Goal: Information Seeking & Learning: Learn about a topic

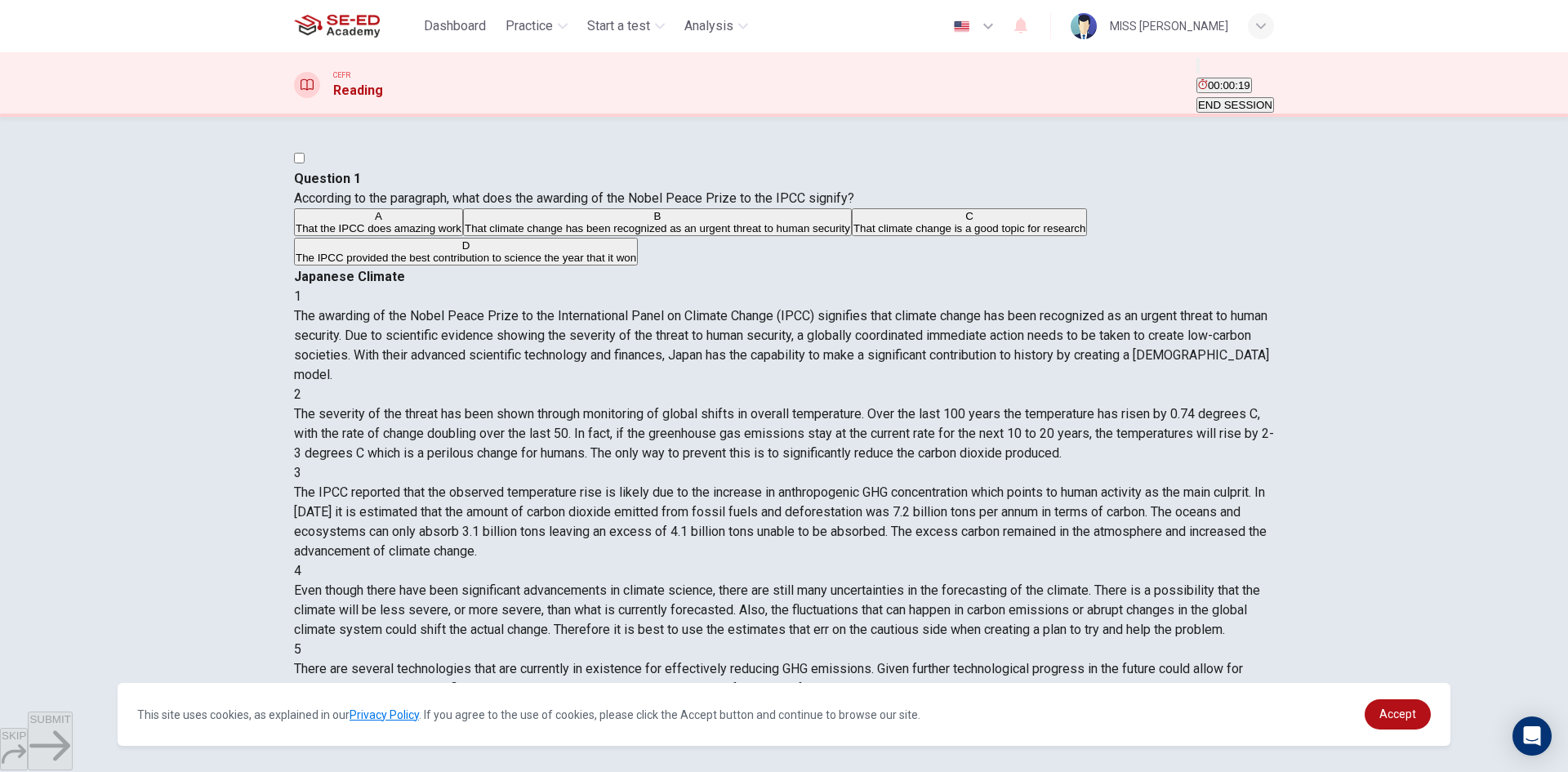
drag, startPoint x: 856, startPoint y: 215, endPoint x: 1012, endPoint y: 325, distance: 190.9
click at [1011, 323] on span "The awarding of the Nobel Peace Prize to the International Panel on Climate Cha…" at bounding box center [781, 345] width 975 height 74
click at [929, 267] on div "Japanese Climate 1 The awarding of the Nobel Peace Prize to the International P…" at bounding box center [784, 502] width 980 height 470
drag, startPoint x: 844, startPoint y: 222, endPoint x: 854, endPoint y: 221, distance: 10.0
click at [879, 286] on div "1 The awarding of the Nobel Peace Prize to the International Panel on Climate C…" at bounding box center [784, 335] width 980 height 98
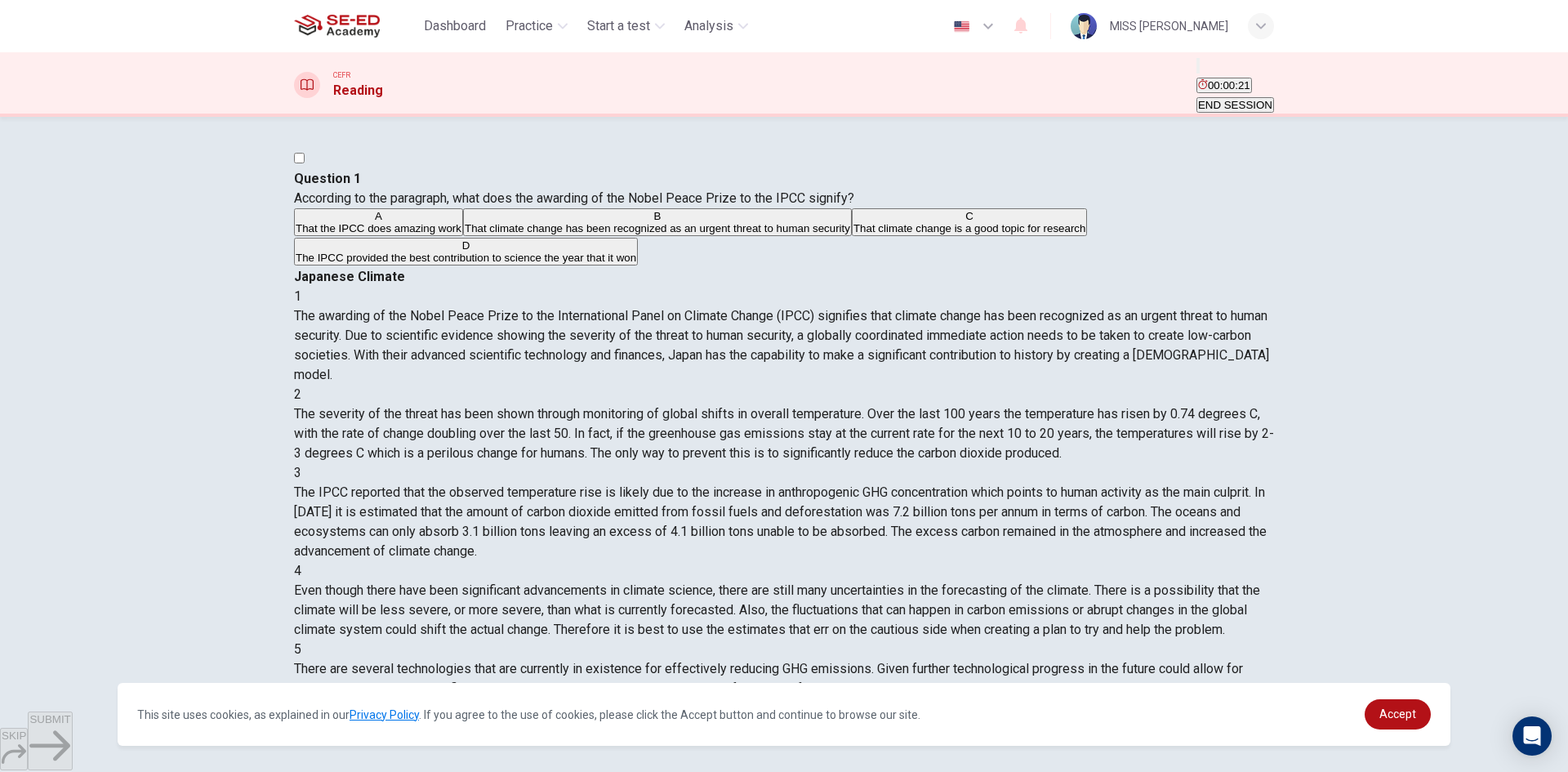
click at [822, 286] on div "1" at bounding box center [784, 296] width 980 height 19
drag, startPoint x: 846, startPoint y: 212, endPoint x: 877, endPoint y: 225, distance: 33.6
click at [877, 286] on div "1 The awarding of the Nobel Peace Prize to the International Panel on Climate C…" at bounding box center [784, 335] width 980 height 98
drag, startPoint x: 1011, startPoint y: 243, endPoint x: 1077, endPoint y: 242, distance: 66.0
click at [1077, 307] on span "The awarding of the Nobel Peace Prize to the International Panel on Climate Cha…" at bounding box center [781, 345] width 975 height 74
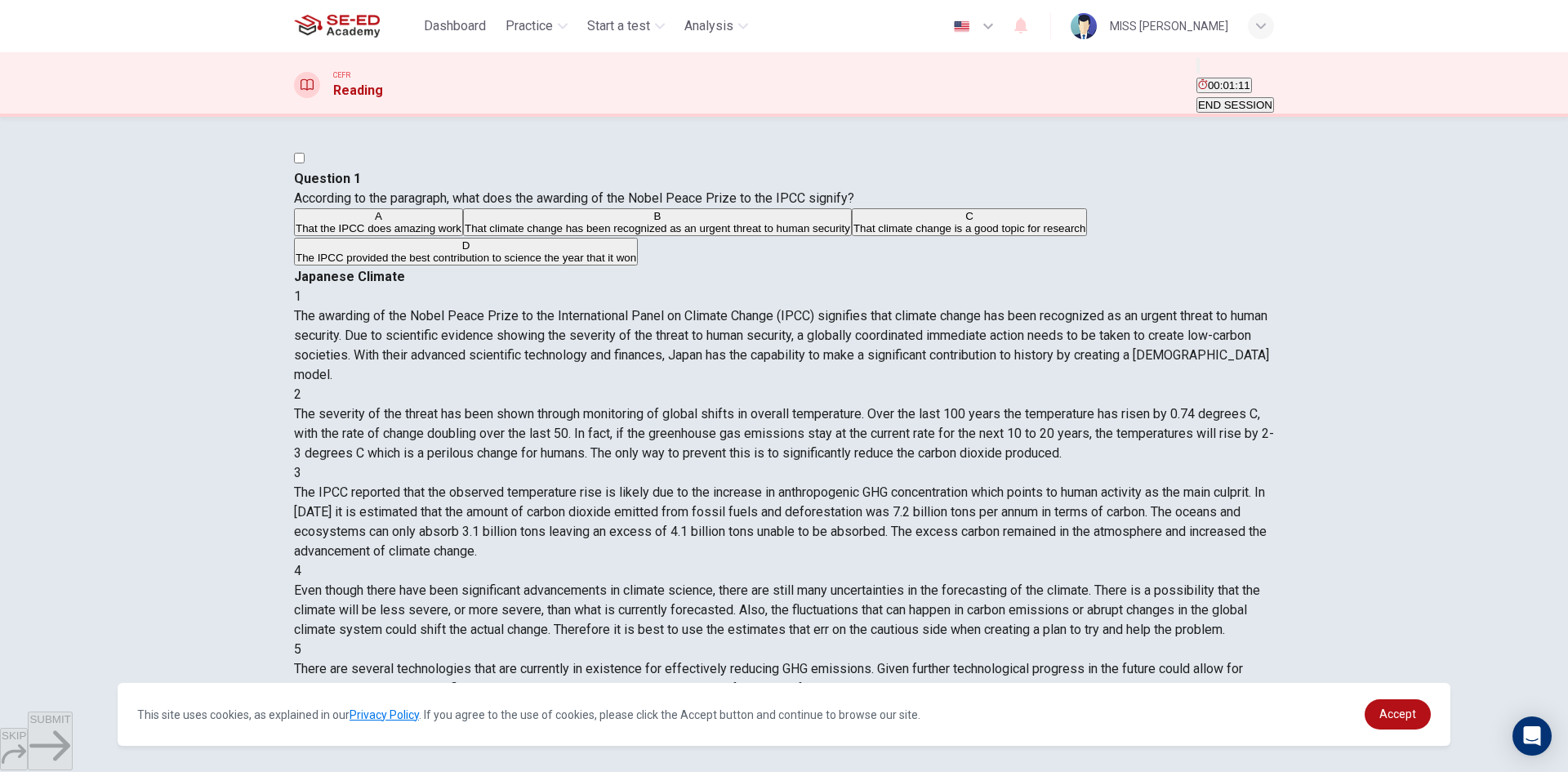
click at [465, 234] on span "That climate change has been recognized as an urgent threat to human security" at bounding box center [657, 228] width 385 height 13
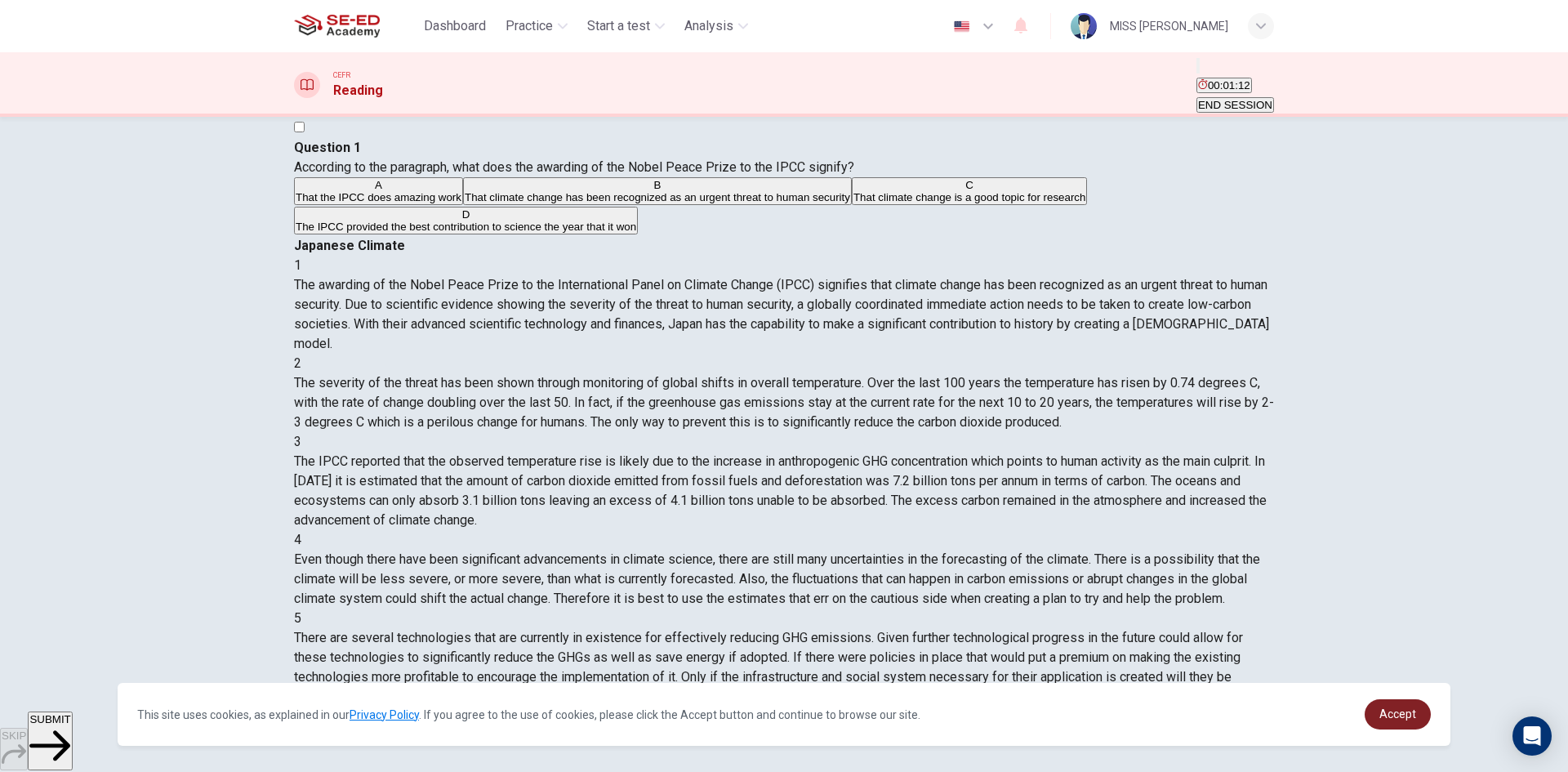
click at [1401, 709] on span "Accept" at bounding box center [1398, 713] width 37 height 13
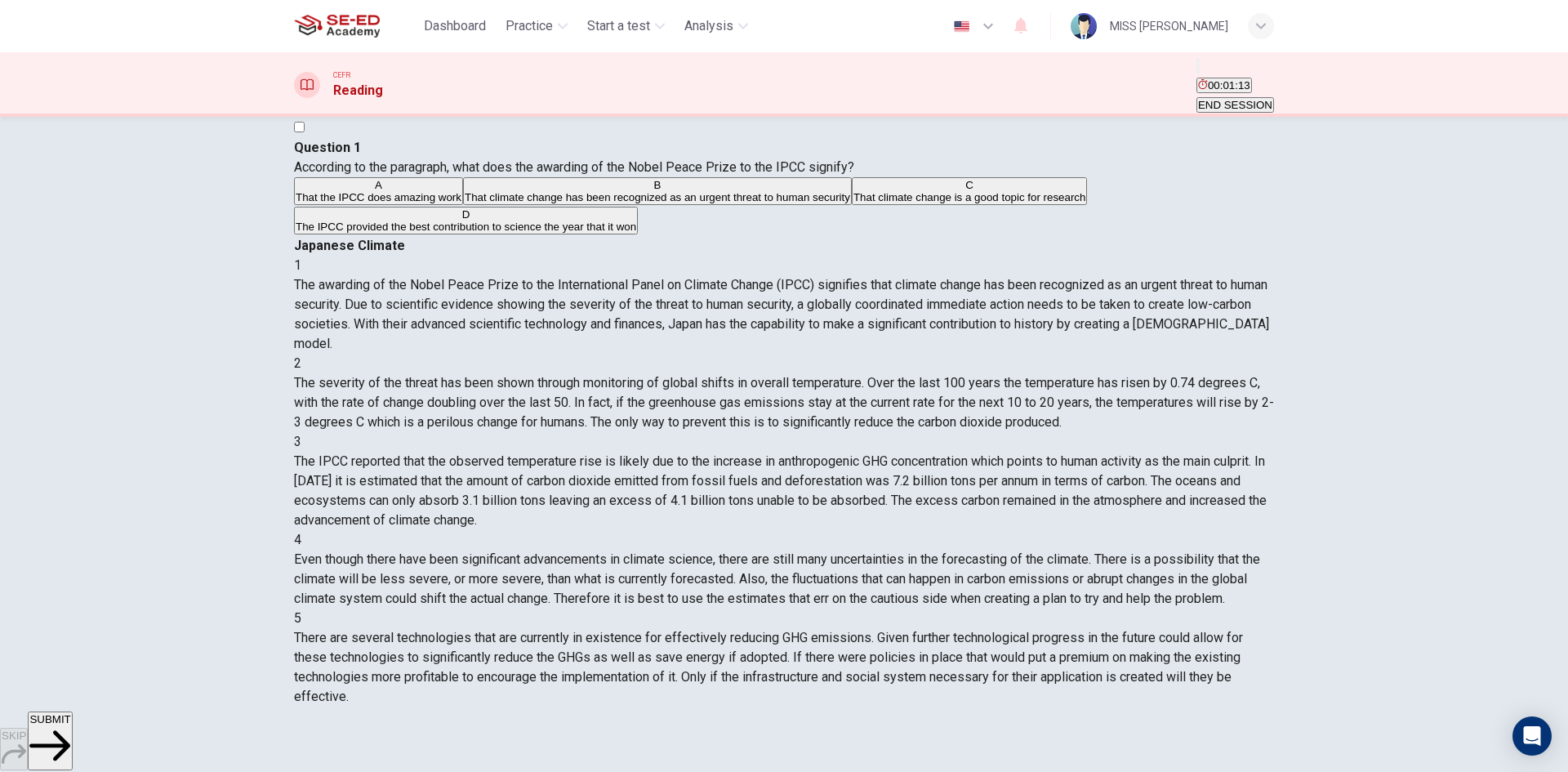
scroll to position [0, 0]
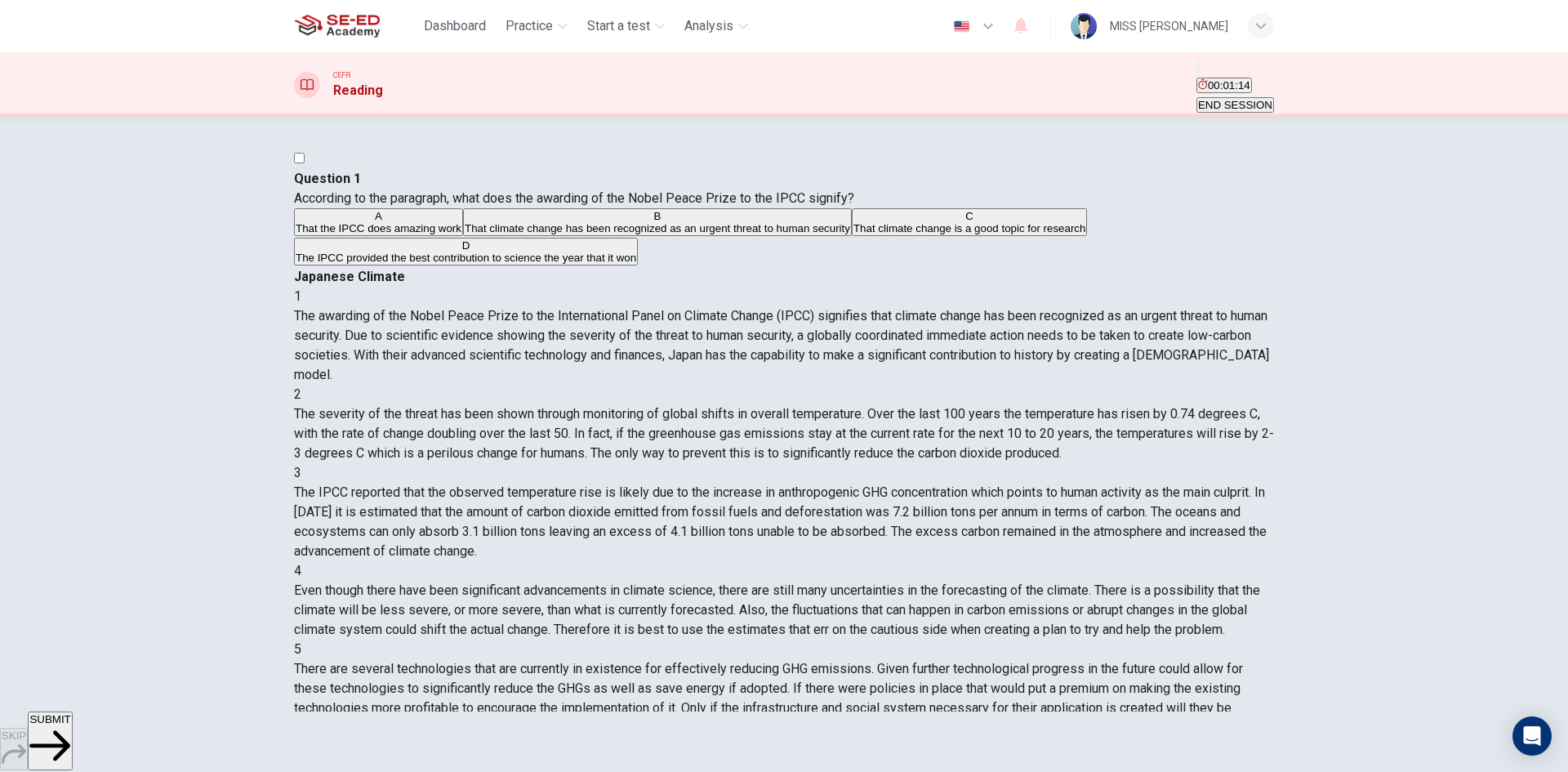
click at [72, 739] on button "SUBMIT" at bounding box center [50, 741] width 44 height 59
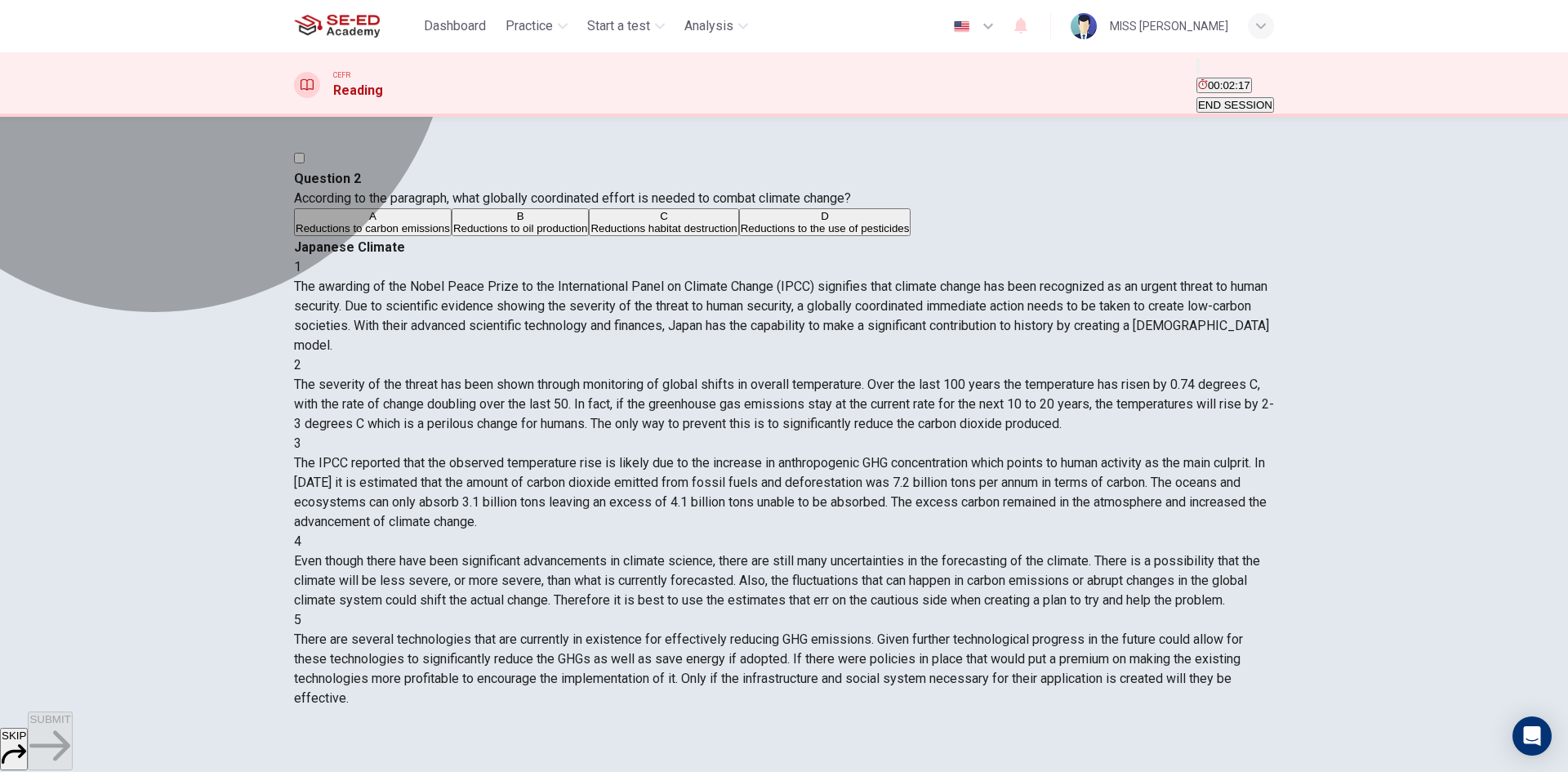
click at [450, 234] on span "Reductions to carbon emissions" at bounding box center [373, 228] width 155 height 13
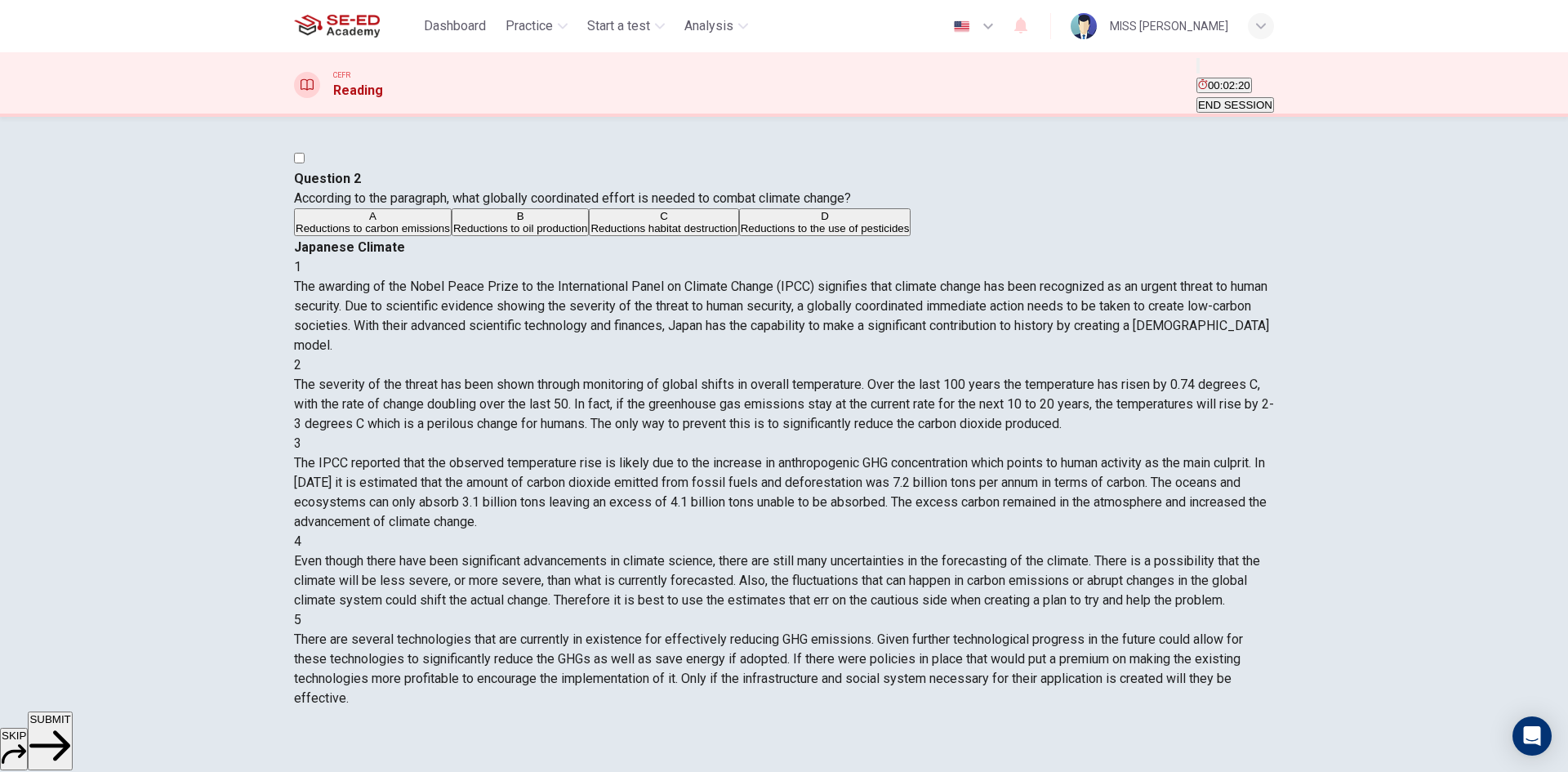
drag, startPoint x: 1022, startPoint y: 283, endPoint x: 1075, endPoint y: 283, distance: 53.0
click at [1075, 283] on span "The awarding of the Nobel Peace Prize to the International Panel on Climate Cha…" at bounding box center [781, 316] width 975 height 74
click at [452, 236] on button "A Reductions to carbon emissions" at bounding box center [373, 222] width 158 height 28
click at [72, 723] on button "SUBMIT" at bounding box center [50, 741] width 44 height 59
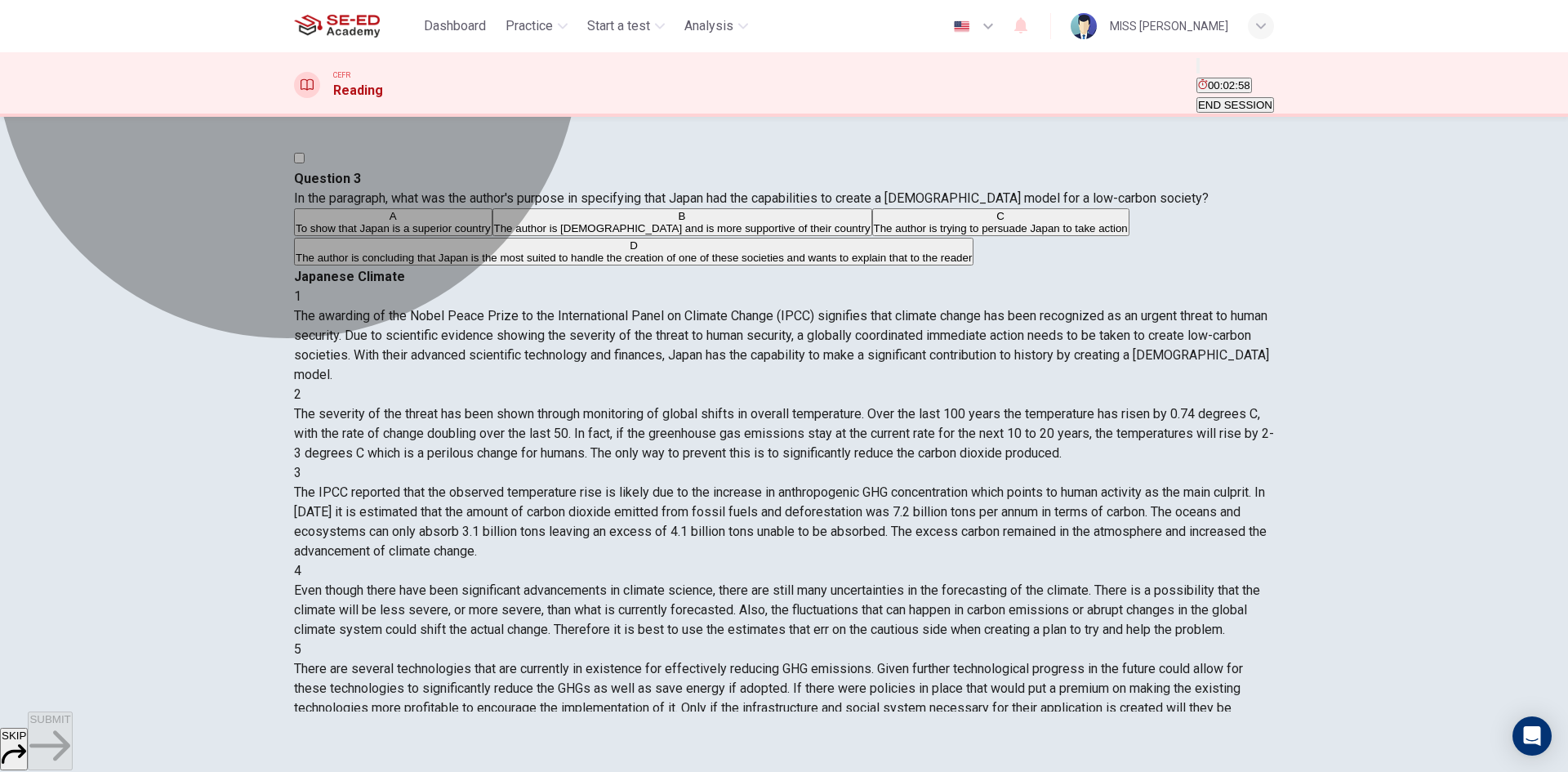
click at [602, 264] on span "The author is concluding that Japan is the most suited to handle the creation o…" at bounding box center [634, 258] width 676 height 13
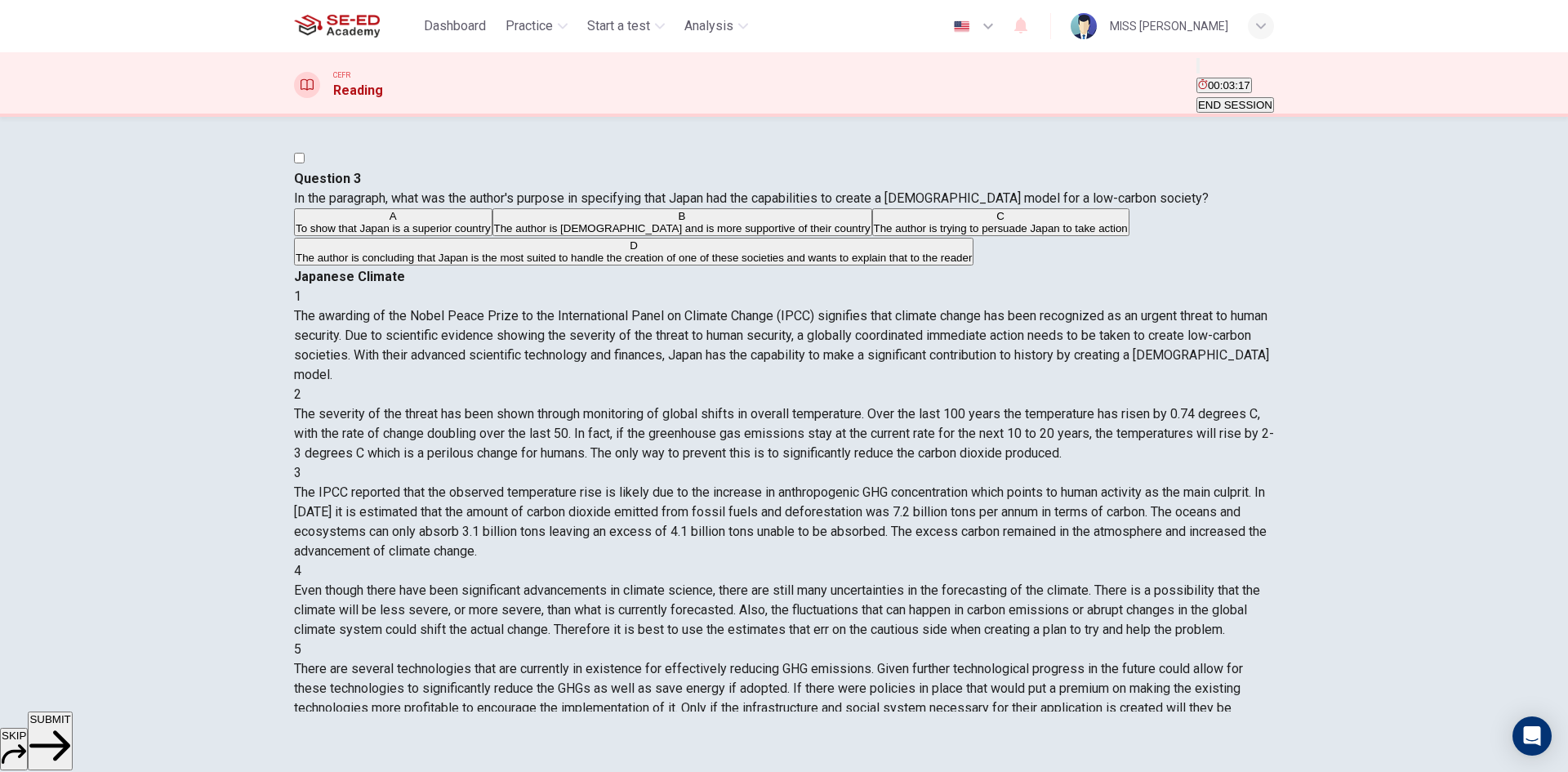
drag, startPoint x: 499, startPoint y: 215, endPoint x: 572, endPoint y: 216, distance: 73.0
click at [572, 209] on div "Question 3 In the paragraph, what was the author's purpose in specifying that J…" at bounding box center [784, 188] width 980 height 39
click at [555, 206] on span "In the paragraph, what was the author's purpose in specifying that Japan had th…" at bounding box center [751, 198] width 915 height 15
click at [563, 206] on span "In the paragraph, what was the author's purpose in specifying that Japan had th…" at bounding box center [751, 198] width 915 height 15
drag, startPoint x: 1069, startPoint y: 382, endPoint x: 1174, endPoint y: 388, distance: 105.2
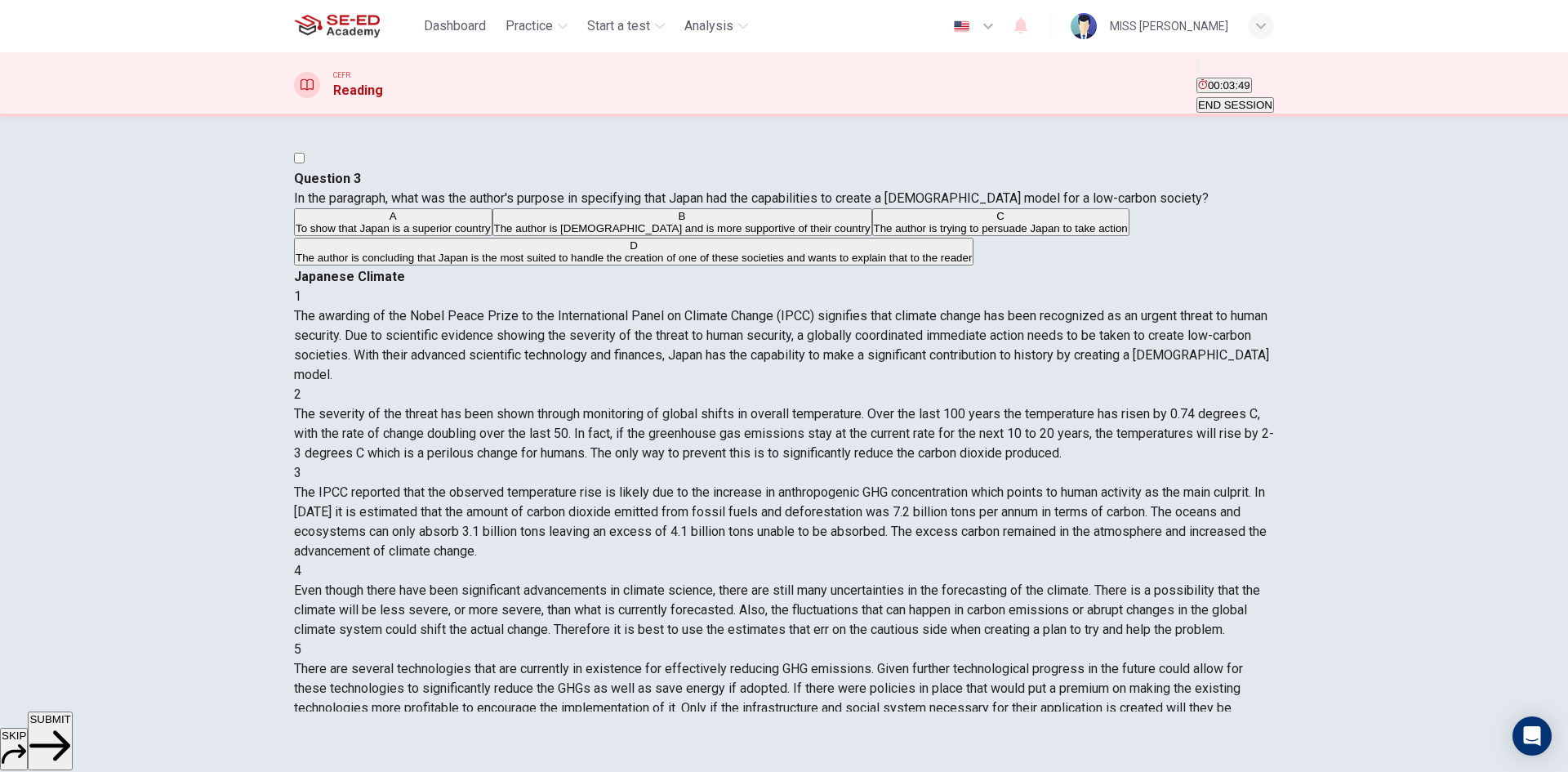
click at [1202, 405] on span "The severity of the threat has been shown through monitoring of global shifts i…" at bounding box center [784, 432] width 980 height 55
drag, startPoint x: 858, startPoint y: 405, endPoint x: 1001, endPoint y: 400, distance: 143.1
click at [1001, 405] on span "The severity of the threat has been shown through monitoring of global shifts i…" at bounding box center [784, 432] width 980 height 55
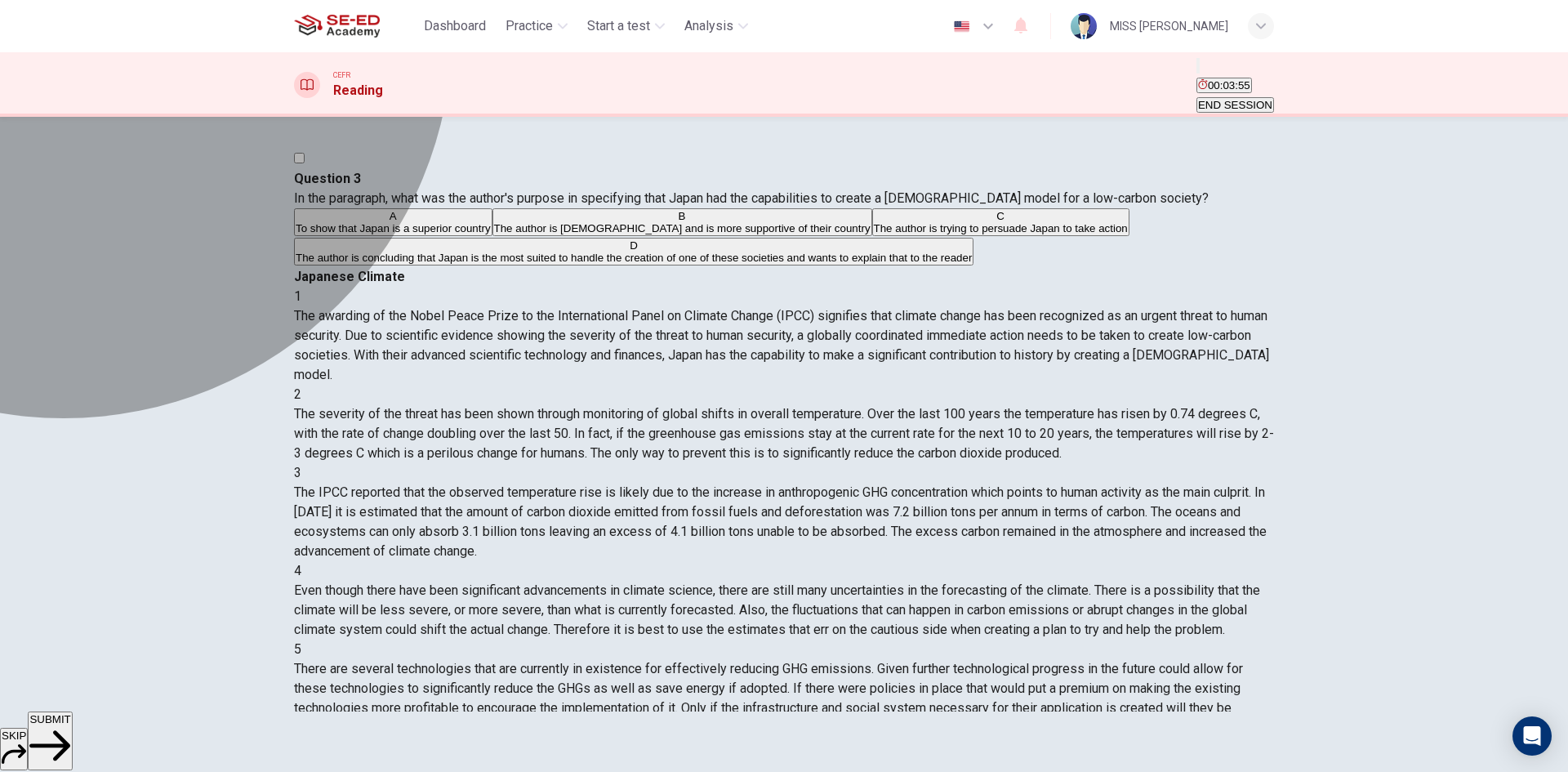
click at [381, 264] on span "The author is concluding that Japan is the most suited to handle the creation o…" at bounding box center [634, 258] width 676 height 13
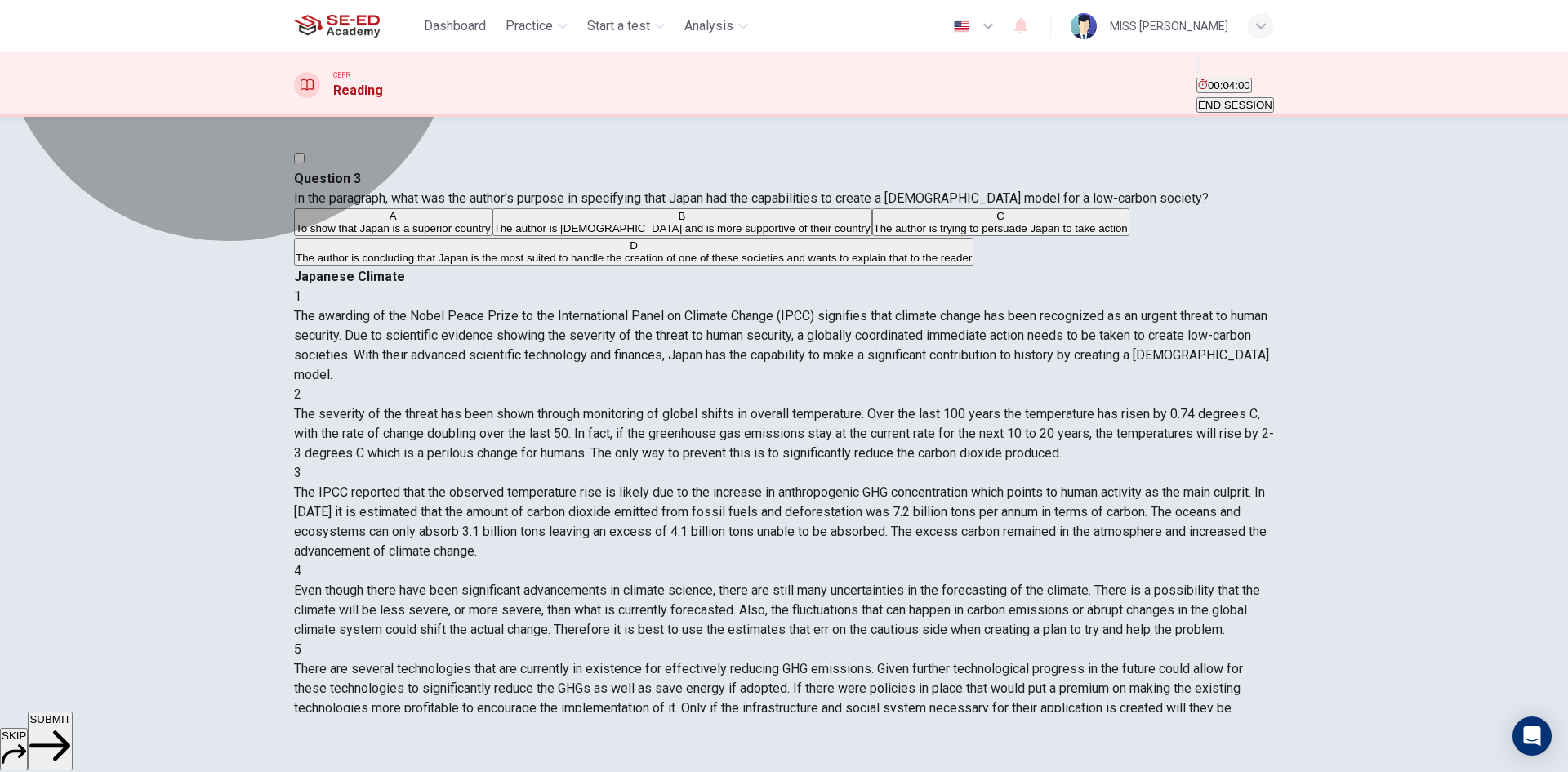
click at [872, 236] on button "C The author is trying to persuade Japan to take action" at bounding box center [1000, 222] width 258 height 28
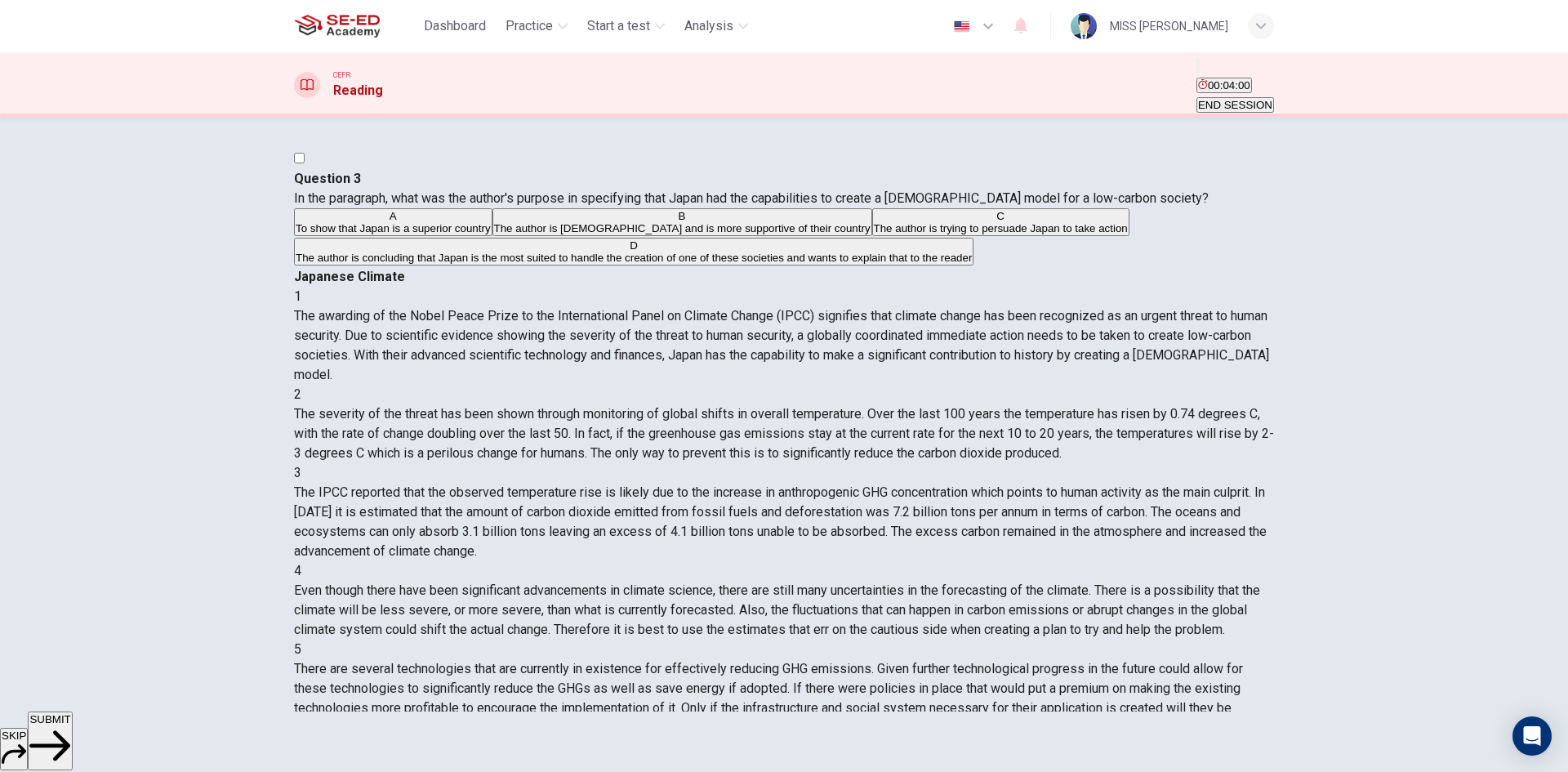
drag, startPoint x: 529, startPoint y: 386, endPoint x: 509, endPoint y: 390, distance: 20.4
click at [528, 236] on button "B The author is [DEMOGRAPHIC_DATA] and is more supportive of their country" at bounding box center [683, 222] width 380 height 28
click at [502, 267] on div "A To show that Japan is a superior country B The author is [DEMOGRAPHIC_DATA] a…" at bounding box center [784, 238] width 980 height 59
click at [493, 236] on button "A To show that Japan is a superior country" at bounding box center [393, 222] width 199 height 28
click at [627, 267] on div "A To show that Japan is a superior country B The author is [DEMOGRAPHIC_DATA] a…" at bounding box center [784, 238] width 980 height 59
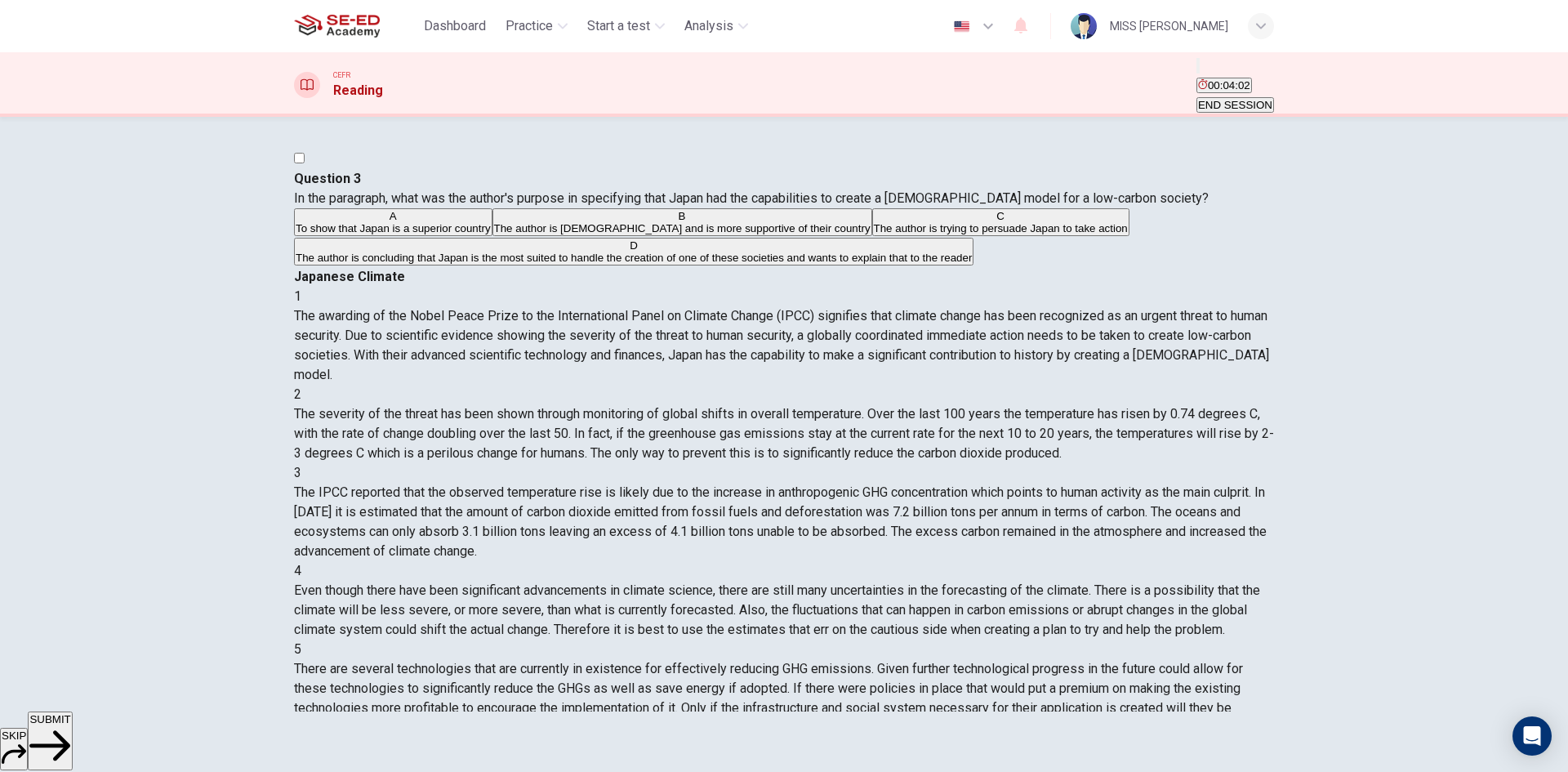
drag, startPoint x: 689, startPoint y: 495, endPoint x: 678, endPoint y: 508, distance: 17.0
click at [687, 264] on span "The author is concluding that Japan is the most suited to handle the creation o…" at bounding box center [634, 258] width 676 height 13
click at [696, 265] on button "D The author is concluding that Japan is the most suited to handle the creation…" at bounding box center [634, 251] width 679 height 28
click at [874, 234] on span "The author is trying to persuade Japan to take action" at bounding box center [1000, 228] width 254 height 13
click at [634, 267] on div "A To show that Japan is a superior country B The author is [DEMOGRAPHIC_DATA] a…" at bounding box center [784, 238] width 980 height 59
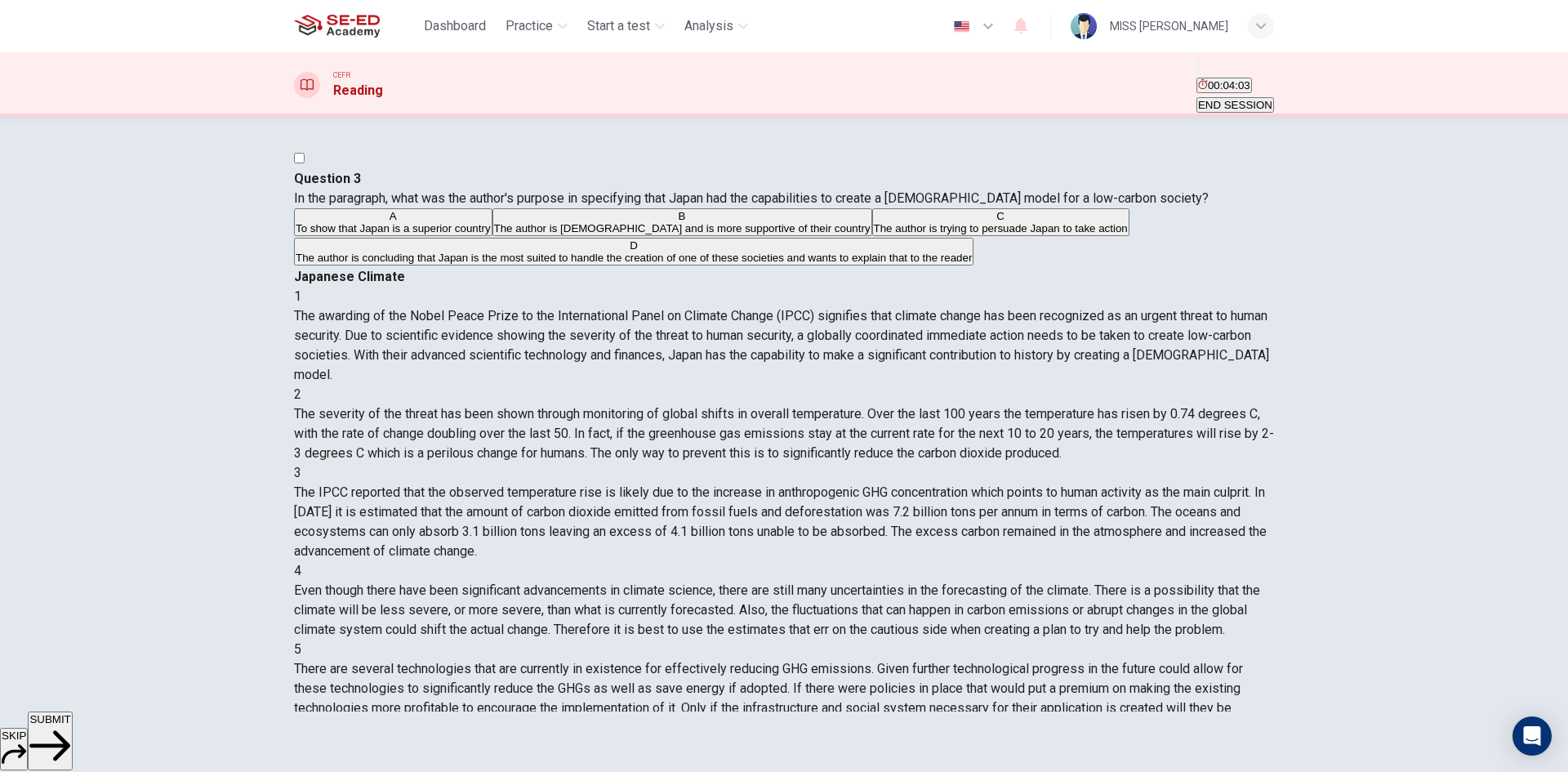
click at [640, 267] on div "A To show that Japan is a superior country B The author is [DEMOGRAPHIC_DATA] a…" at bounding box center [784, 238] width 980 height 59
click at [650, 264] on span "The author is concluding that Japan is the most suited to handle the creation o…" at bounding box center [634, 258] width 676 height 13
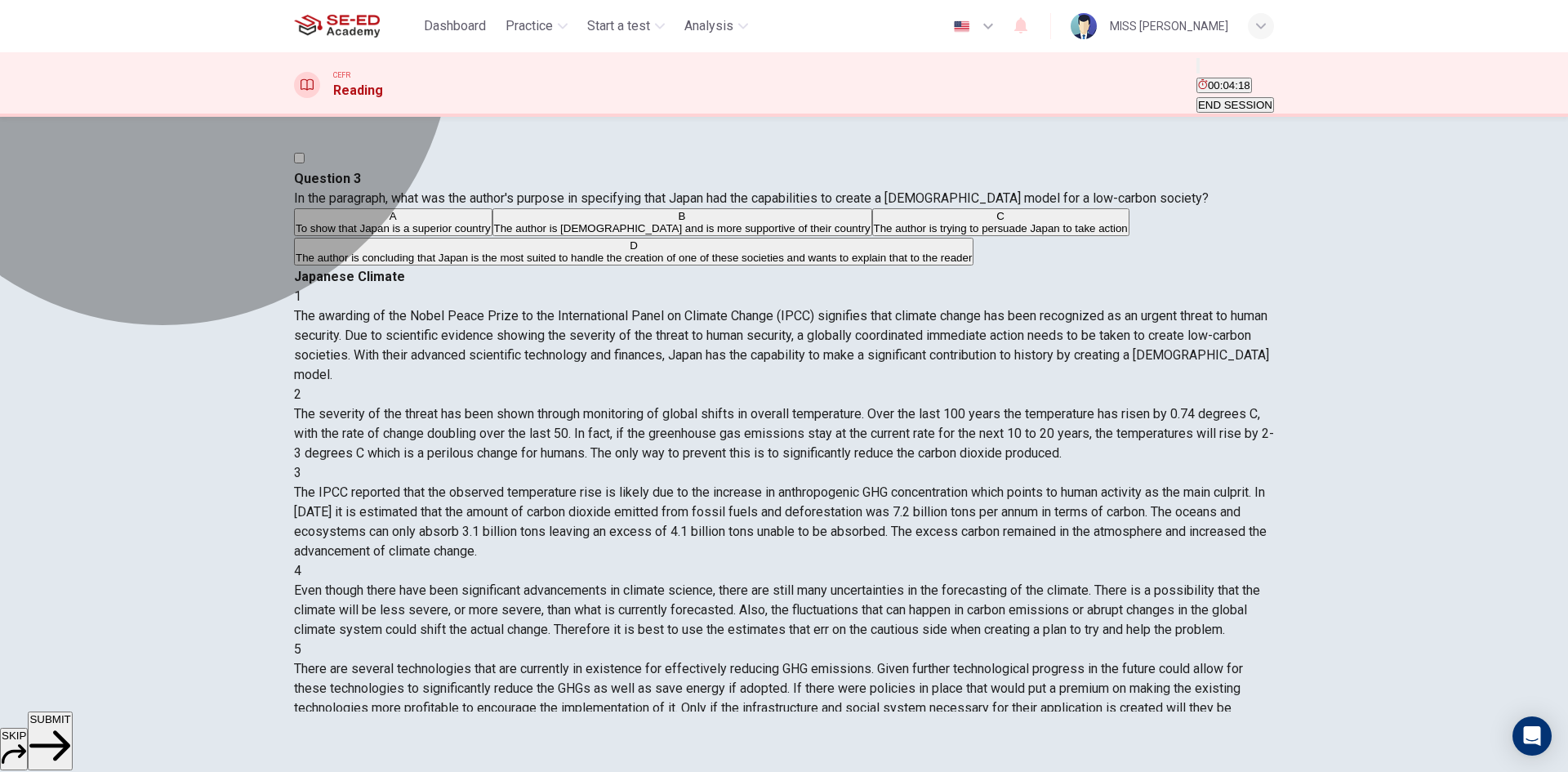
click at [872, 236] on button "C The author is trying to persuade Japan to take action" at bounding box center [1000, 222] width 258 height 28
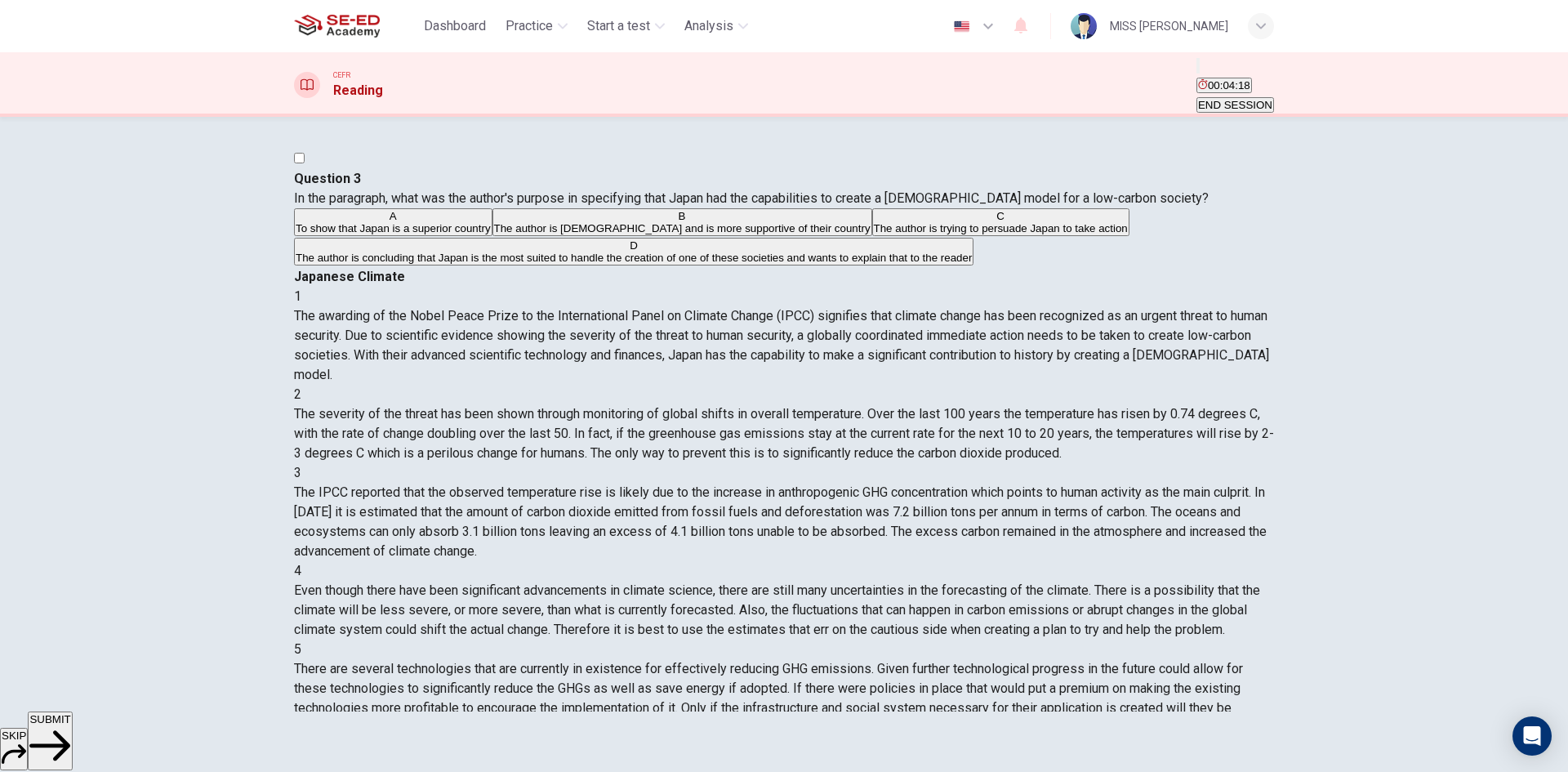
click at [507, 264] on span "The author is concluding that Japan is the most suited to handle the creation o…" at bounding box center [634, 258] width 676 height 13
click at [70, 725] on span "SUBMIT" at bounding box center [50, 719] width 41 height 13
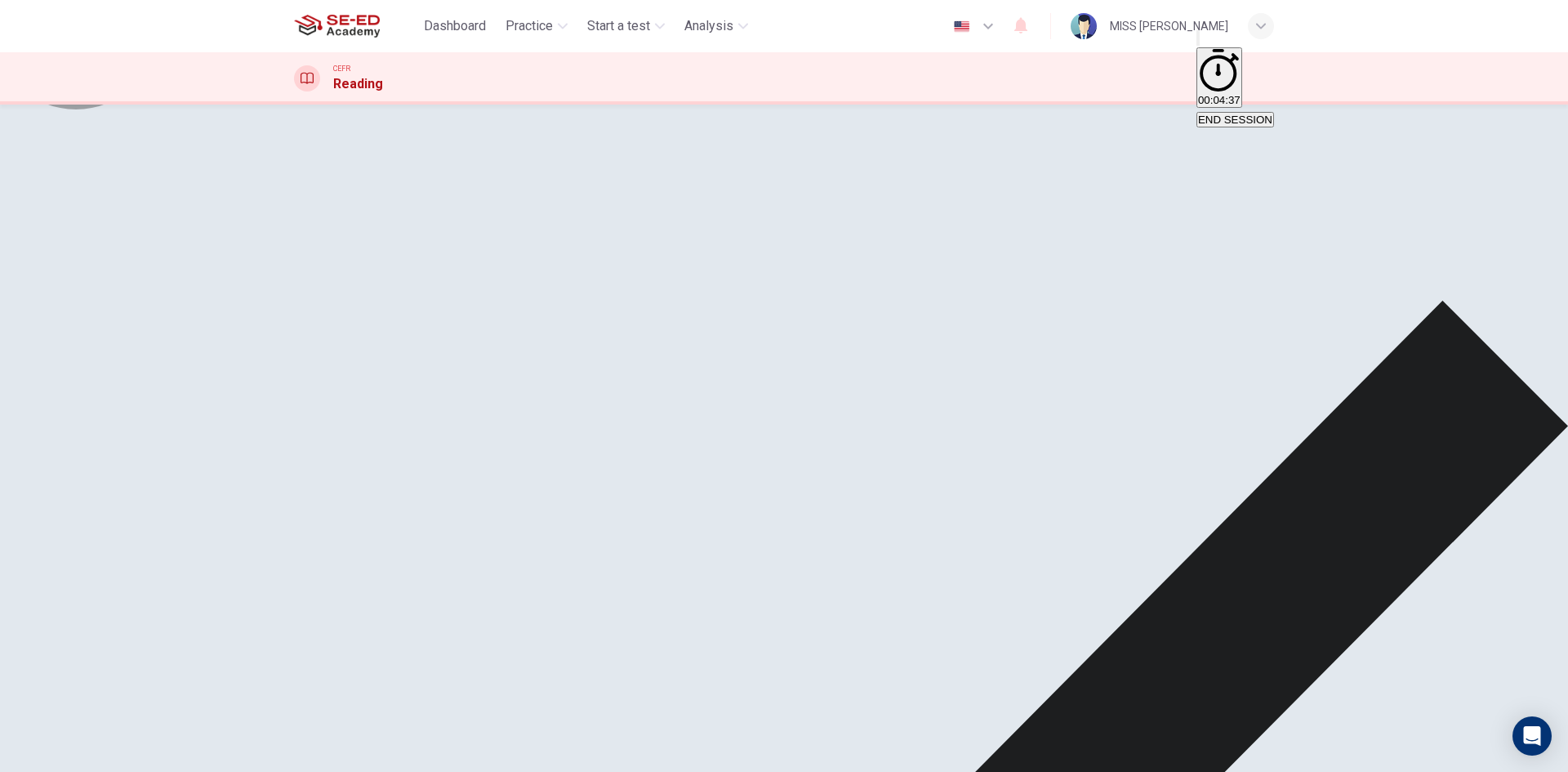
drag, startPoint x: 1046, startPoint y: 746, endPoint x: 1039, endPoint y: 751, distance: 8.6
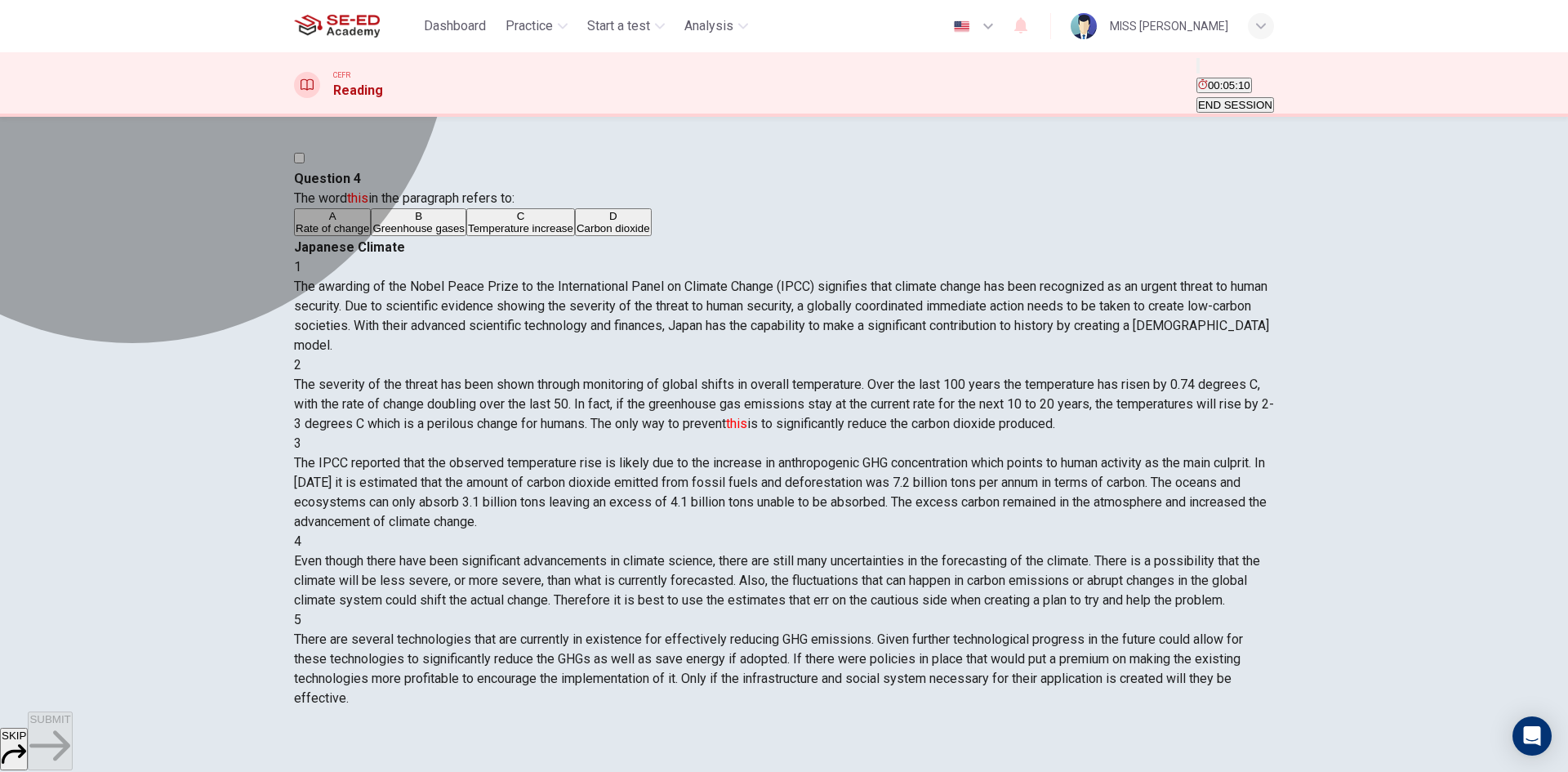
click at [444, 234] on span "Greenhouse gases" at bounding box center [418, 228] width 92 height 13
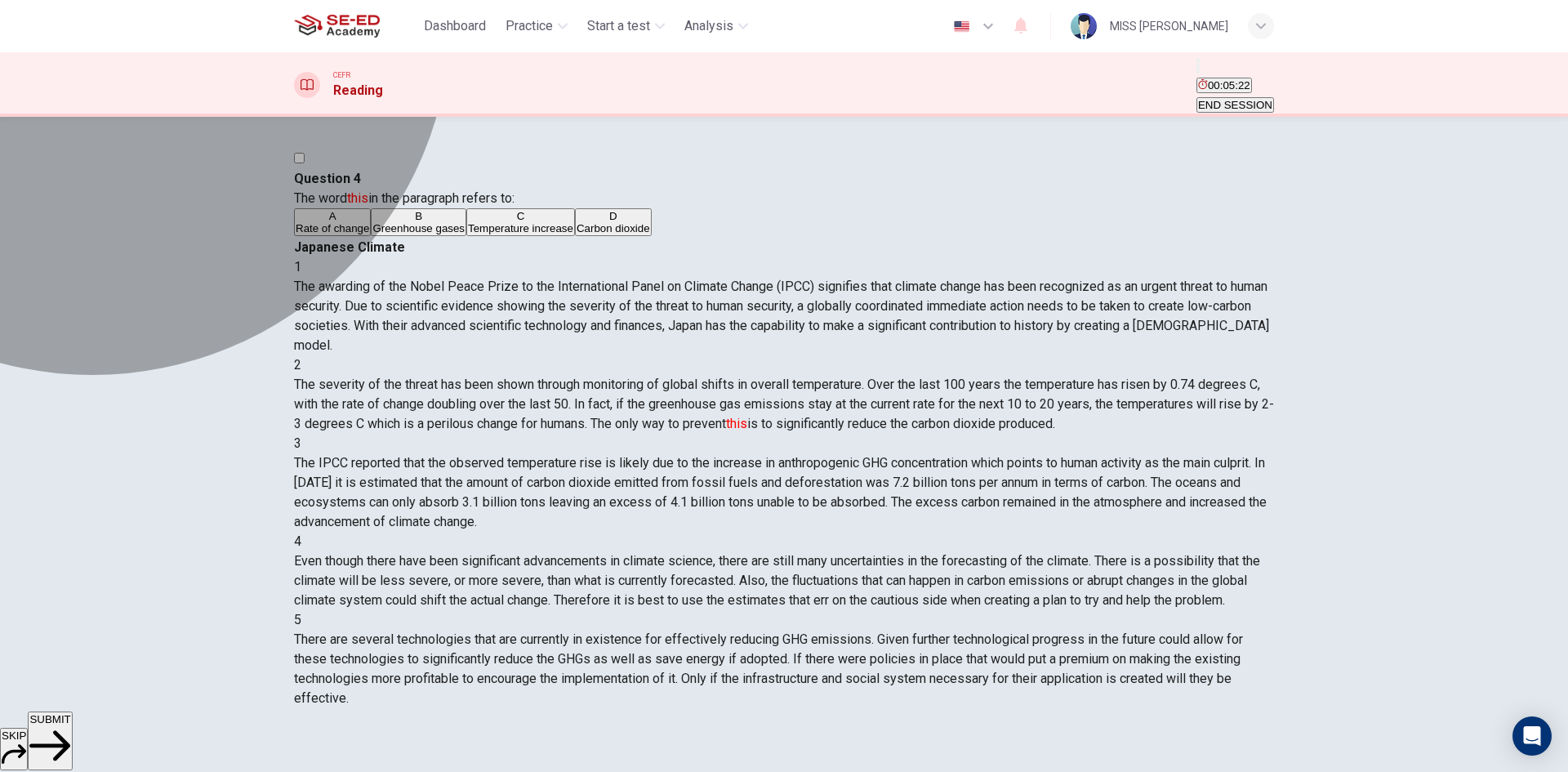
click at [409, 234] on span "Greenhouse gases" at bounding box center [418, 228] width 92 height 13
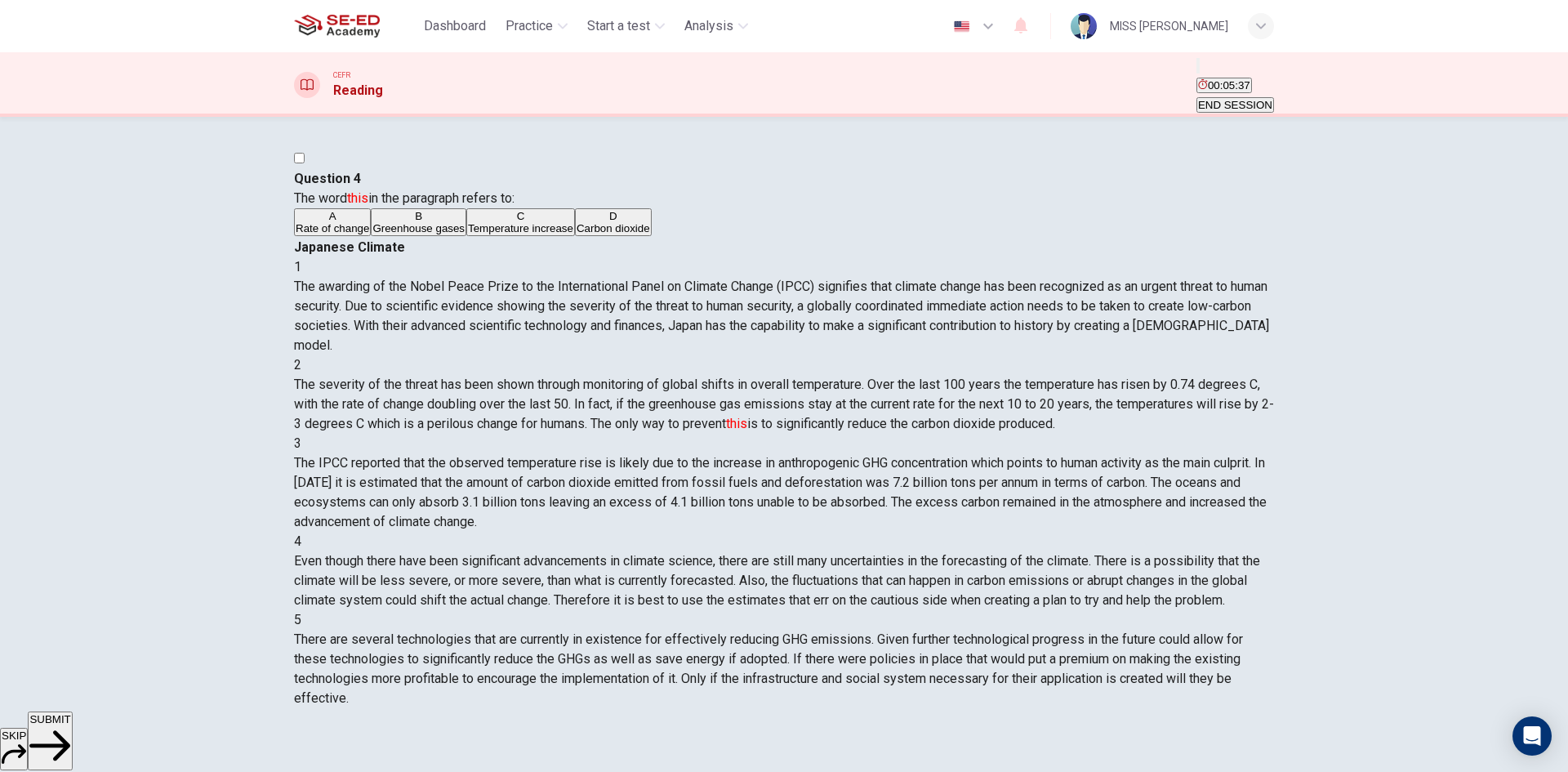
click at [70, 725] on span "SUBMIT" at bounding box center [50, 719] width 41 height 13
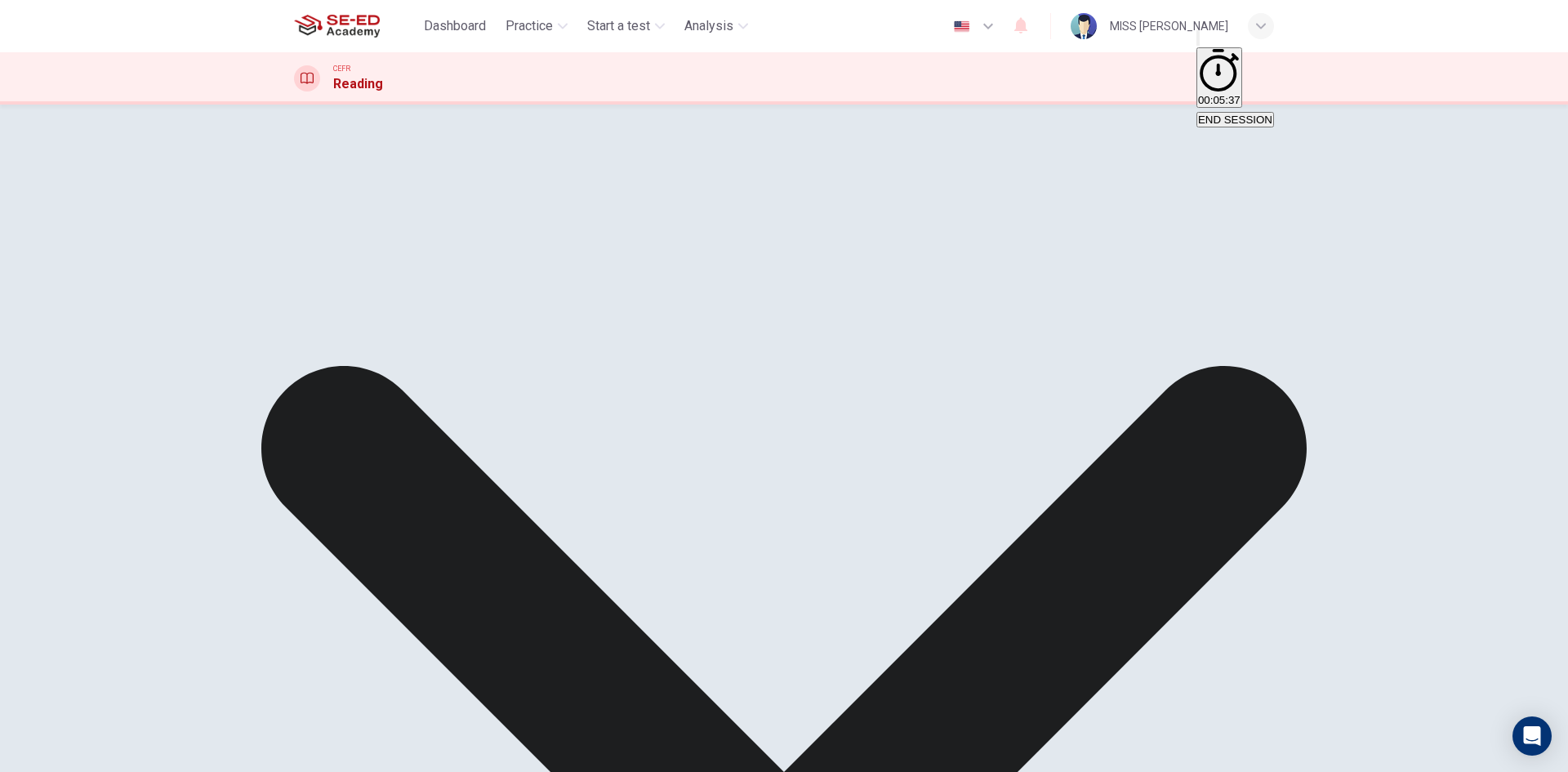
drag, startPoint x: 868, startPoint y: 459, endPoint x: 904, endPoint y: 459, distance: 36.0
click at [904, 419] on span "The severity of the threat has been shown through monitoring of global shifts i…" at bounding box center [784, 391] width 980 height 55
drag, startPoint x: 880, startPoint y: 465, endPoint x: 1049, endPoint y: 482, distance: 169.9
click at [1049, 419] on span "The severity of the threat has been shown through monitoring of global shifts i…" at bounding box center [784, 391] width 980 height 55
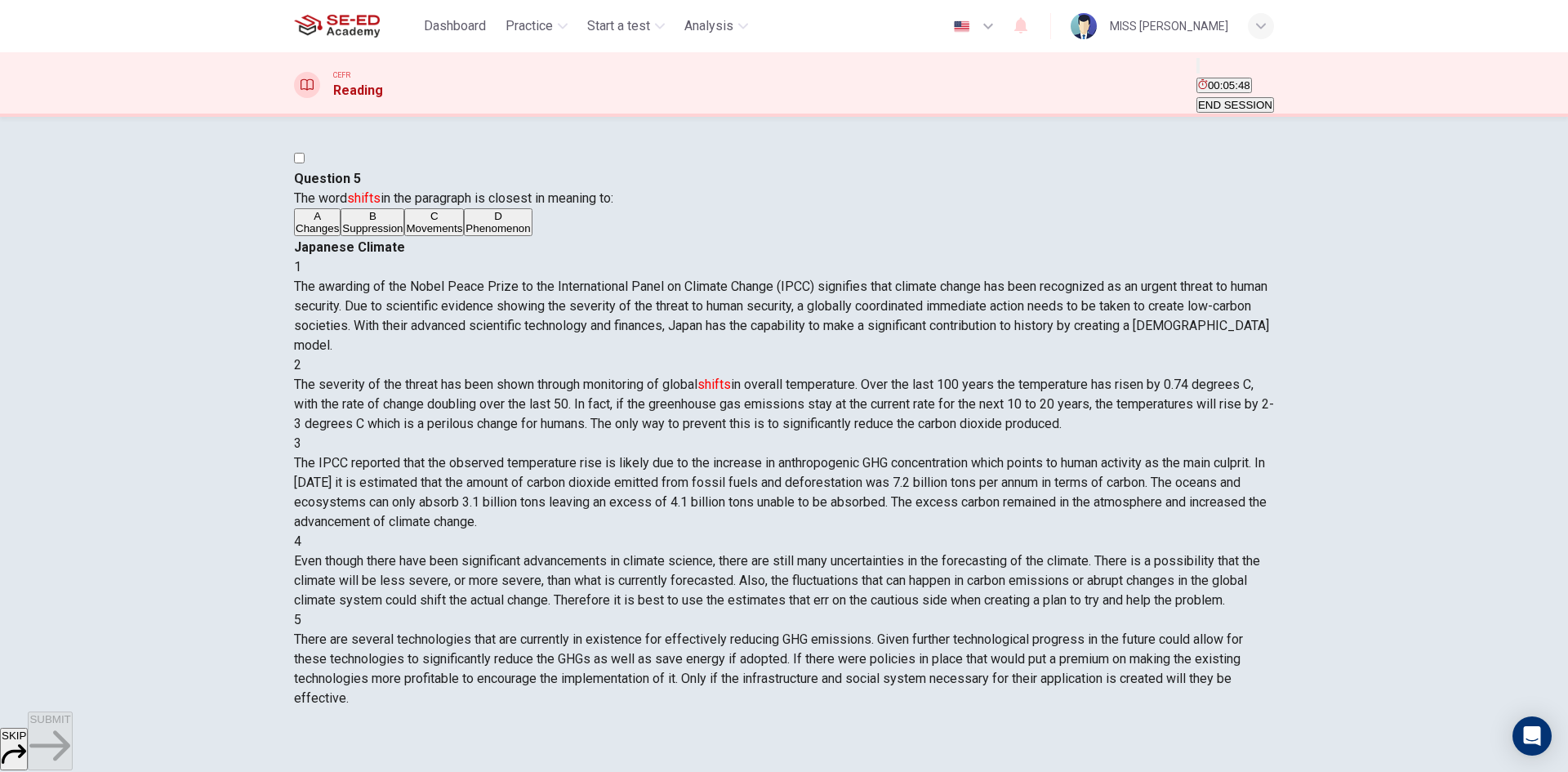
drag, startPoint x: 856, startPoint y: 404, endPoint x: 798, endPoint y: 320, distance: 102.1
click at [894, 402] on span "The severity of the threat has been shown through monitoring of global shifts i…" at bounding box center [784, 404] width 980 height 55
click at [340, 236] on button "A Changes" at bounding box center [317, 222] width 46 height 28
click at [72, 731] on button "SUBMIT" at bounding box center [50, 741] width 44 height 59
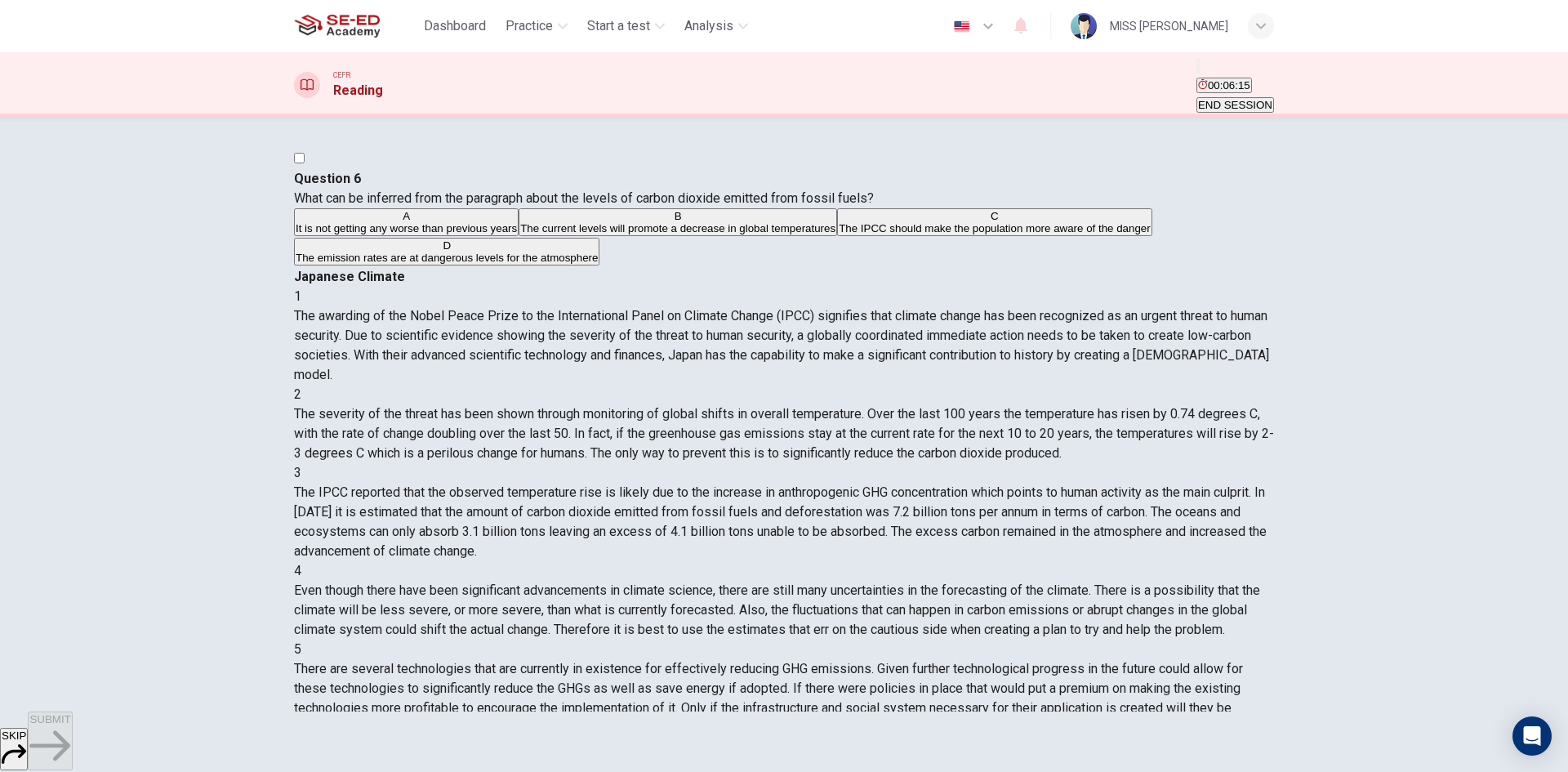
scroll to position [163, 0]
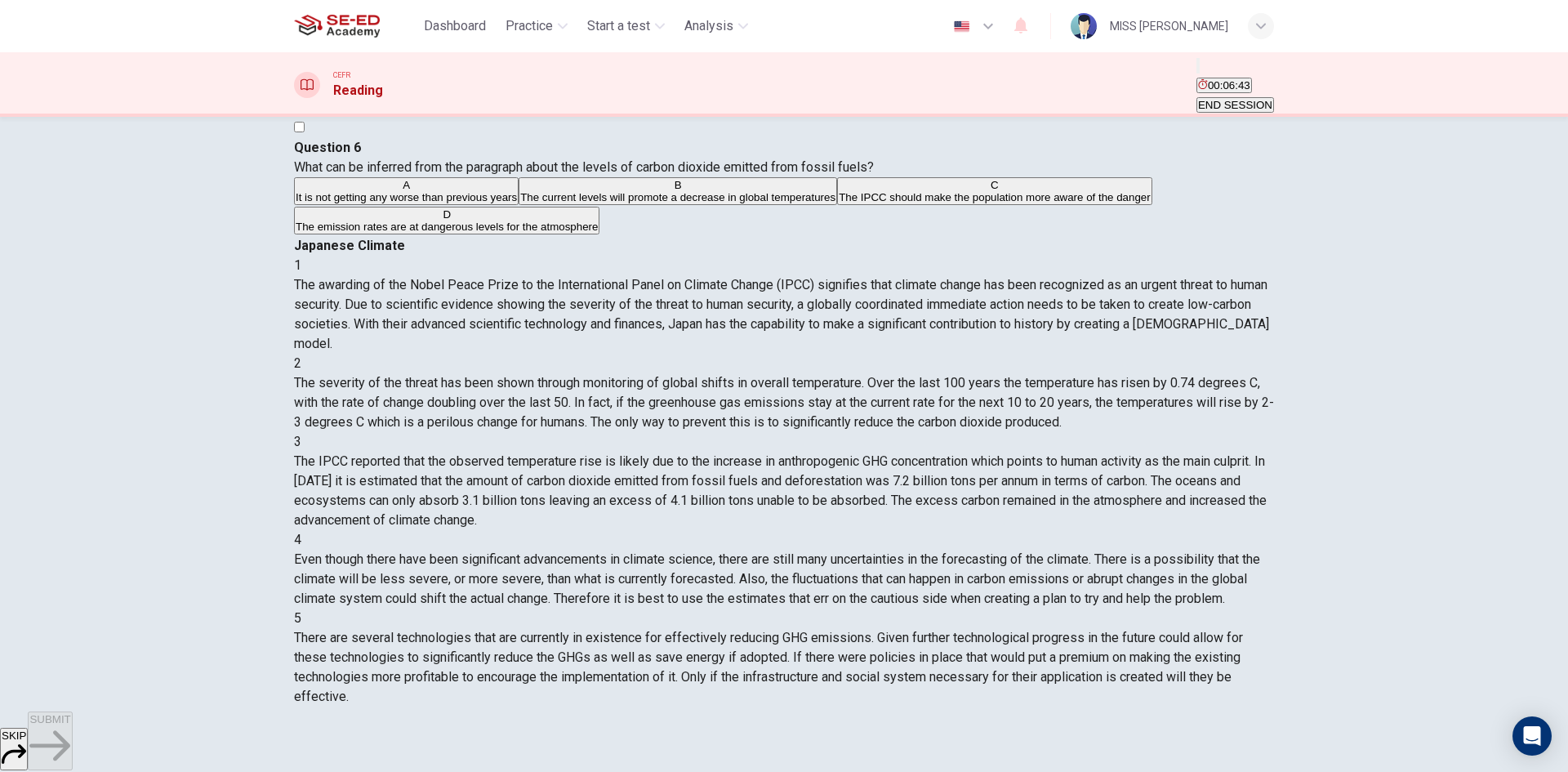
drag, startPoint x: 1020, startPoint y: 394, endPoint x: 1052, endPoint y: 398, distance: 32.2
click at [1054, 432] on div "3 The IPCC reported that the observed temperature rise is likely due to the inc…" at bounding box center [784, 481] width 980 height 98
drag, startPoint x: 1152, startPoint y: 432, endPoint x: 1184, endPoint y: 436, distance: 32.2
click at [1184, 454] on span "The IPCC reported that the observed temperature rise is likely due to the incre…" at bounding box center [780, 491] width 972 height 74
click at [628, 205] on button "B The current levels will promote a decrease in global temperatures" at bounding box center [678, 191] width 318 height 28
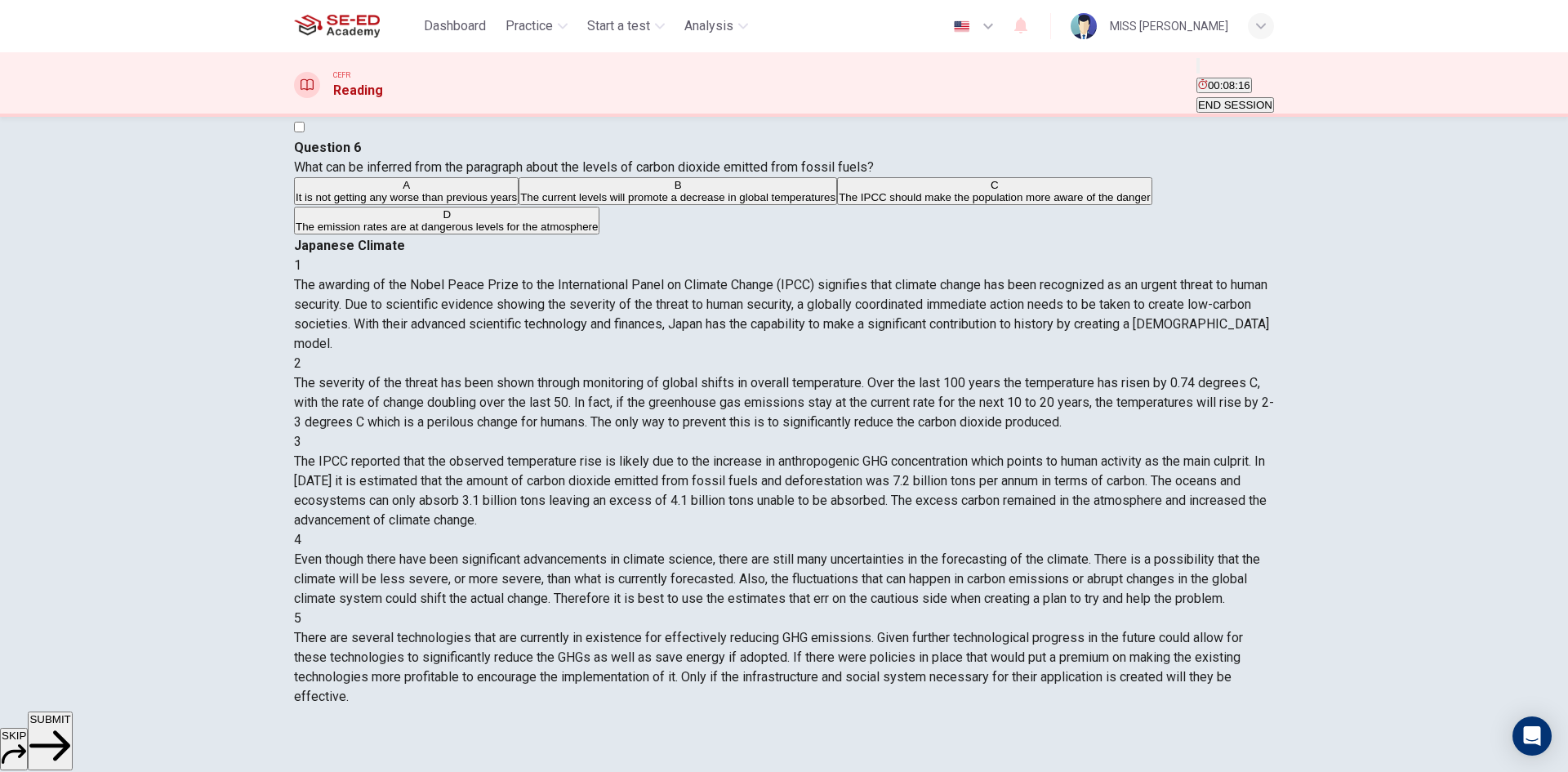
click at [572, 233] on span "The emission rates are at dangerous levels for the atmosphere" at bounding box center [447, 226] width 302 height 13
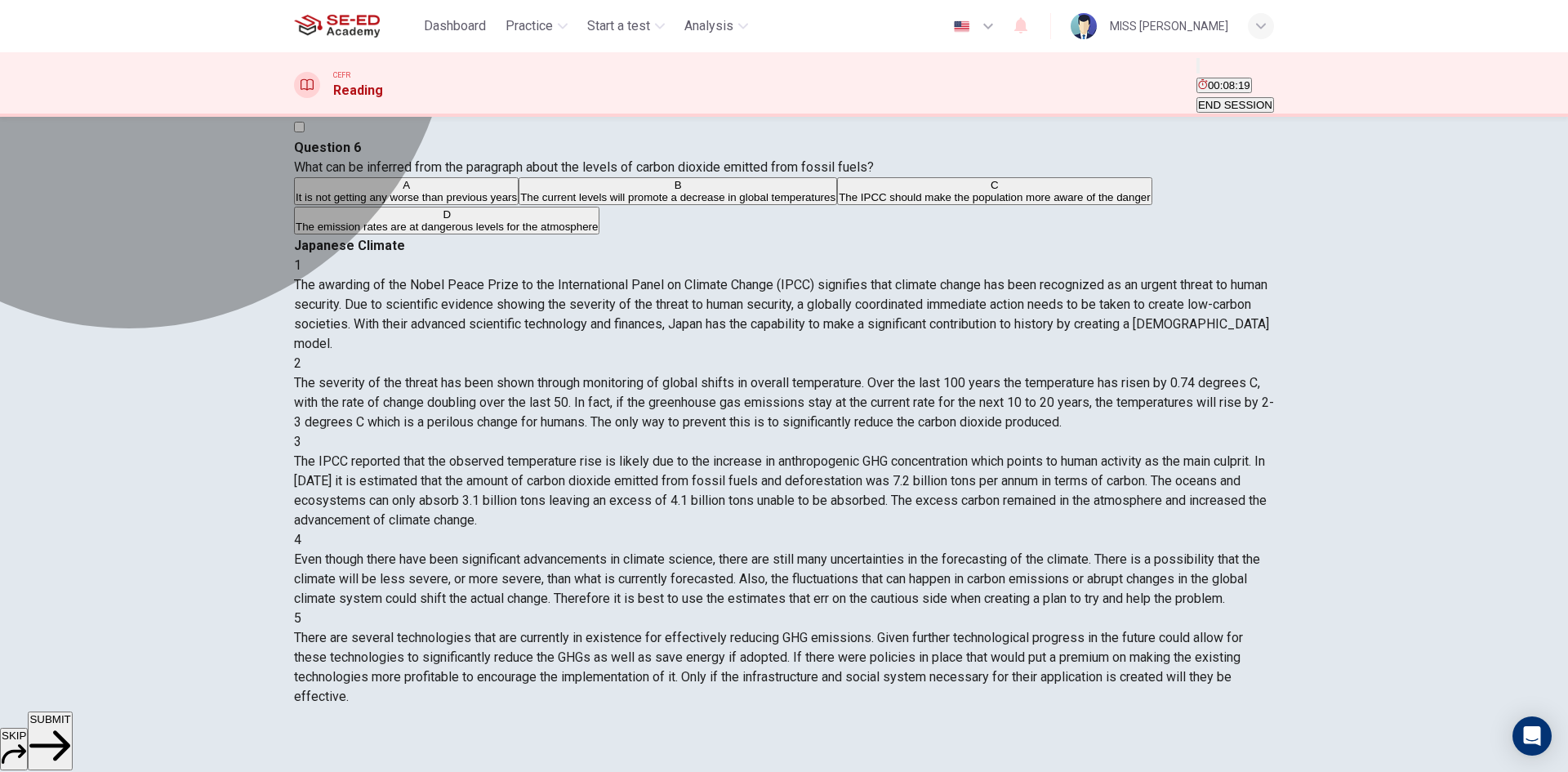
click at [519, 205] on button "B The current levels will promote a decrease in global temperatures" at bounding box center [678, 191] width 318 height 28
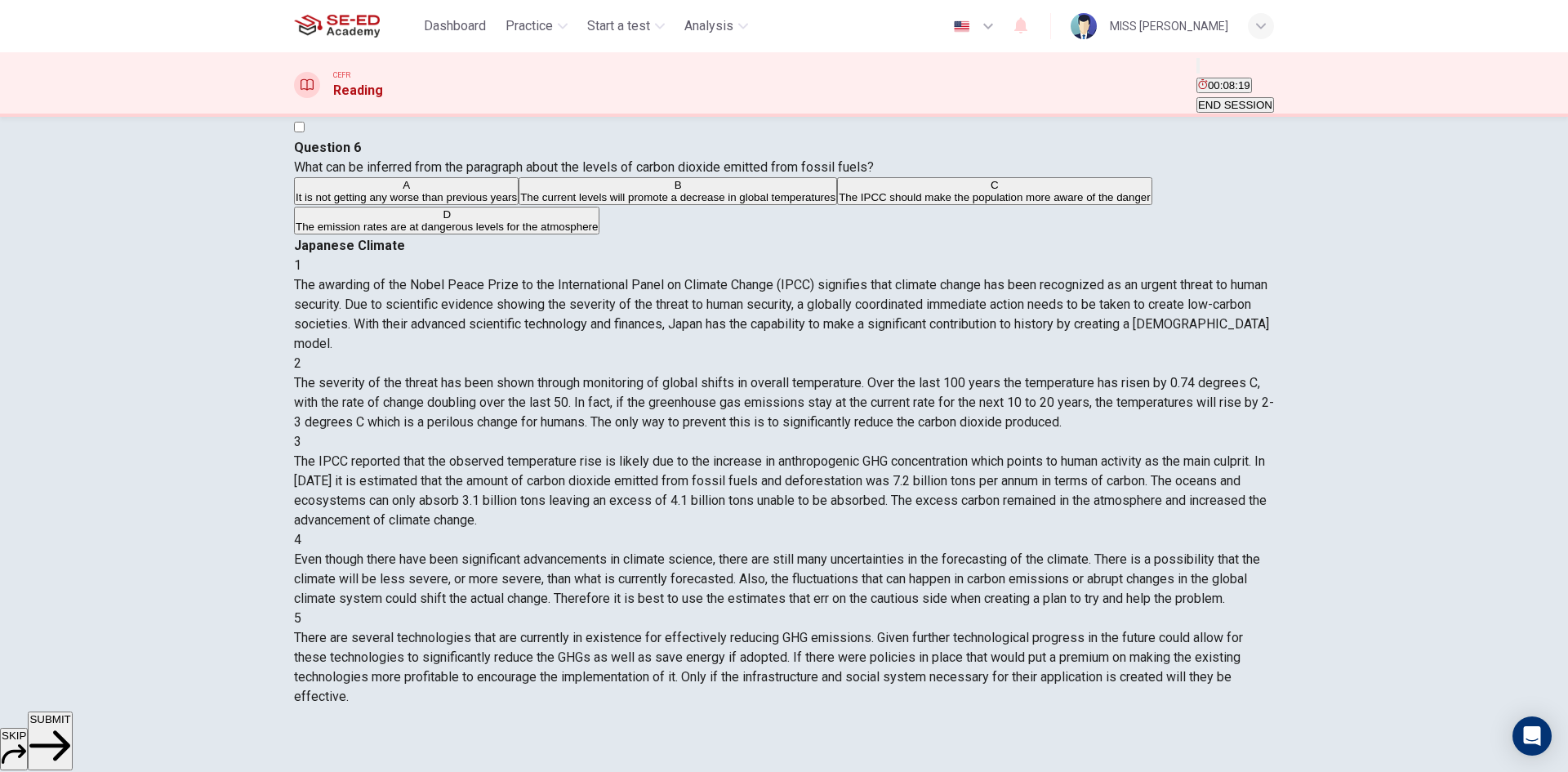
click at [520, 204] on span "The current levels will promote a decrease in global temperatures" at bounding box center [678, 197] width 315 height 13
click at [582, 233] on span "The emission rates are at dangerous levels for the atmosphere" at bounding box center [447, 226] width 302 height 13
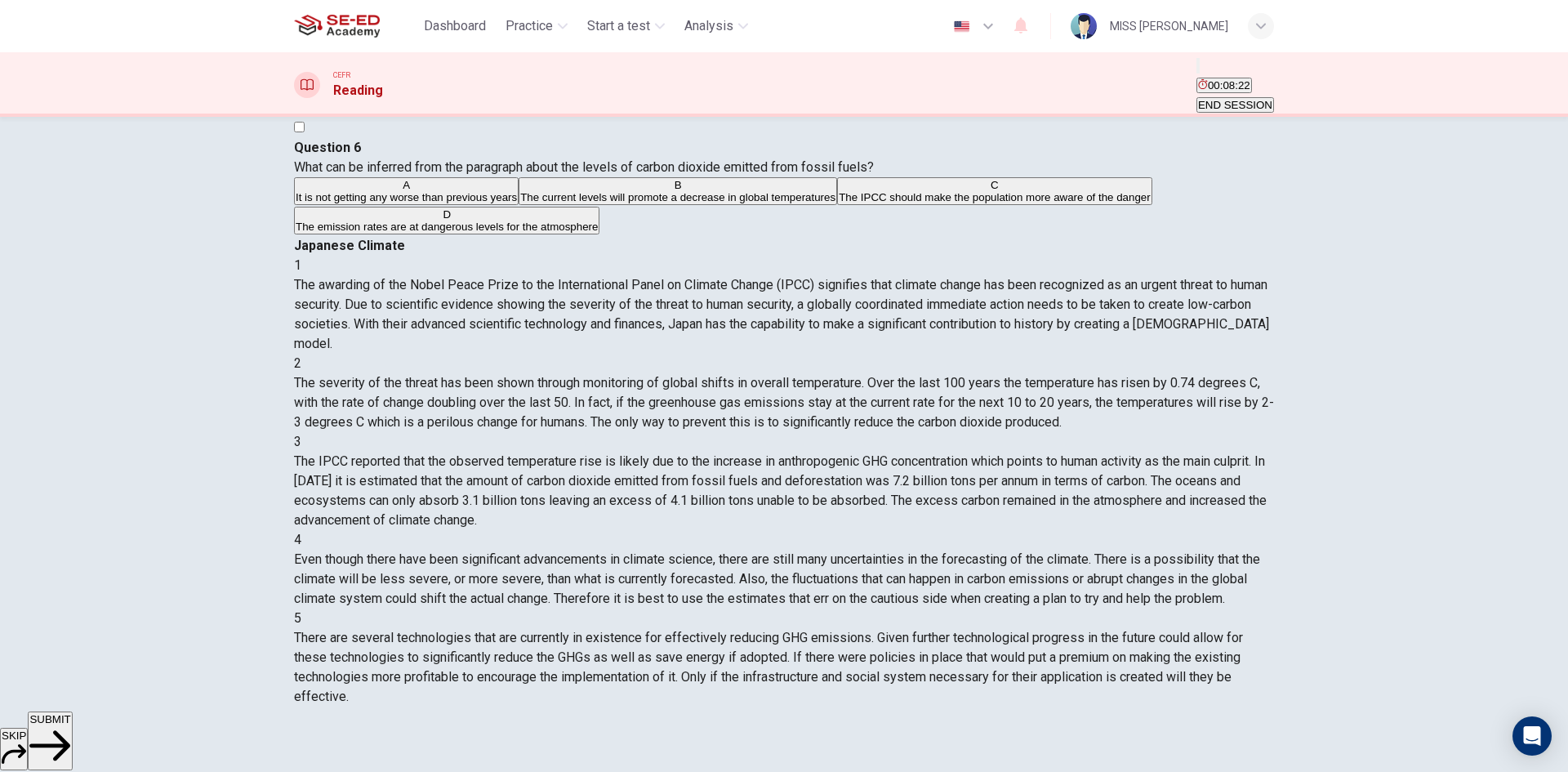
click at [582, 233] on span "The emission rates are at dangerous levels for the atmosphere" at bounding box center [447, 226] width 302 height 13
click at [585, 204] on span "The current levels will promote a decrease in global temperatures" at bounding box center [678, 197] width 315 height 13
click at [404, 204] on span "It is not getting any worse than previous years" at bounding box center [406, 197] width 221 height 13
click at [839, 204] on span "The IPCC should make the population more aware of the danger" at bounding box center [994, 197] width 312 height 13
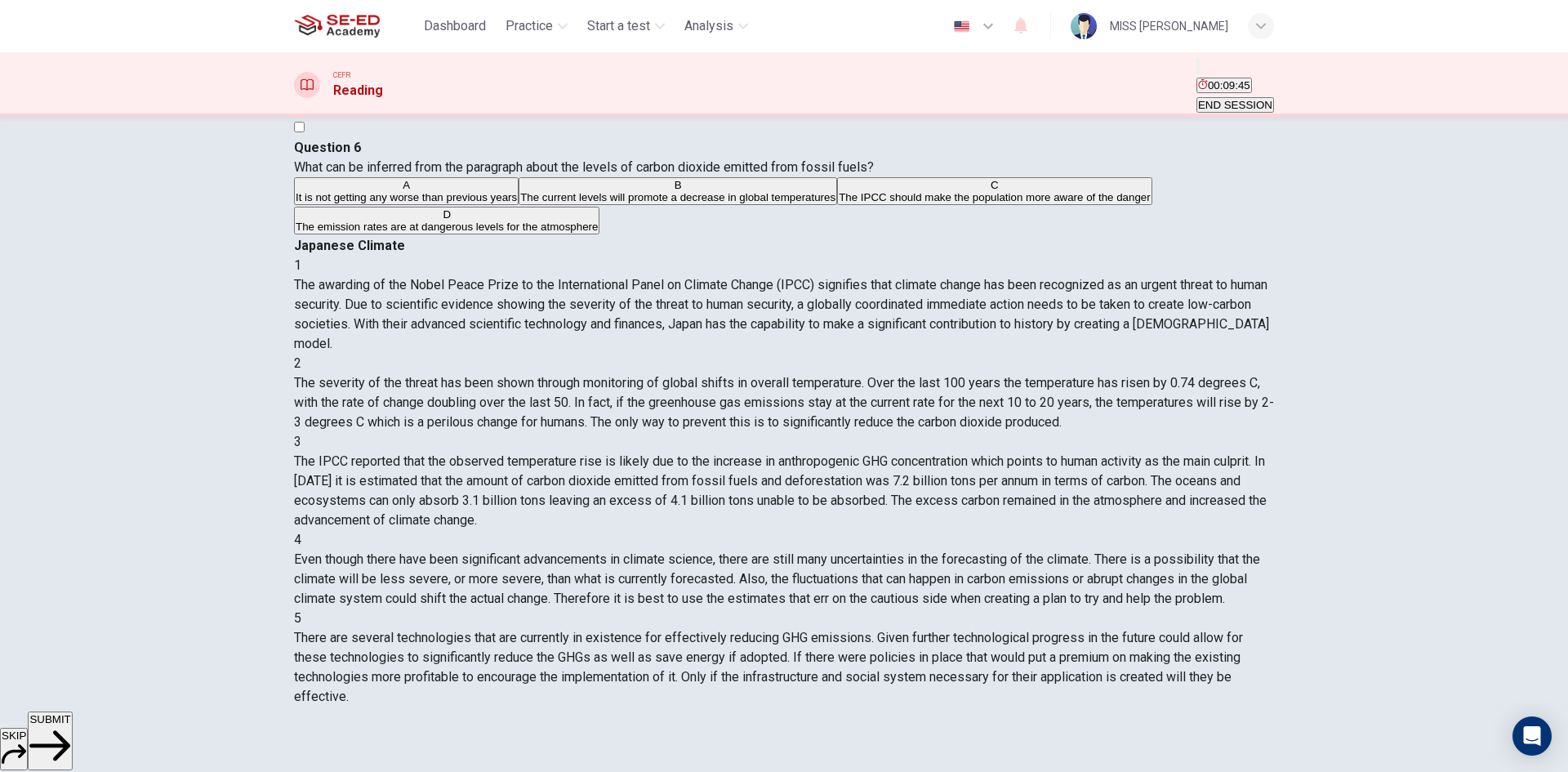
click at [594, 204] on span "The current levels will promote a decrease in global temperatures" at bounding box center [678, 197] width 315 height 13
click at [519, 205] on button "B The current levels will promote a decrease in global temperatures" at bounding box center [678, 191] width 318 height 28
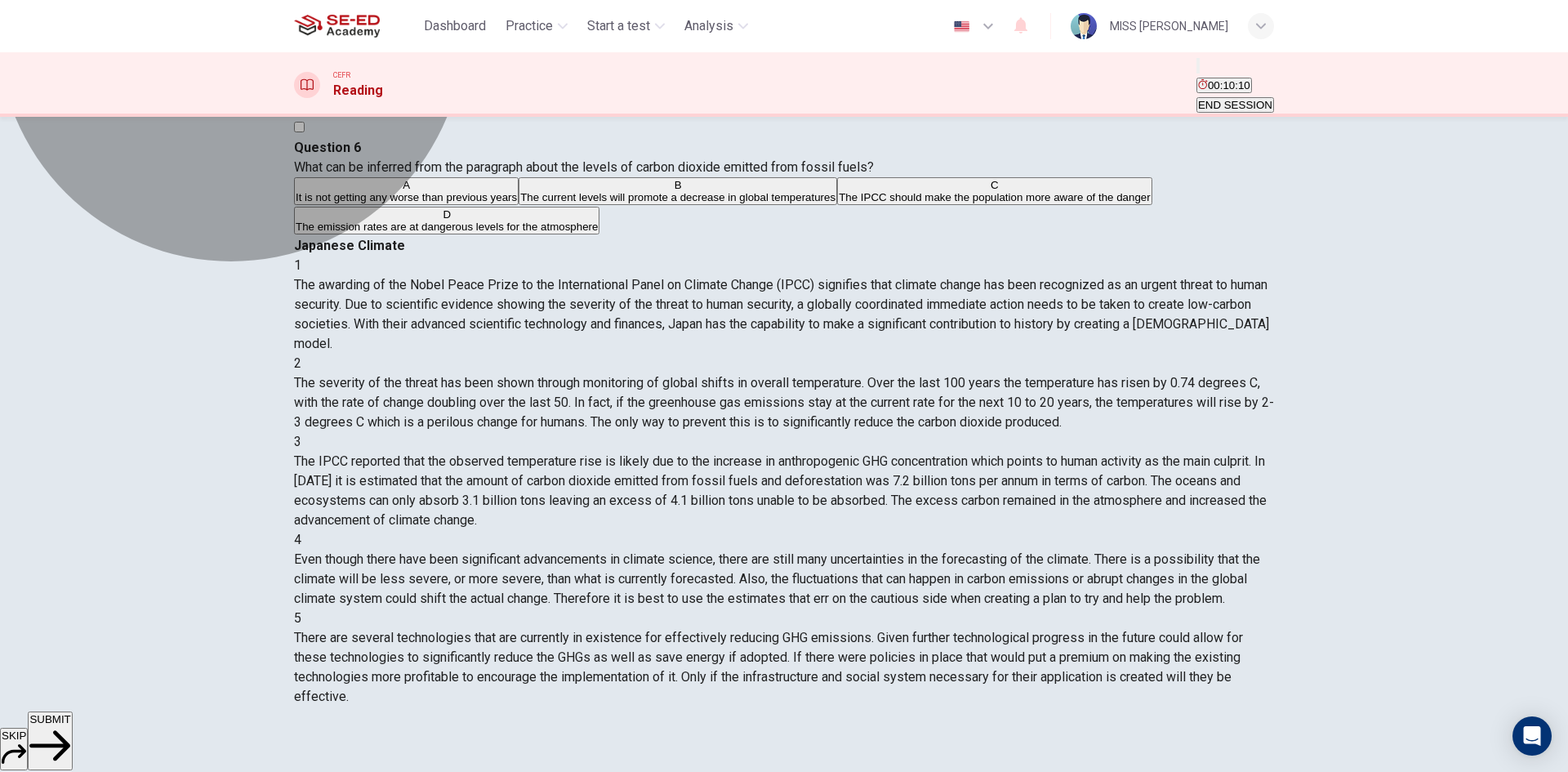
click at [548, 233] on span "The emission rates are at dangerous levels for the atmosphere" at bounding box center [447, 226] width 302 height 13
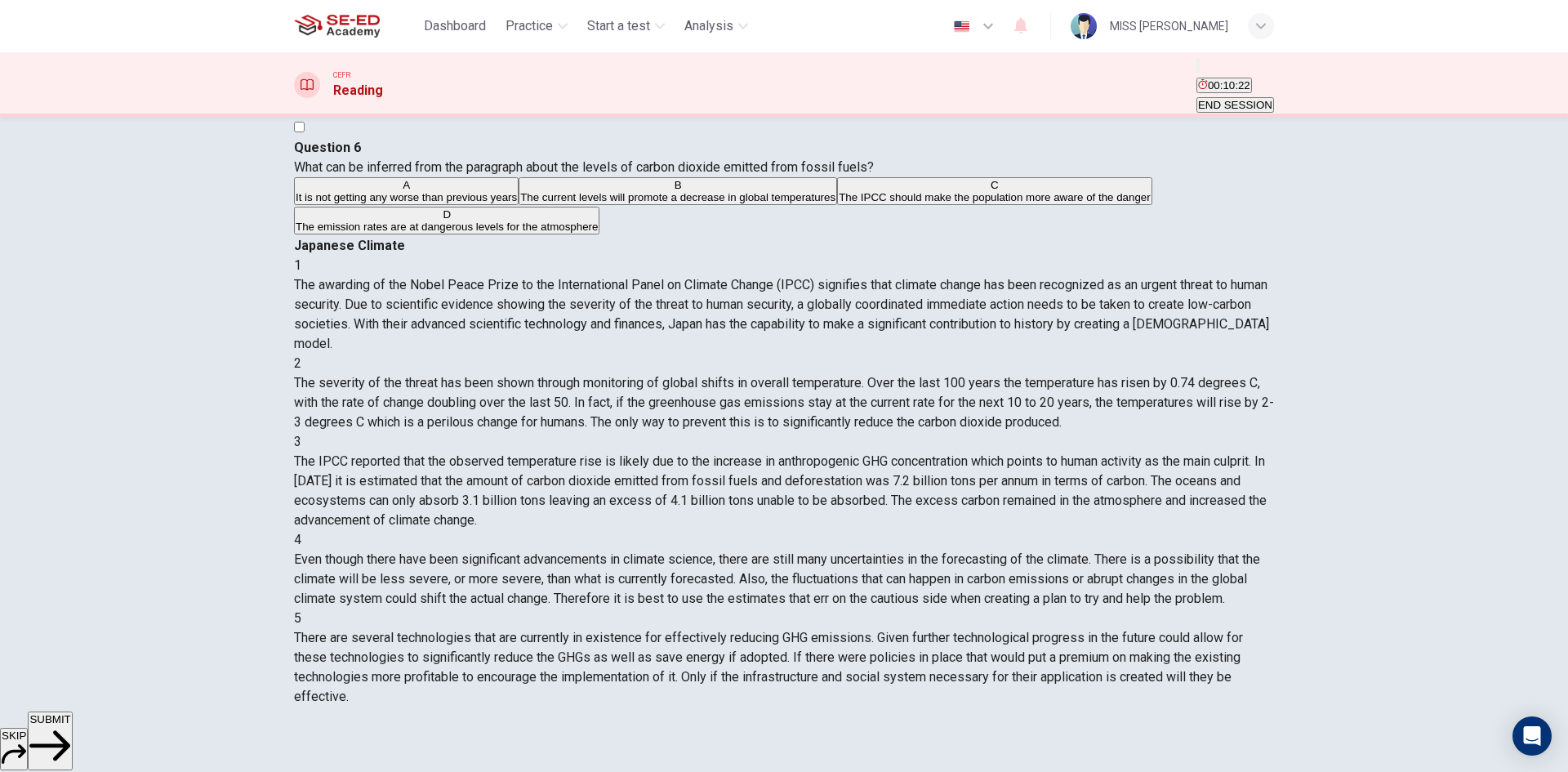
drag, startPoint x: 1069, startPoint y: 450, endPoint x: 1118, endPoint y: 453, distance: 49.1
click at [1118, 454] on span "The IPCC reported that the observed temperature rise is likely due to the incre…" at bounding box center [780, 491] width 972 height 74
drag, startPoint x: 1071, startPoint y: 452, endPoint x: 1061, endPoint y: 444, distance: 12.8
click at [1084, 454] on span "The IPCC reported that the observed temperature rise is likely due to the incre…" at bounding box center [780, 491] width 972 height 74
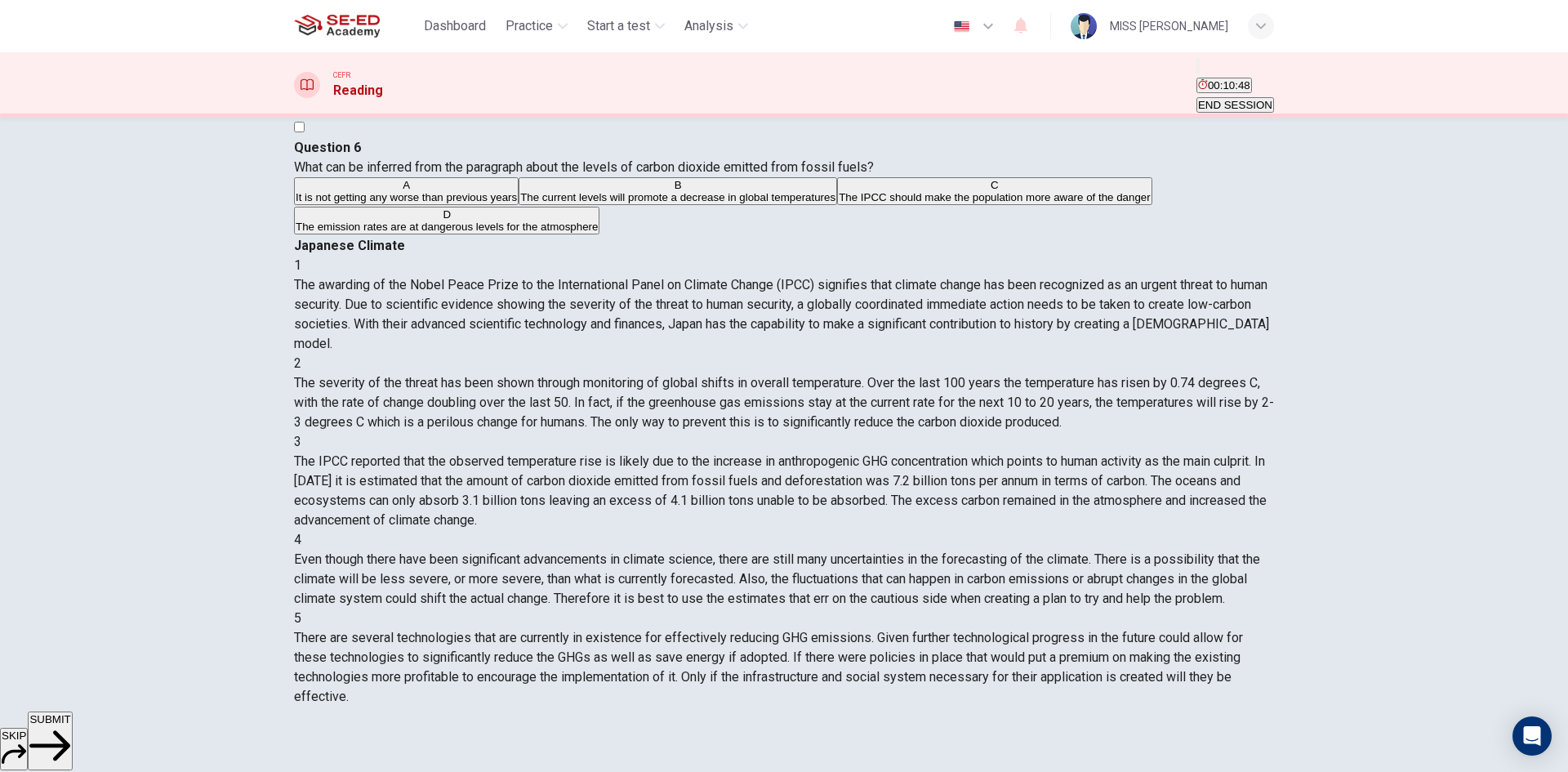
click at [643, 205] on button "B The current levels will promote a decrease in global temperatures" at bounding box center [678, 191] width 318 height 28
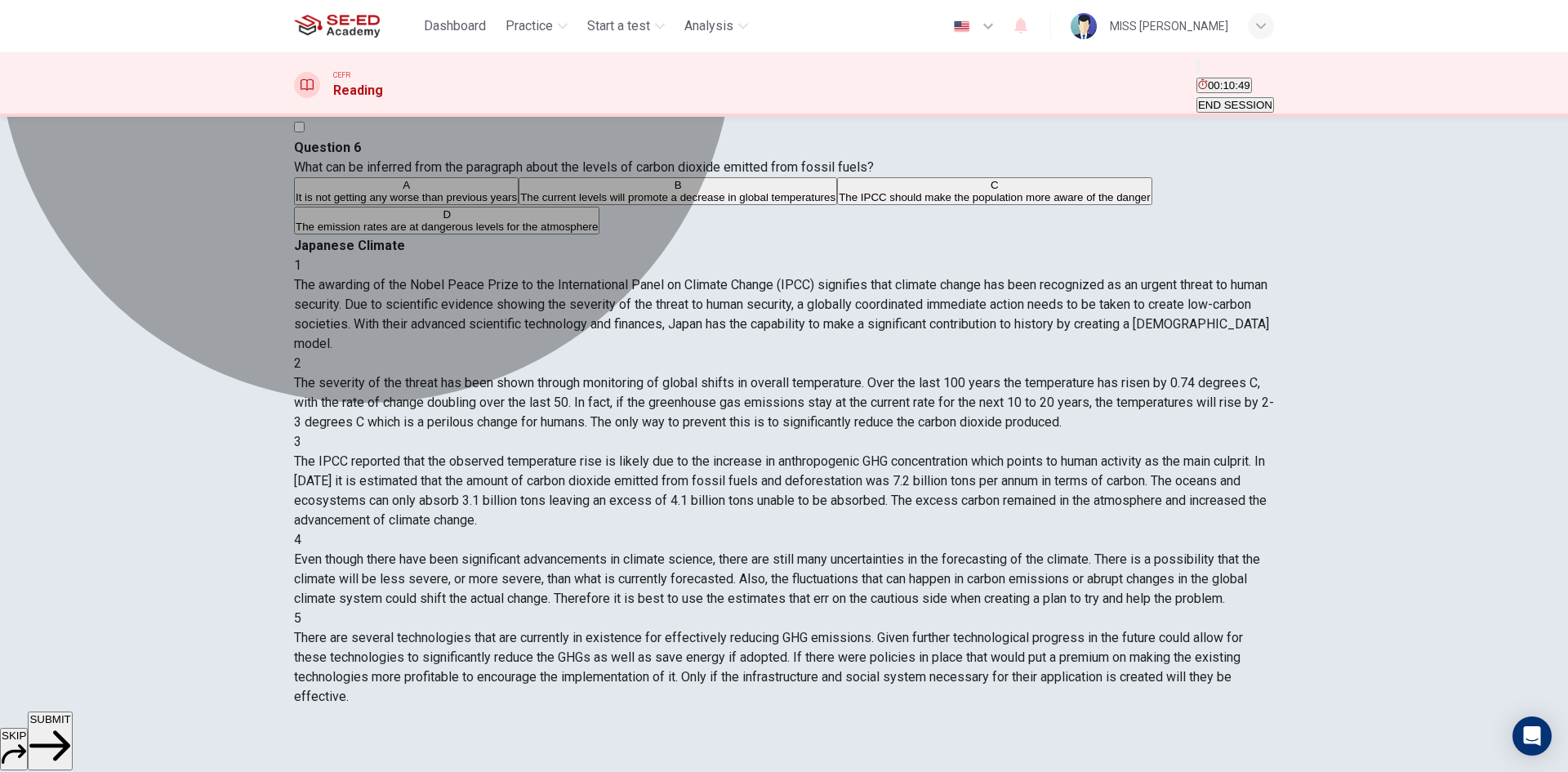
click at [600, 234] on button "D The emission rates are at dangerous levels for the atmosphere" at bounding box center [447, 220] width 306 height 28
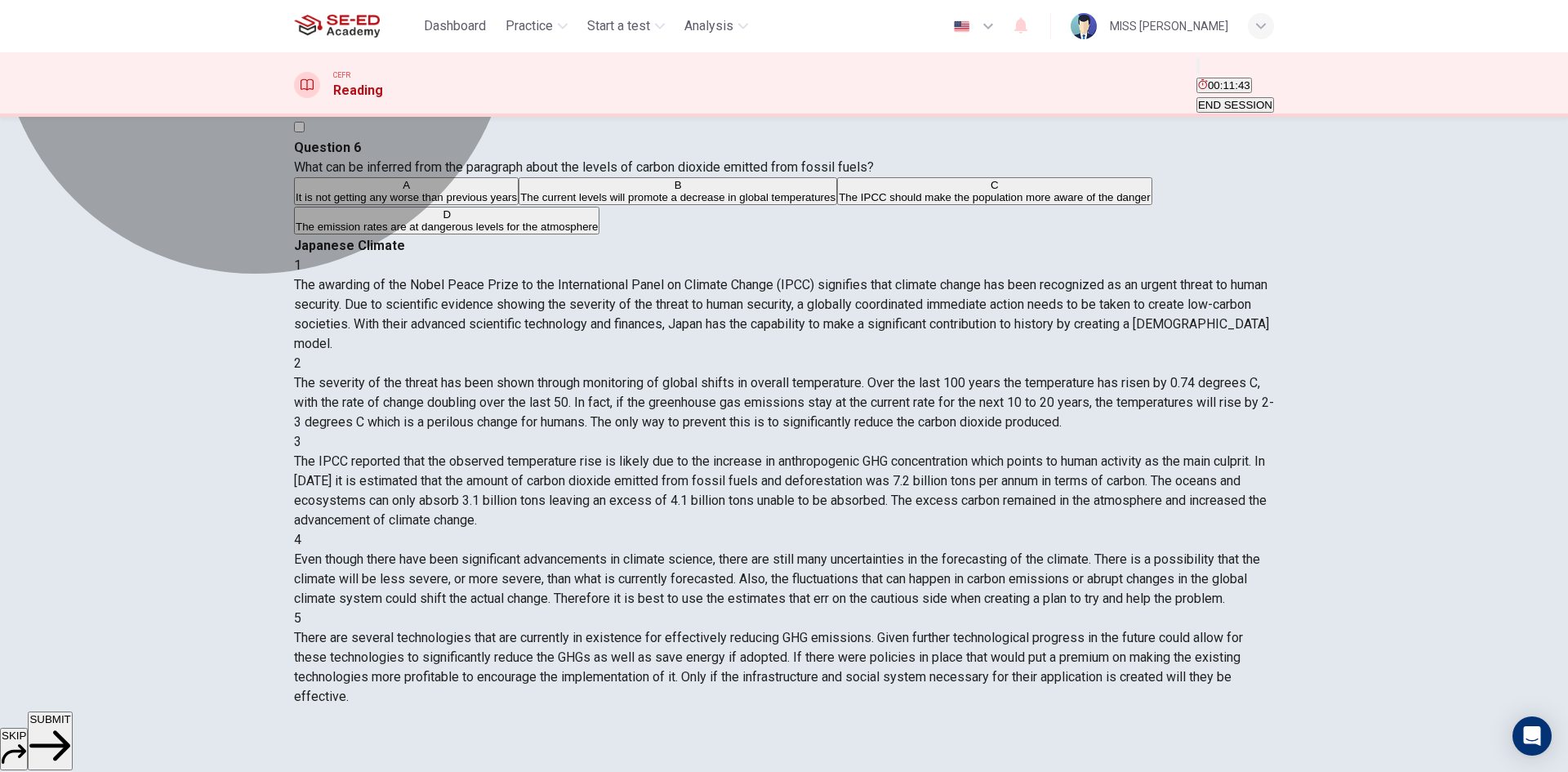
drag, startPoint x: 568, startPoint y: 333, endPoint x: 547, endPoint y: 275, distance: 61.7
click at [565, 204] on span "The current levels will promote a decrease in global temperatures" at bounding box center [678, 197] width 315 height 13
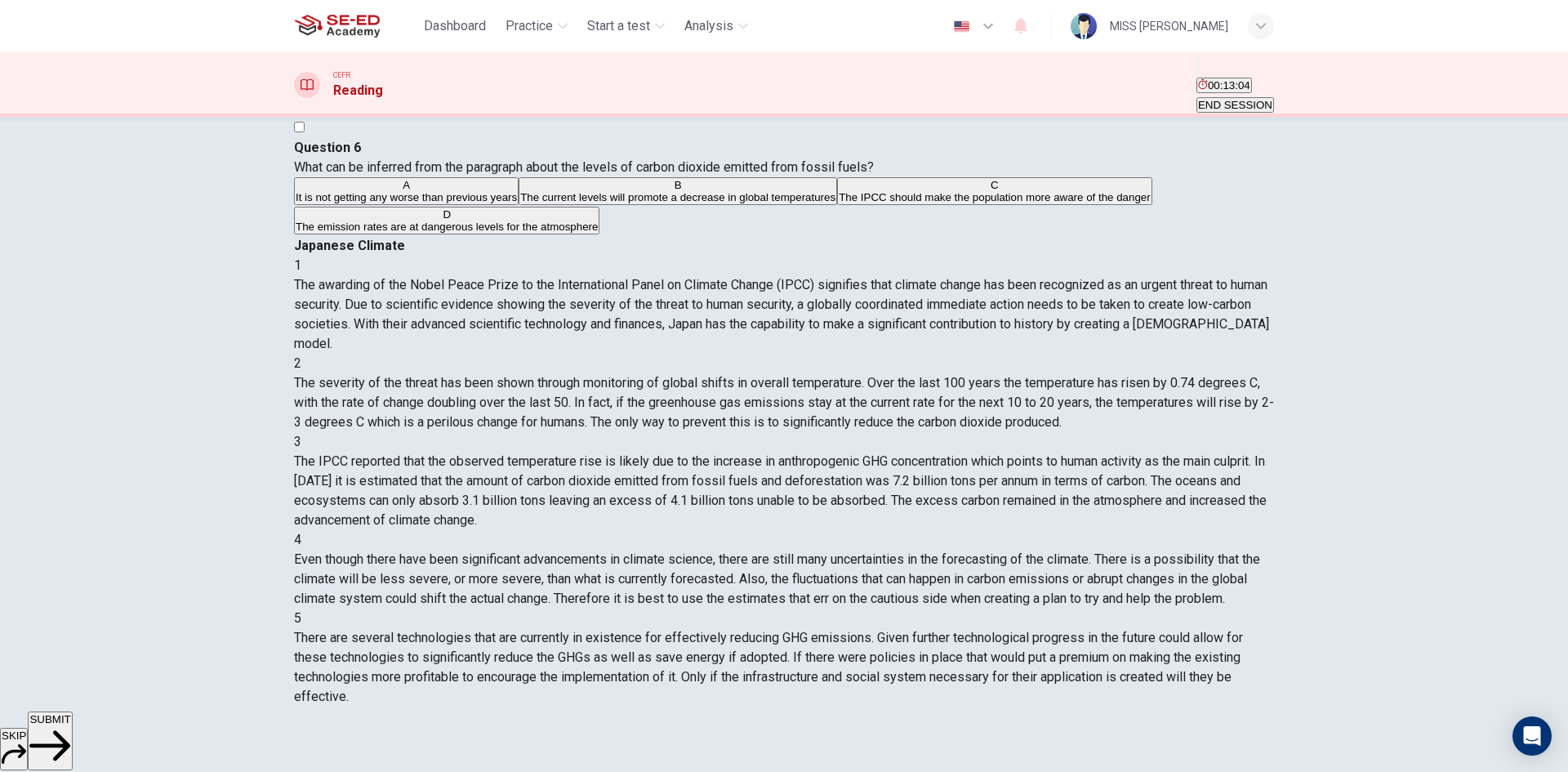
drag, startPoint x: 1216, startPoint y: 373, endPoint x: 1011, endPoint y: 392, distance: 205.9
click at [1209, 432] on div "3 The IPCC reported that the observed temperature rise is likely due to the inc…" at bounding box center [784, 481] width 980 height 98
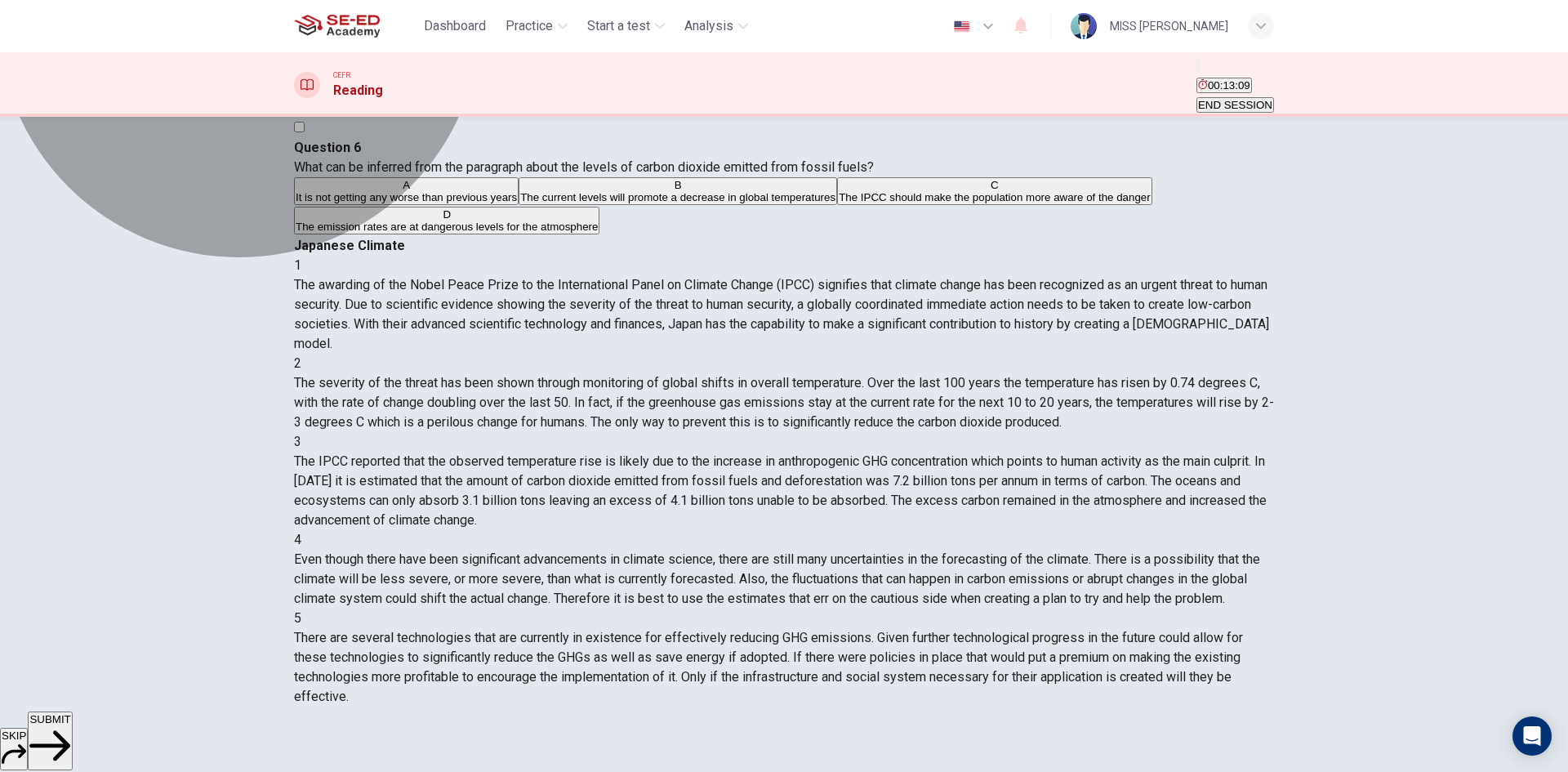
click at [556, 233] on span "The emission rates are at dangerous levels for the atmosphere" at bounding box center [447, 226] width 302 height 13
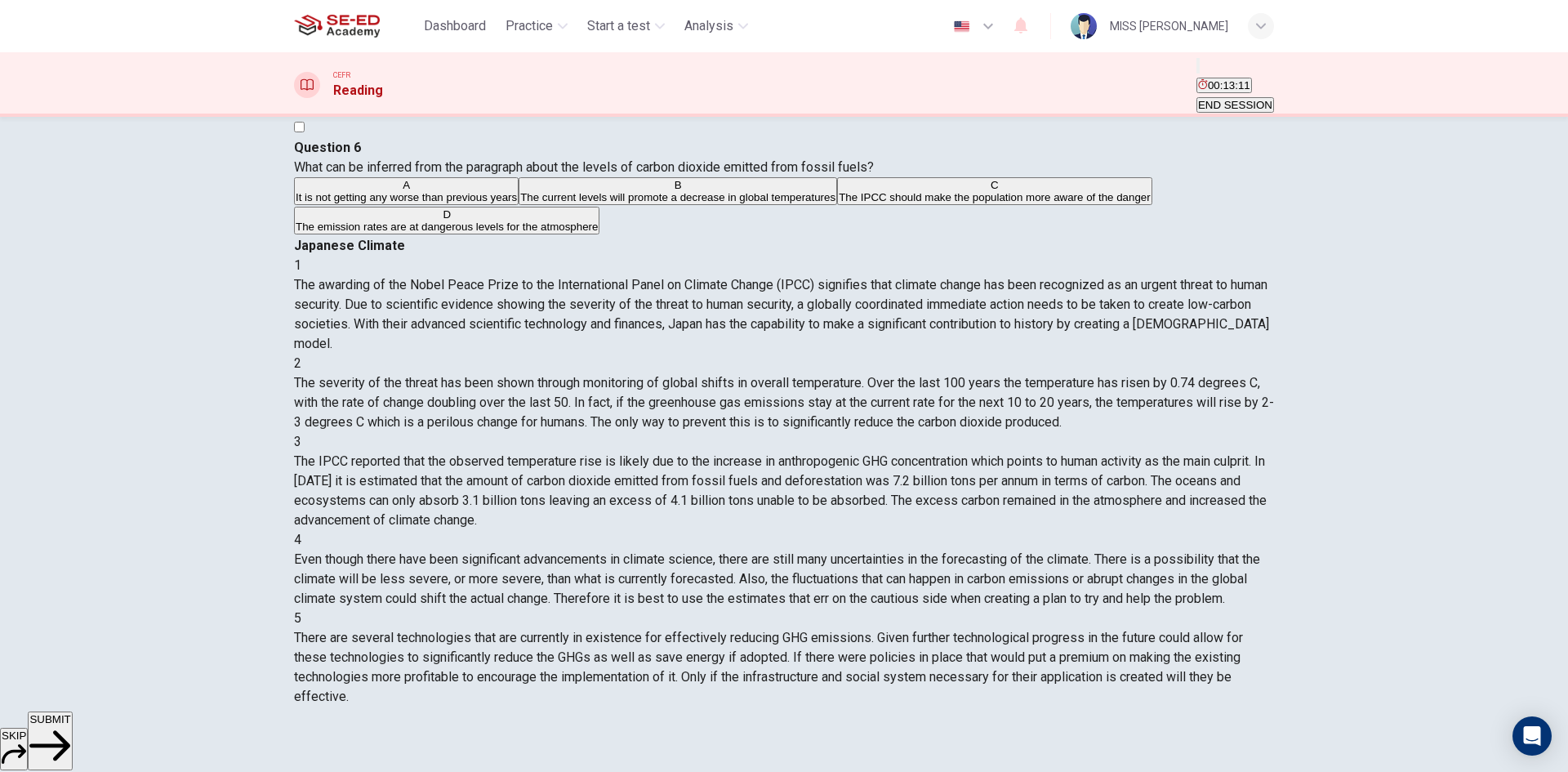
drag, startPoint x: 635, startPoint y: 444, endPoint x: 651, endPoint y: 454, distance: 18.9
click at [641, 236] on div "A It is not getting any worse than previous years B The current levels will pro…" at bounding box center [784, 207] width 980 height 59
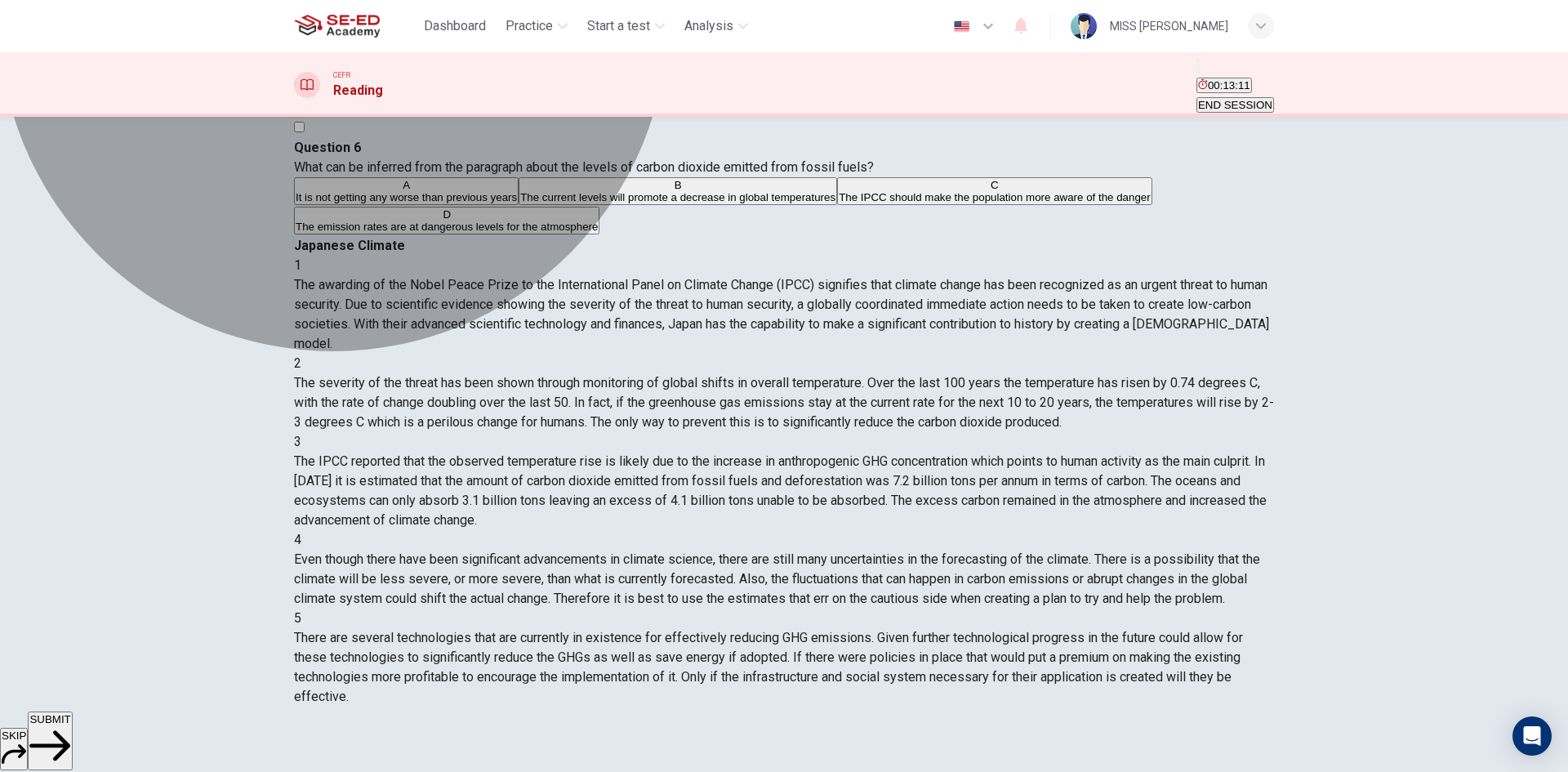
click at [598, 233] on span "The emission rates are at dangerous levels for the atmosphere" at bounding box center [447, 226] width 302 height 13
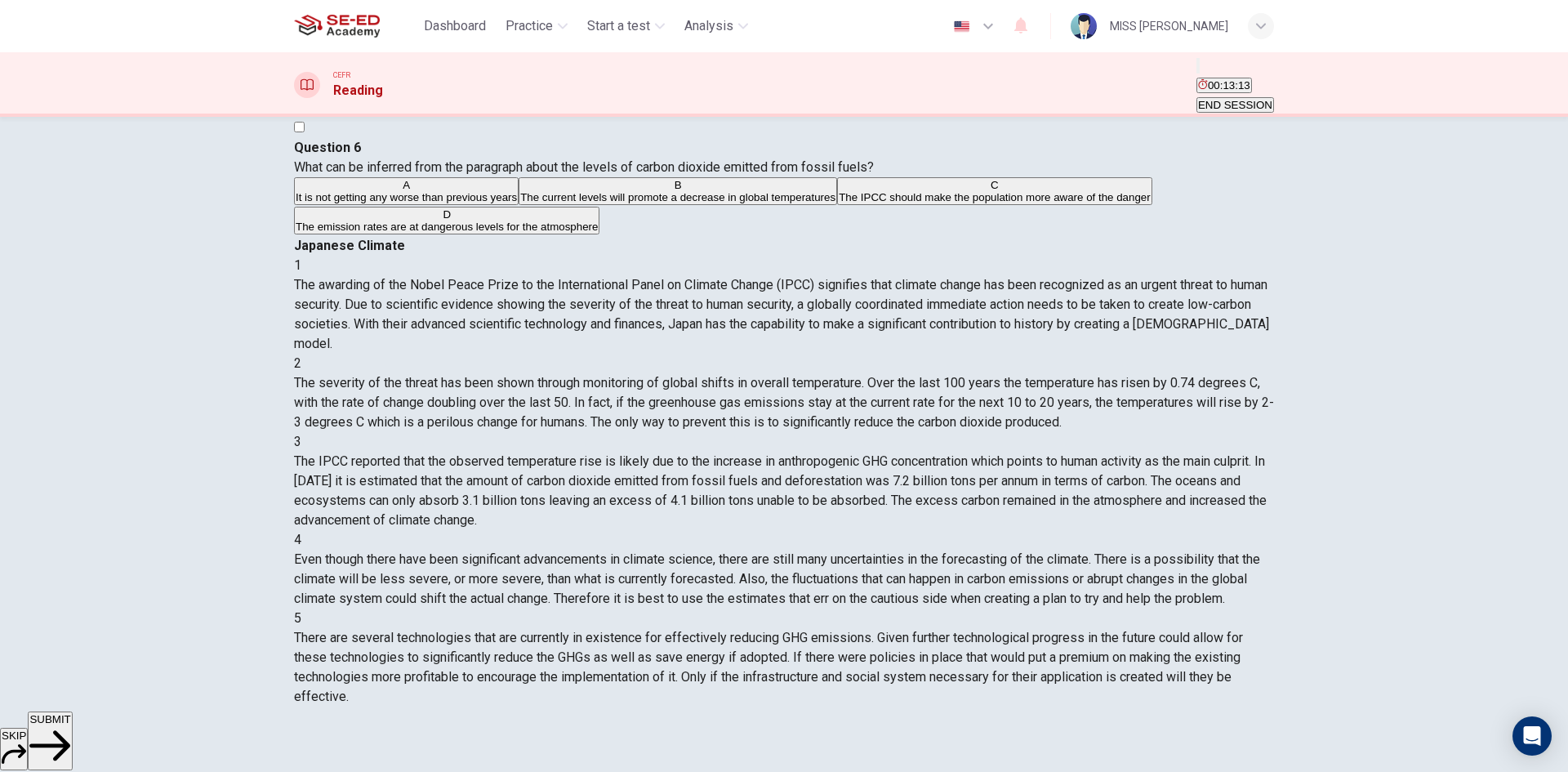
click at [879, 760] on div "SKIP SUBMIT" at bounding box center [784, 742] width 1568 height 61
click at [72, 746] on button "SUBMIT" at bounding box center [50, 741] width 44 height 59
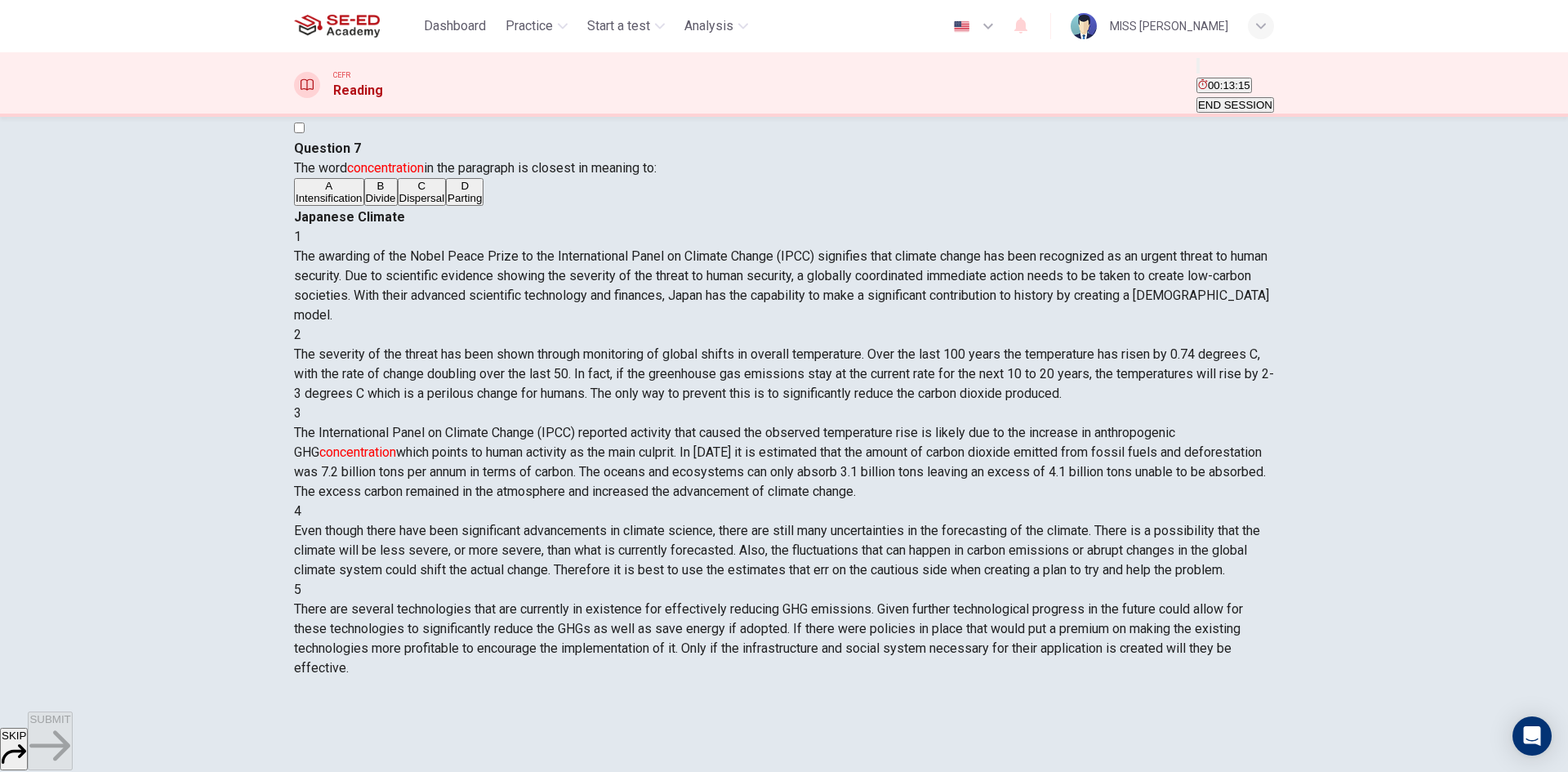
drag, startPoint x: 322, startPoint y: 200, endPoint x: 524, endPoint y: 213, distance: 202.4
click at [519, 208] on div "Question 7 The word concentration in the paragraph is closest in meaning to: A …" at bounding box center [784, 172] width 980 height 68
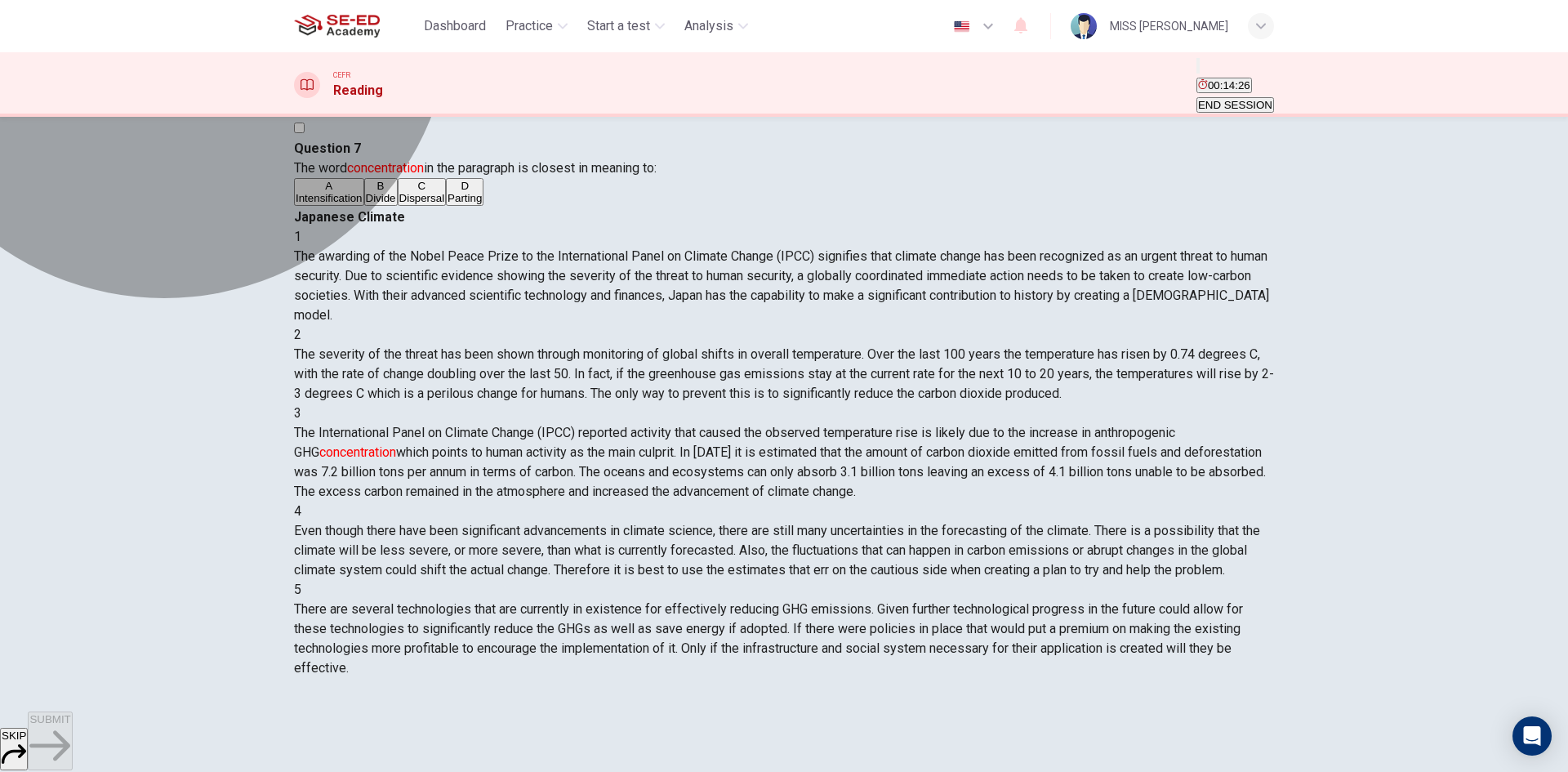
click at [364, 206] on button "A Intensification" at bounding box center [329, 192] width 70 height 28
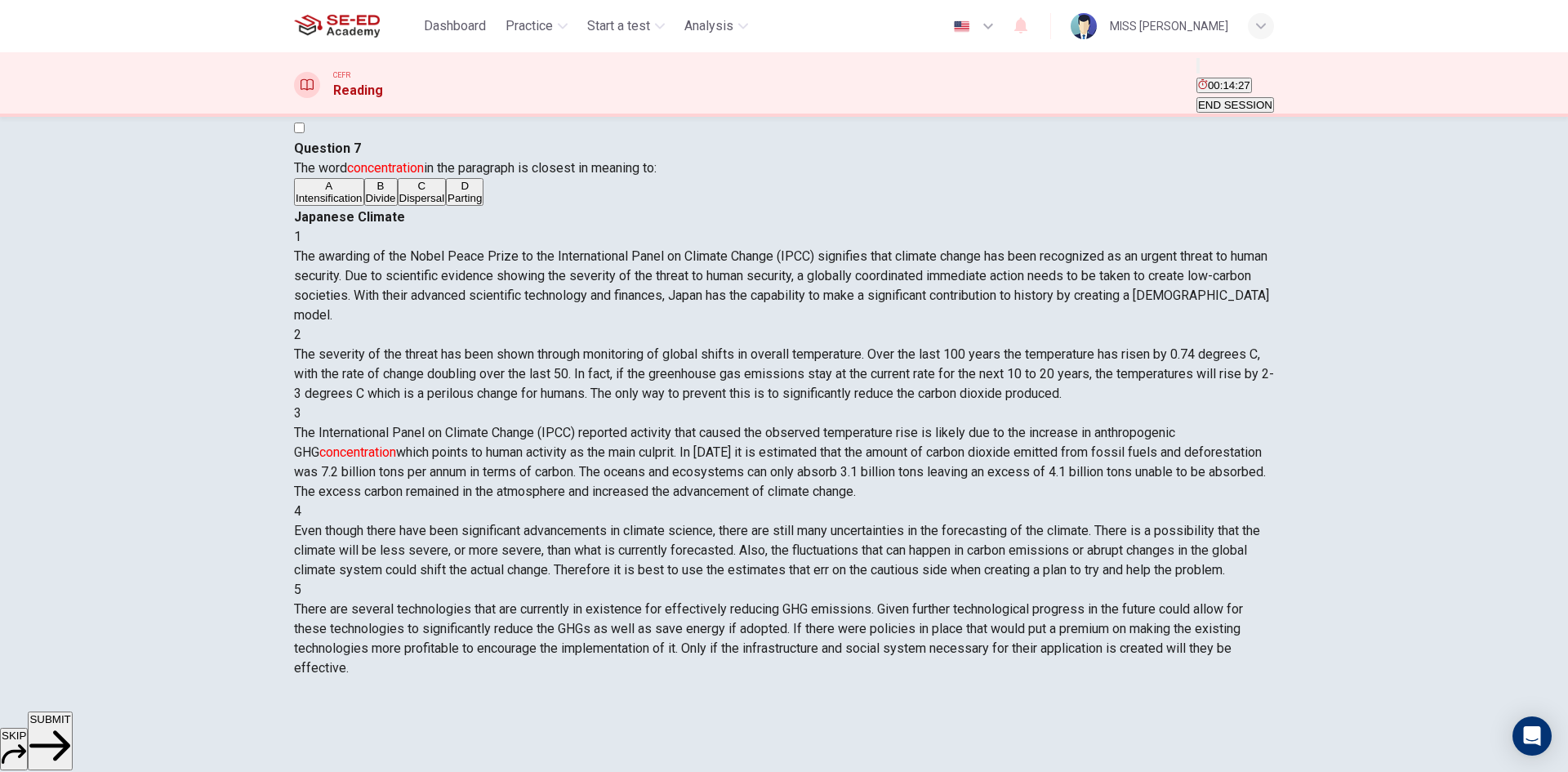
drag, startPoint x: 837, startPoint y: 744, endPoint x: 906, endPoint y: 696, distance: 84.1
click at [70, 725] on span "SUBMIT" at bounding box center [50, 719] width 41 height 13
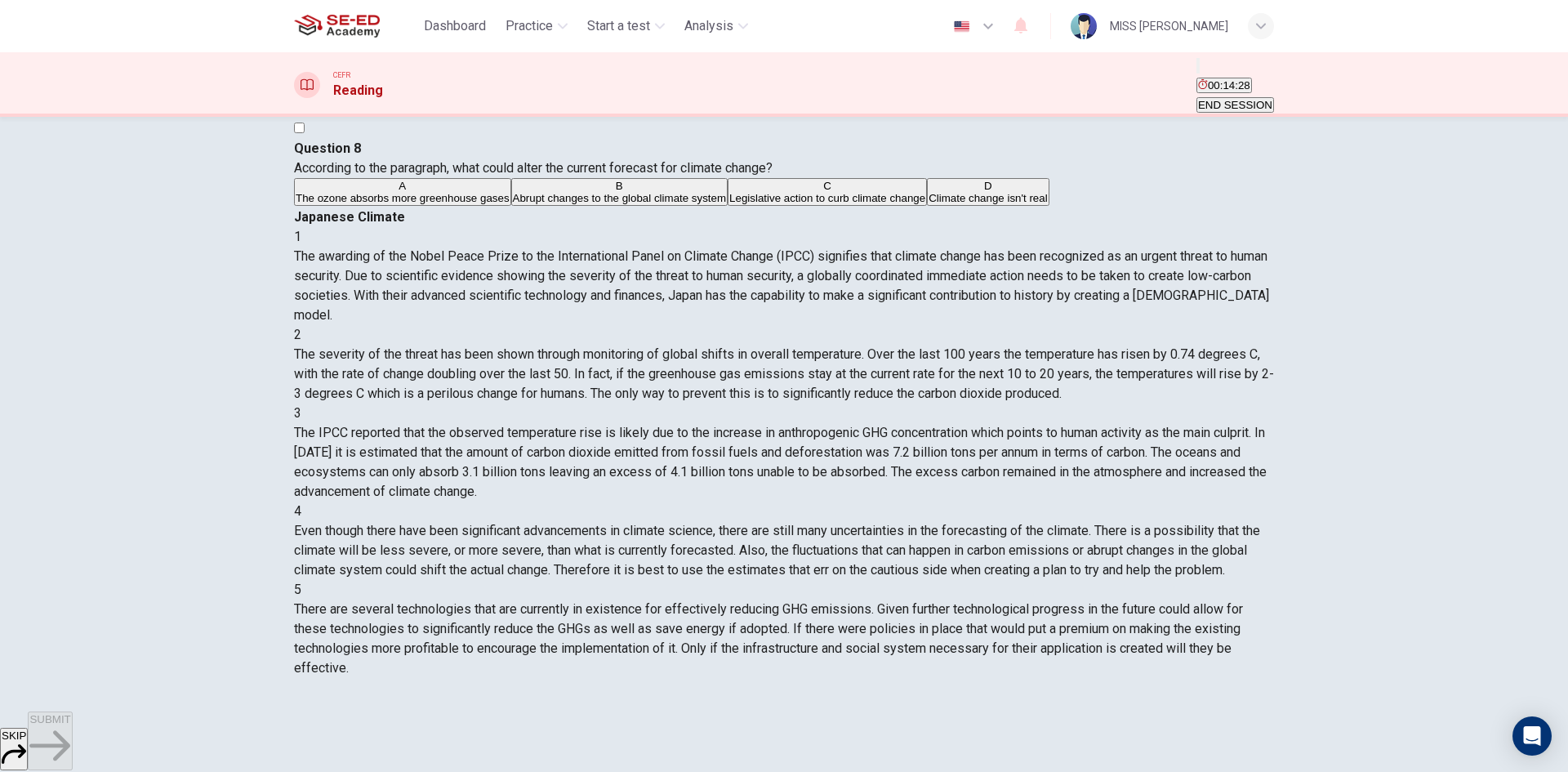
scroll to position [317, 0]
drag, startPoint x: 956, startPoint y: 144, endPoint x: 1113, endPoint y: 155, distance: 157.4
click at [1113, 208] on div "Japanese Climate" at bounding box center [784, 217] width 980 height 19
click at [469, 208] on div "A The ozone absorbs more greenhouse gases B Abrupt changes to the global climat…" at bounding box center [784, 193] width 980 height 30
click at [518, 204] on span "Abrupt changes to the global climate system" at bounding box center [619, 198] width 214 height 13
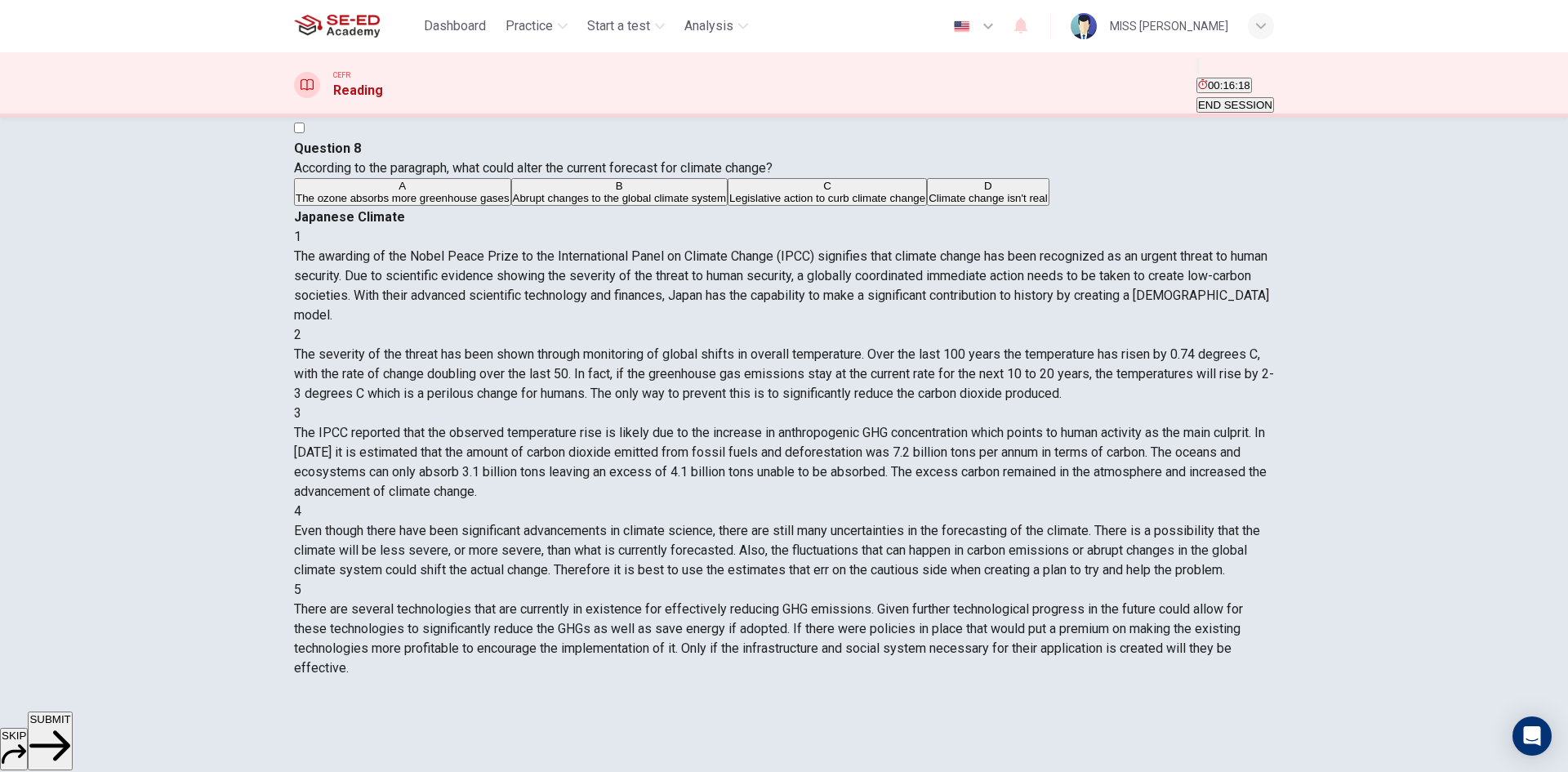
click at [511, 206] on button "B Abrupt changes to the global climate system" at bounding box center [619, 192] width 217 height 28
click at [72, 726] on button "SUBMIT" at bounding box center [50, 741] width 44 height 59
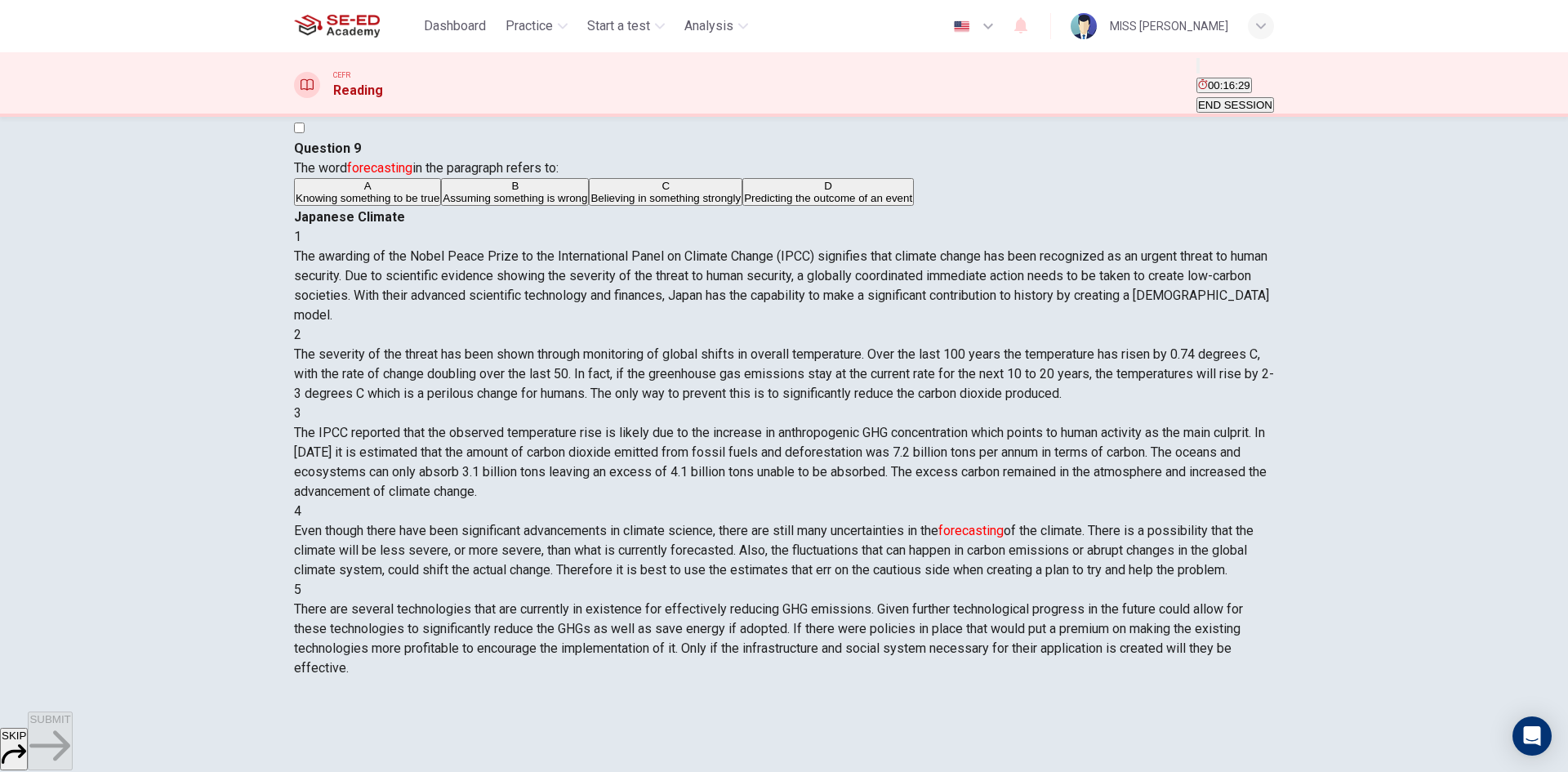
click at [591, 204] on span "Believing in something strongly" at bounding box center [666, 198] width 150 height 13
click at [403, 208] on div "Question 9 The word forecasting in the paragraph refers to: A Knowing something…" at bounding box center [784, 172] width 980 height 68
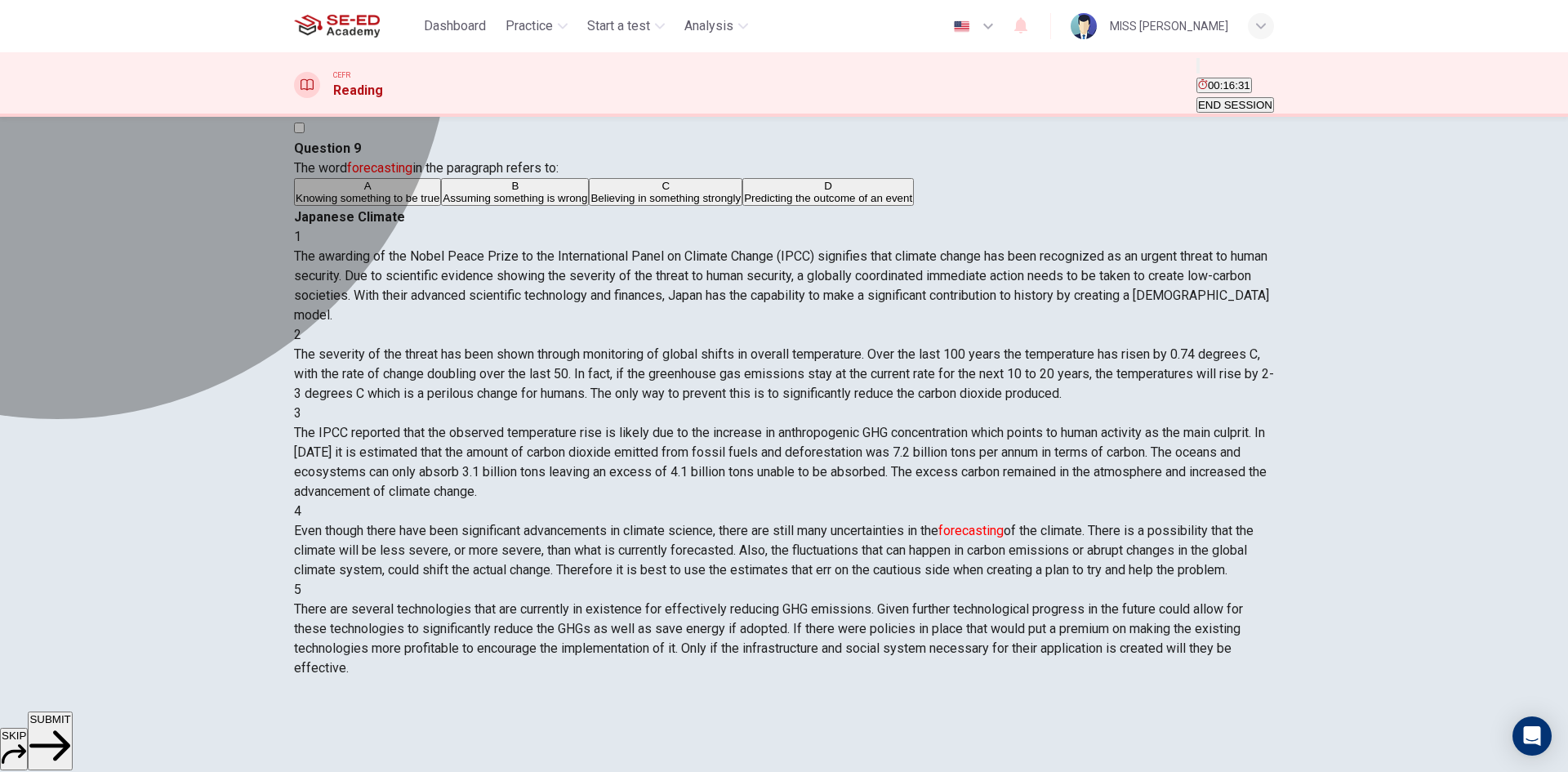
click at [744, 204] on span "Predicting the outcome of an event" at bounding box center [828, 198] width 168 height 13
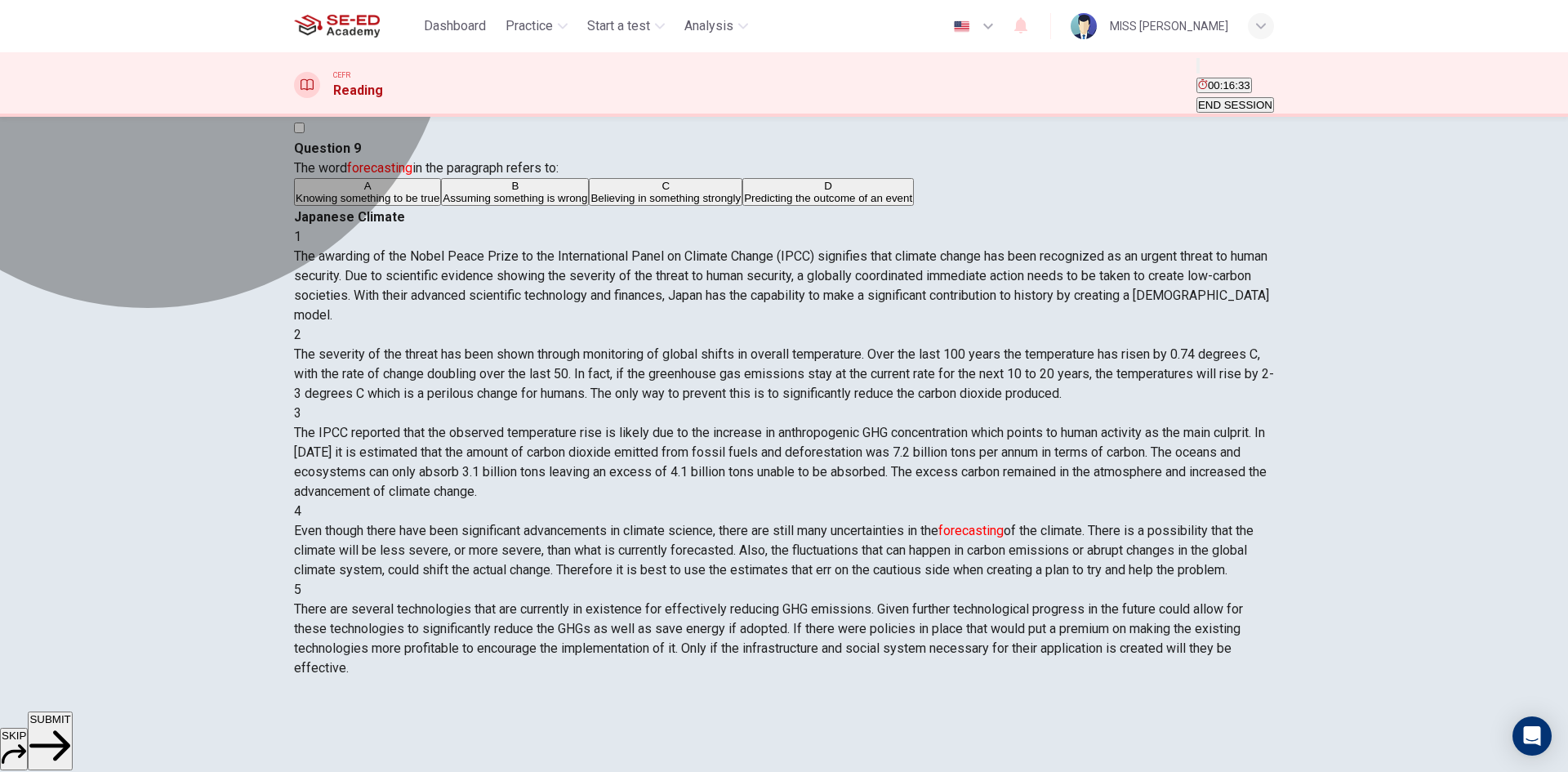
click at [474, 206] on button "B Assuming something is wrong" at bounding box center [514, 192] width 148 height 28
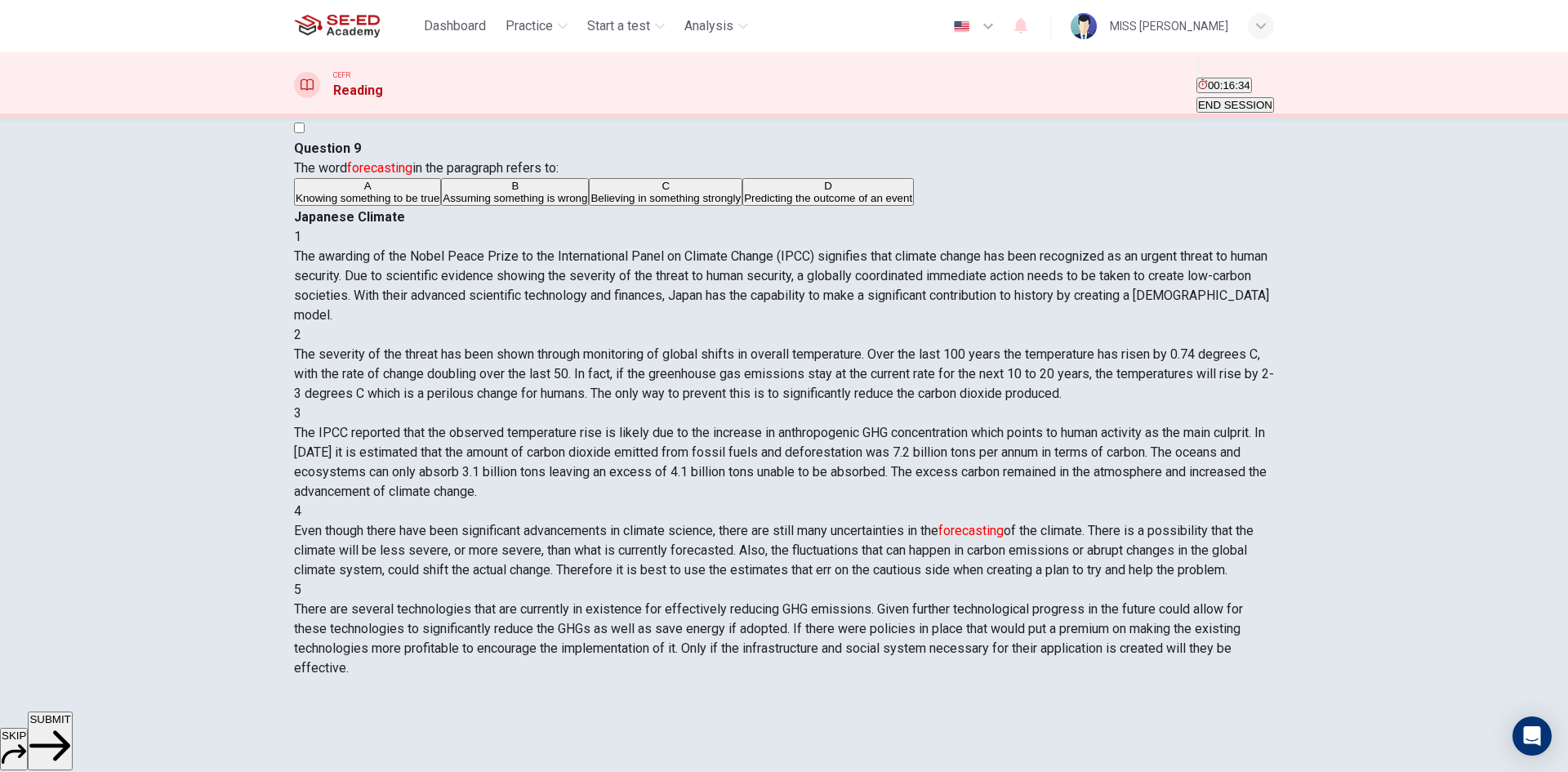
click at [443, 204] on span "Assuming something is wrong" at bounding box center [514, 198] width 144 height 13
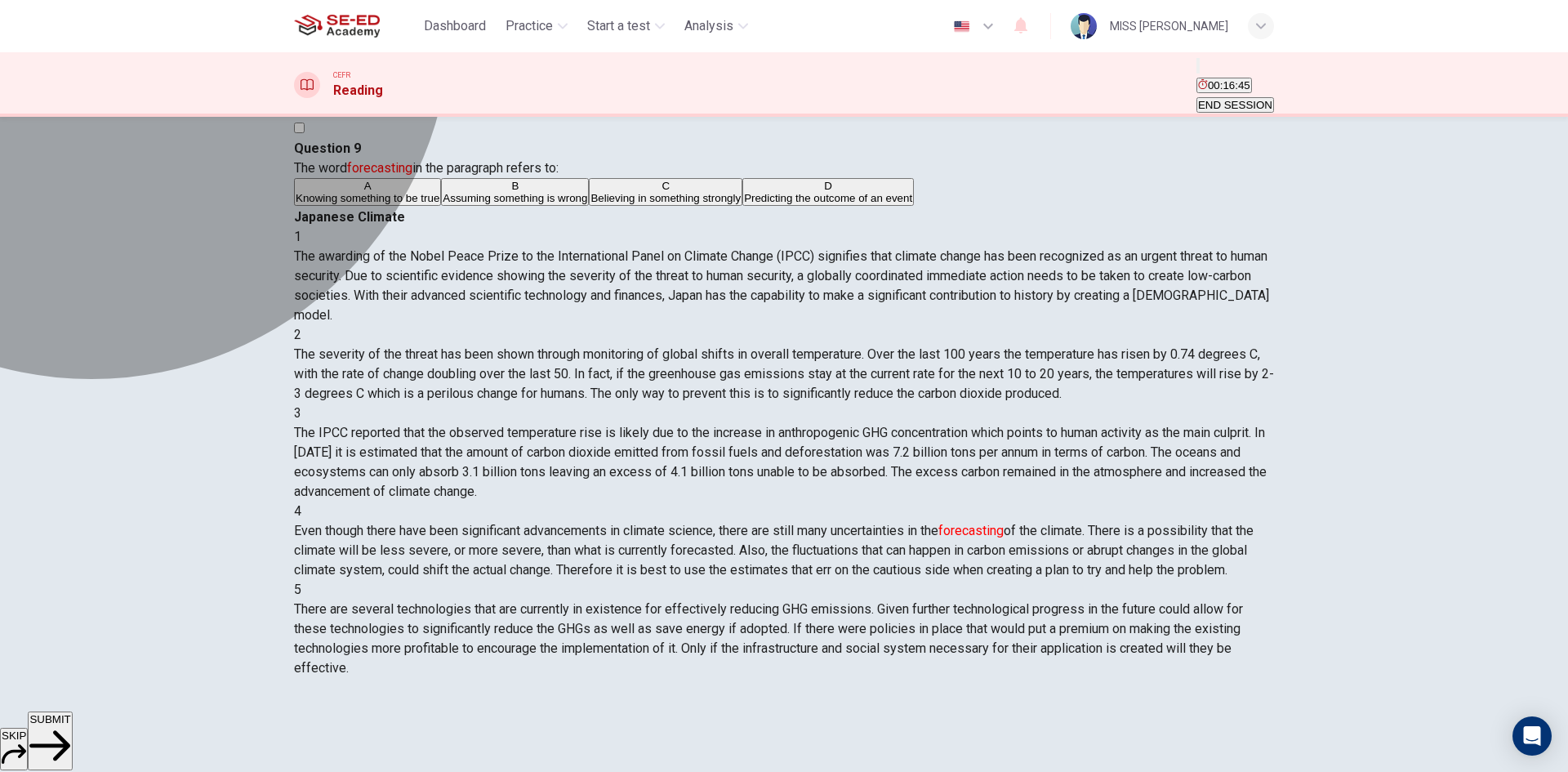
click at [443, 204] on span "Assuming something is wrong" at bounding box center [514, 198] width 144 height 13
click at [589, 206] on button "C Believing in something strongly" at bounding box center [666, 192] width 154 height 28
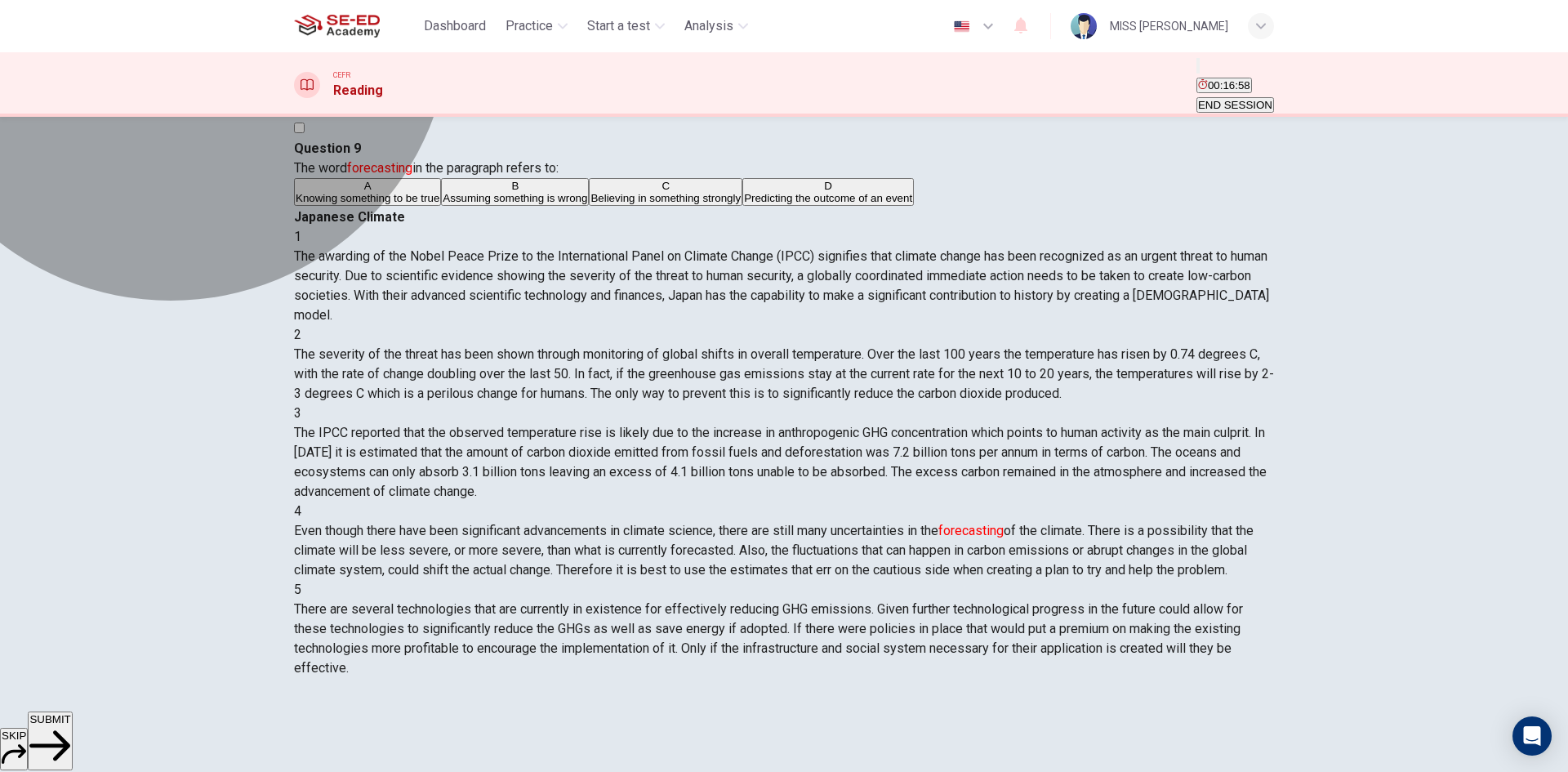
click at [487, 204] on span "Assuming something is wrong" at bounding box center [514, 198] width 144 height 13
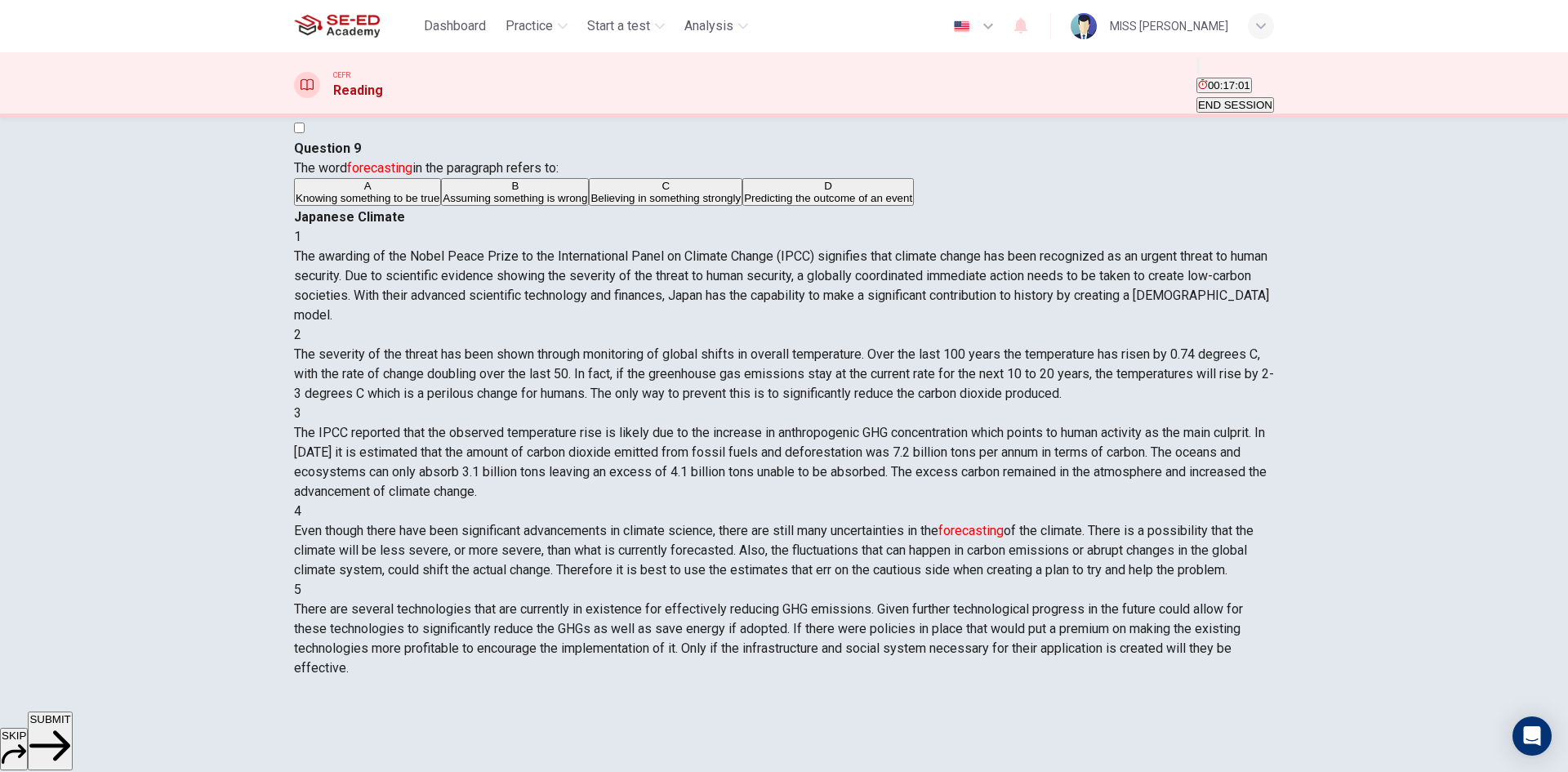
drag, startPoint x: 469, startPoint y: 265, endPoint x: 368, endPoint y: 258, distance: 101.2
click at [439, 204] on span "Knowing something to be true" at bounding box center [368, 198] width 144 height 13
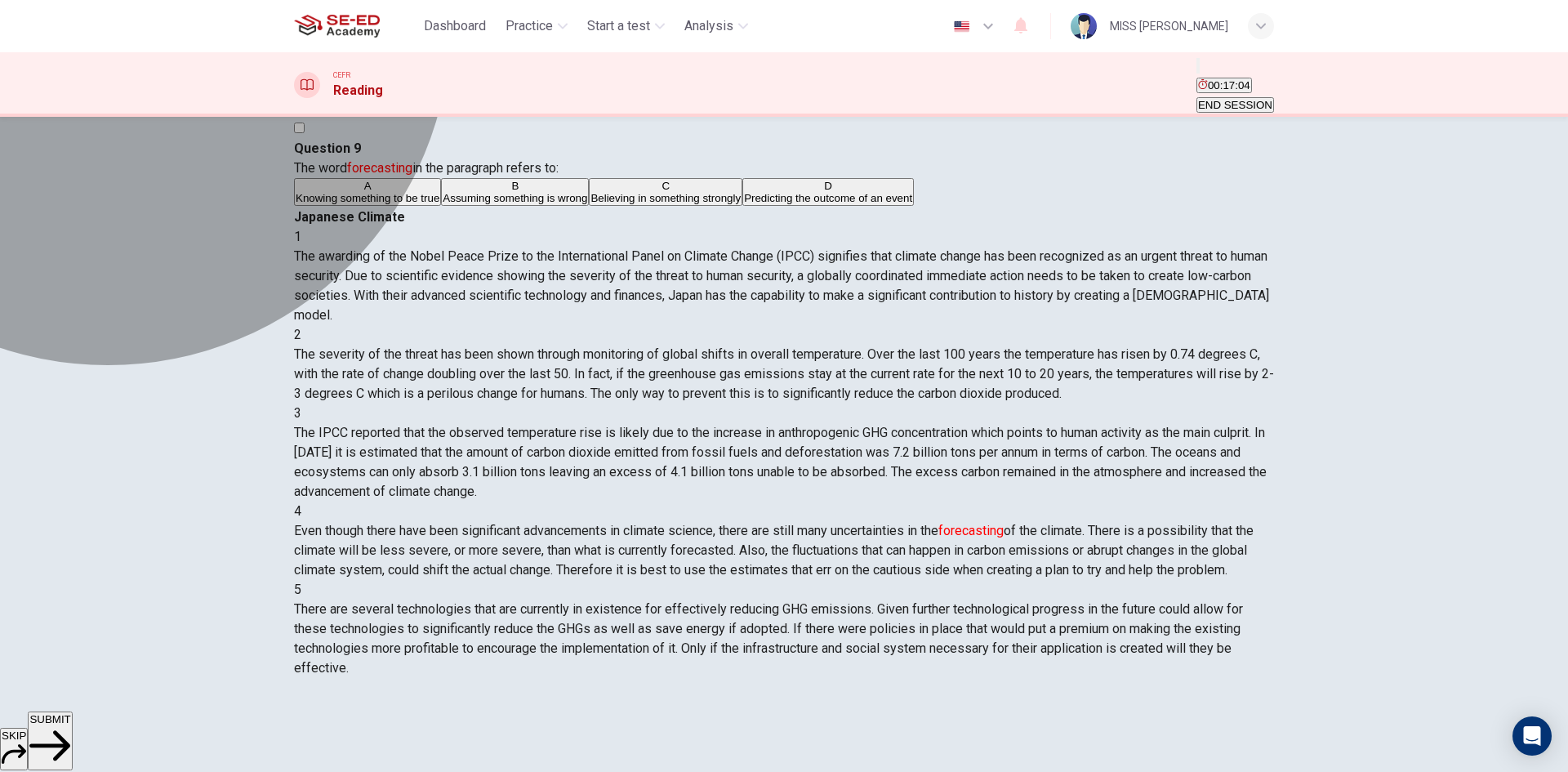
click at [744, 204] on span "Predicting the outcome of an event" at bounding box center [828, 198] width 168 height 13
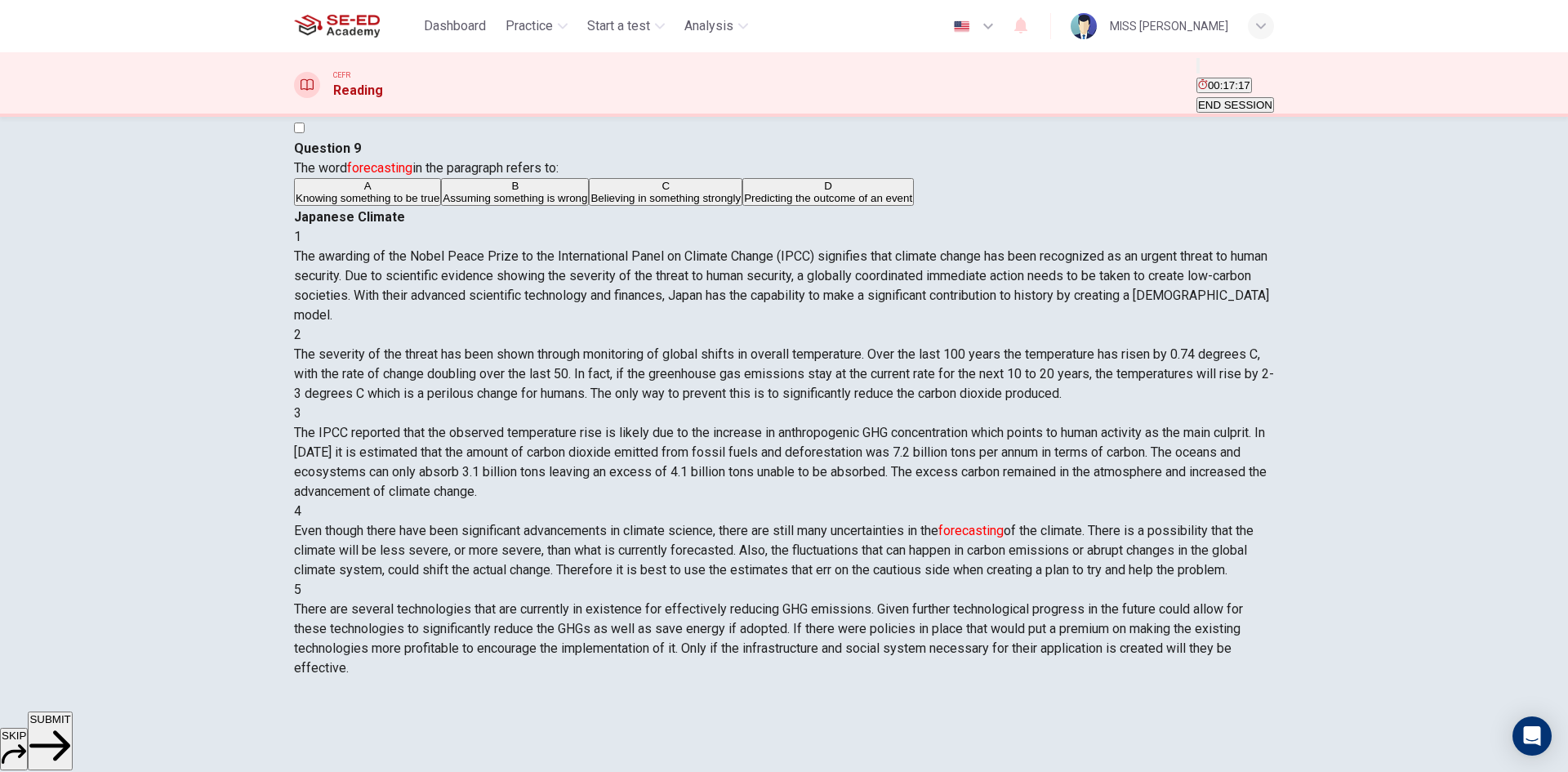
click at [72, 722] on button "SUBMIT" at bounding box center [50, 741] width 44 height 59
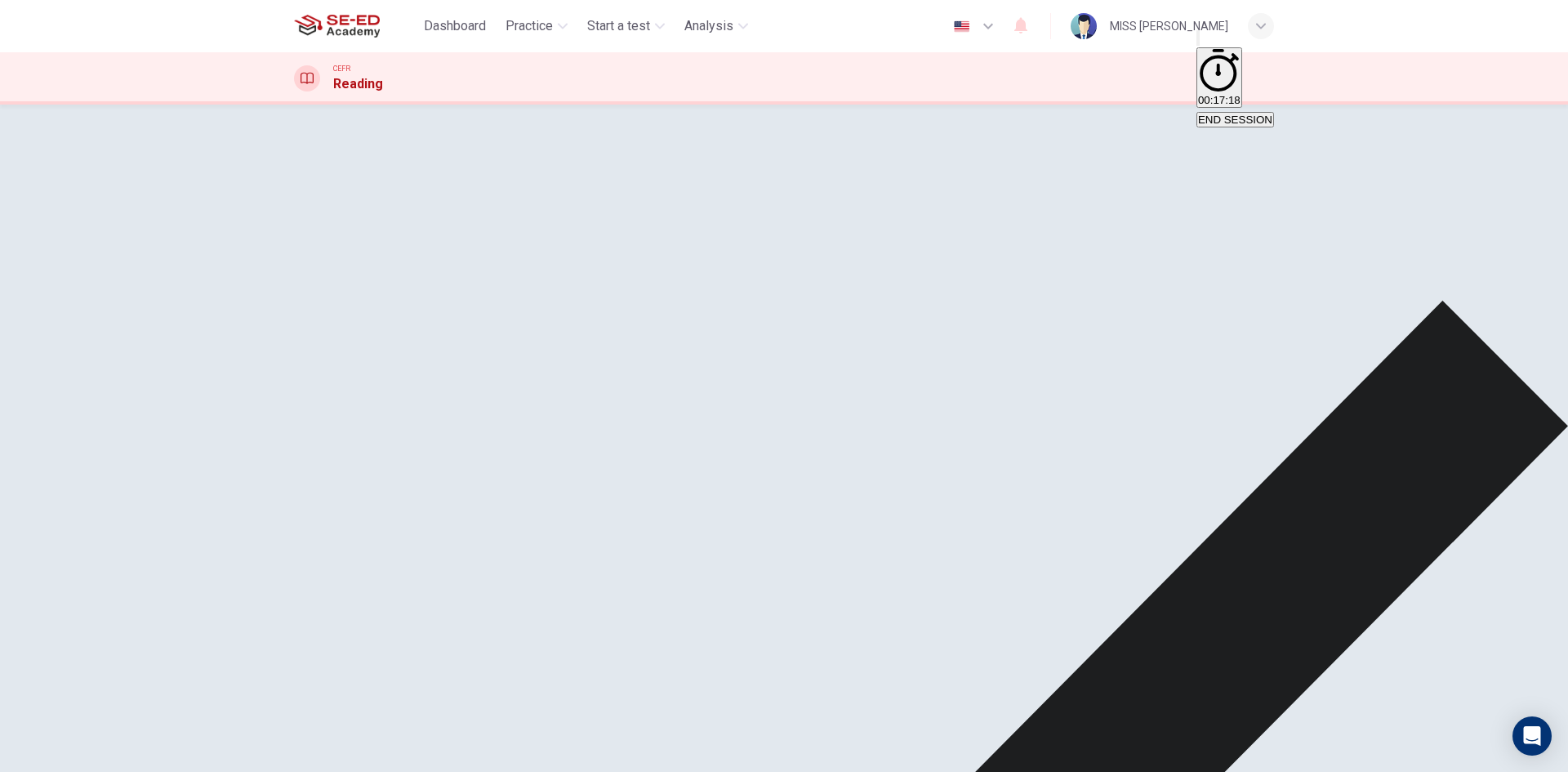
drag, startPoint x: 1054, startPoint y: 733, endPoint x: 1066, endPoint y: 713, distance: 23.3
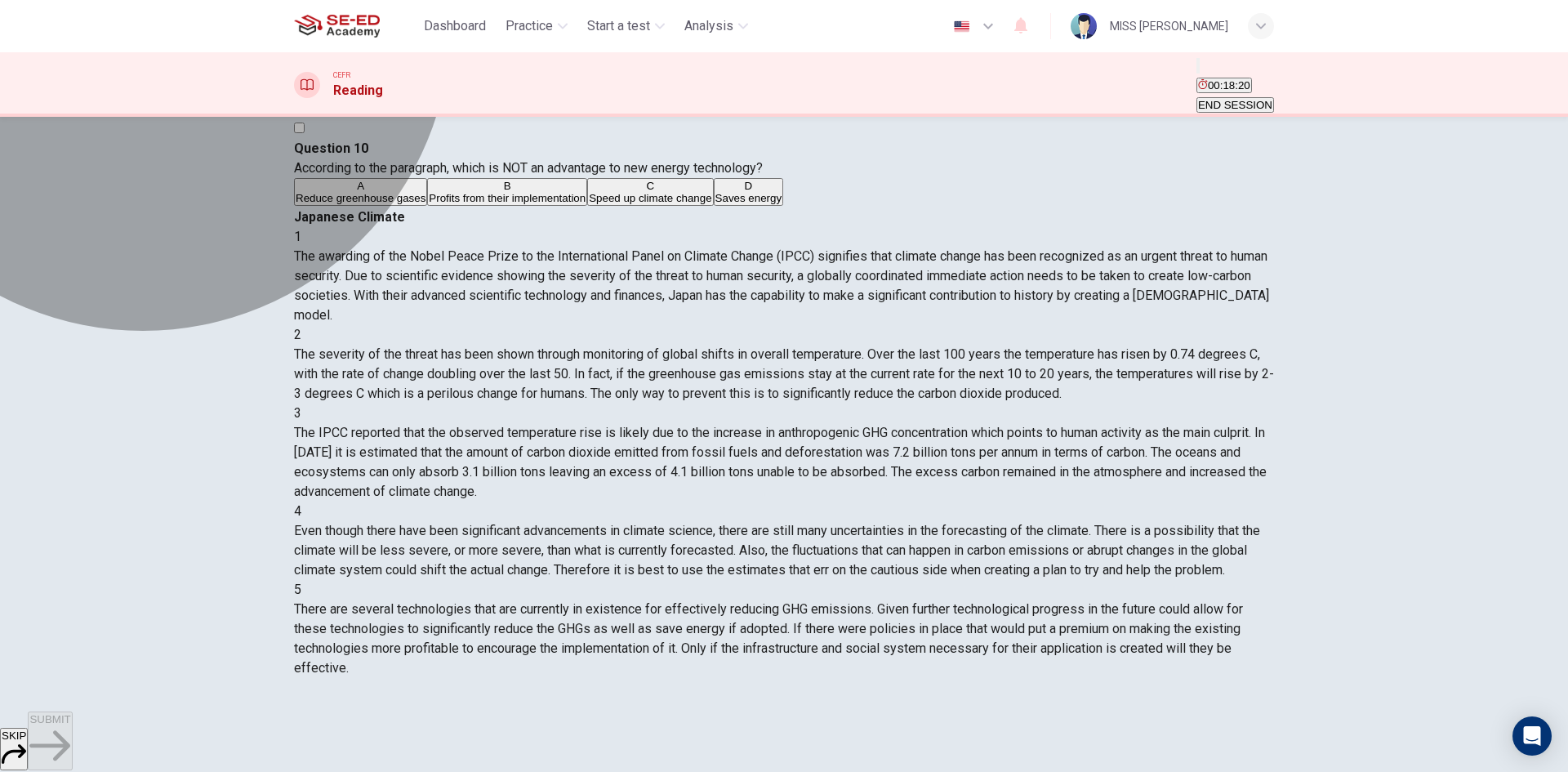
click at [589, 204] on span "Speed up climate change" at bounding box center [650, 198] width 122 height 13
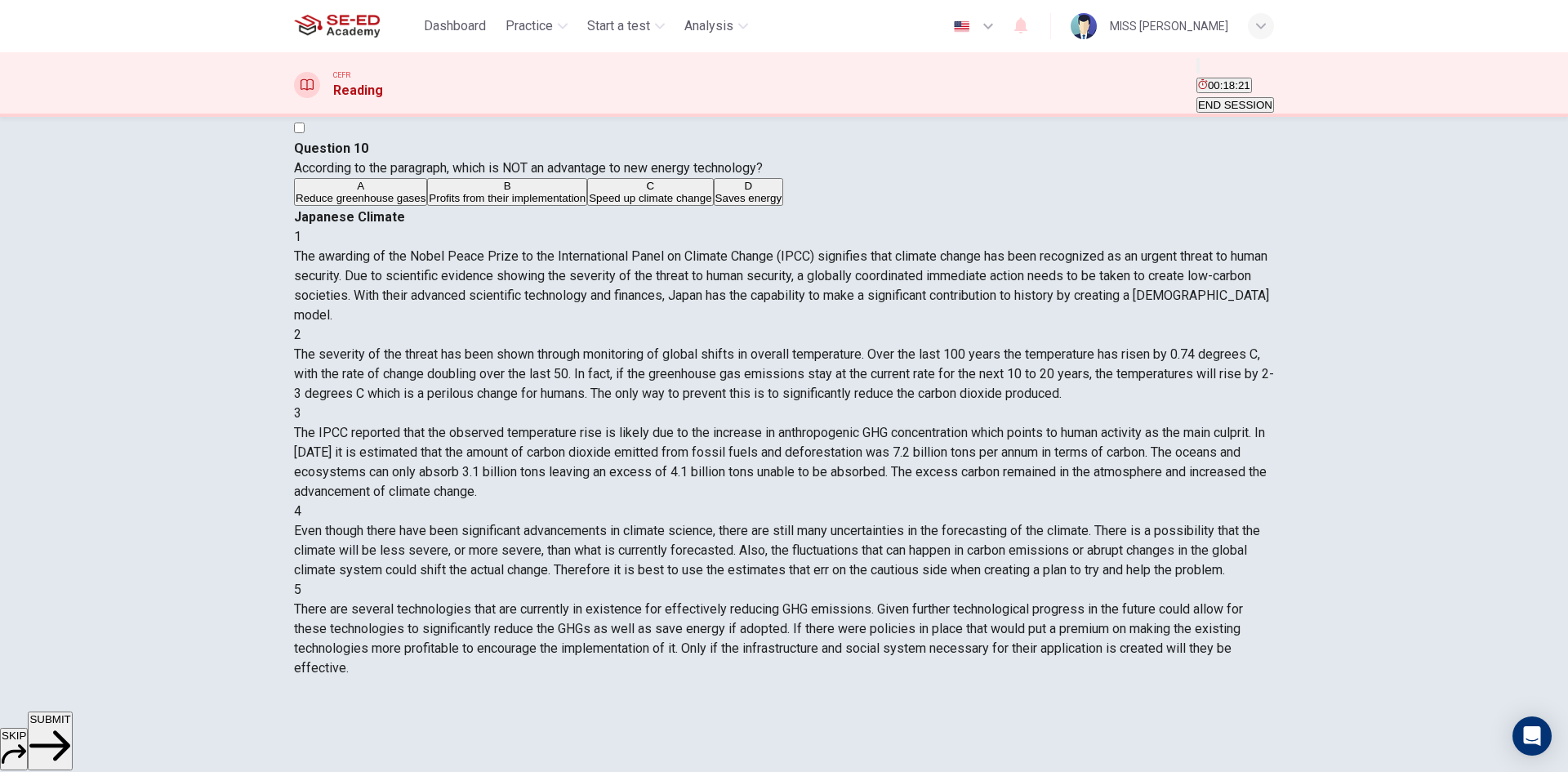
click at [70, 725] on span "SUBMIT" at bounding box center [50, 719] width 41 height 13
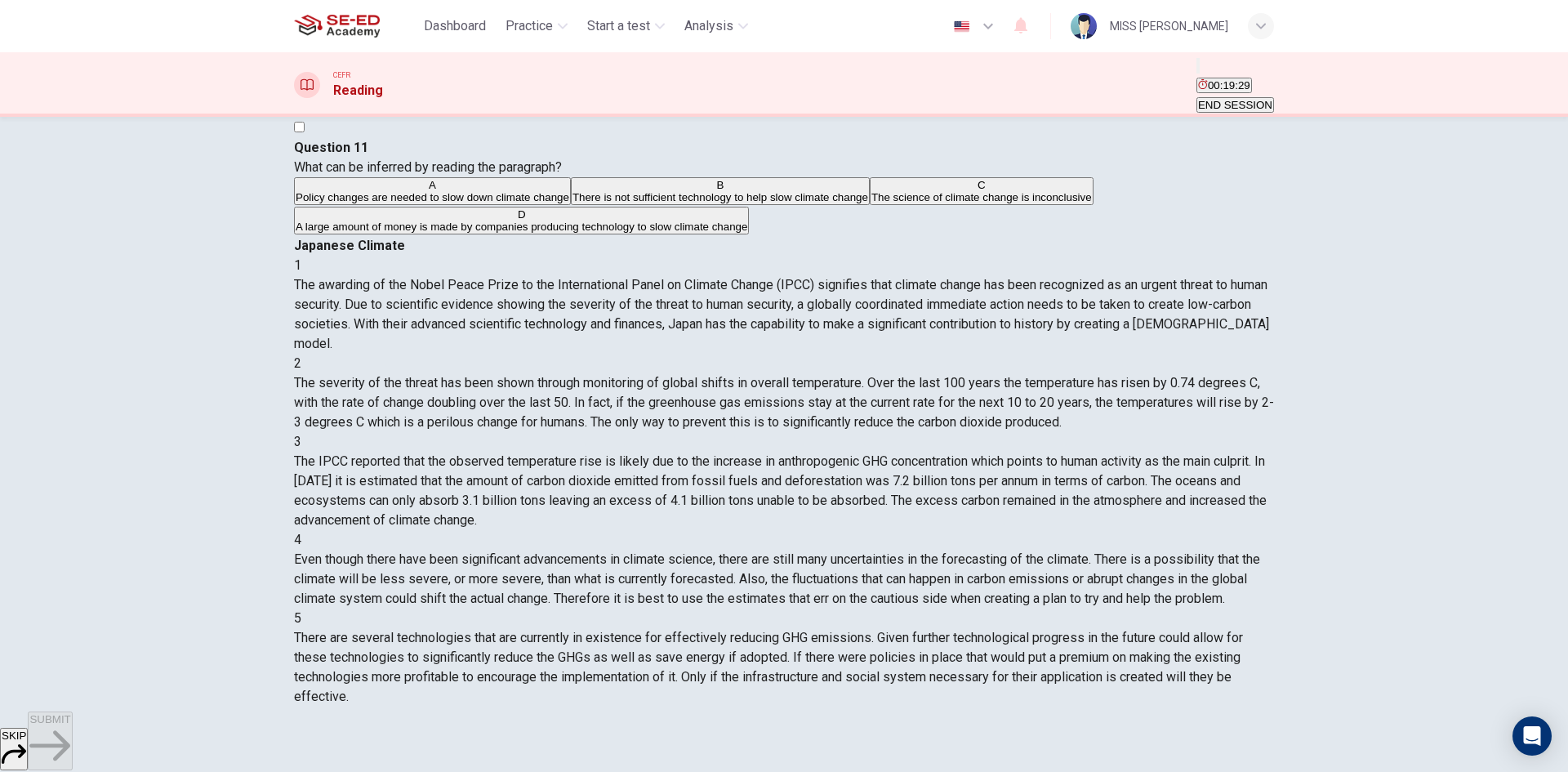
click at [519, 233] on span "A large amount of money is made by companies producing technology to slow clima…" at bounding box center [521, 226] width 452 height 13
click at [70, 743] on icon "button" at bounding box center [50, 745] width 41 height 41
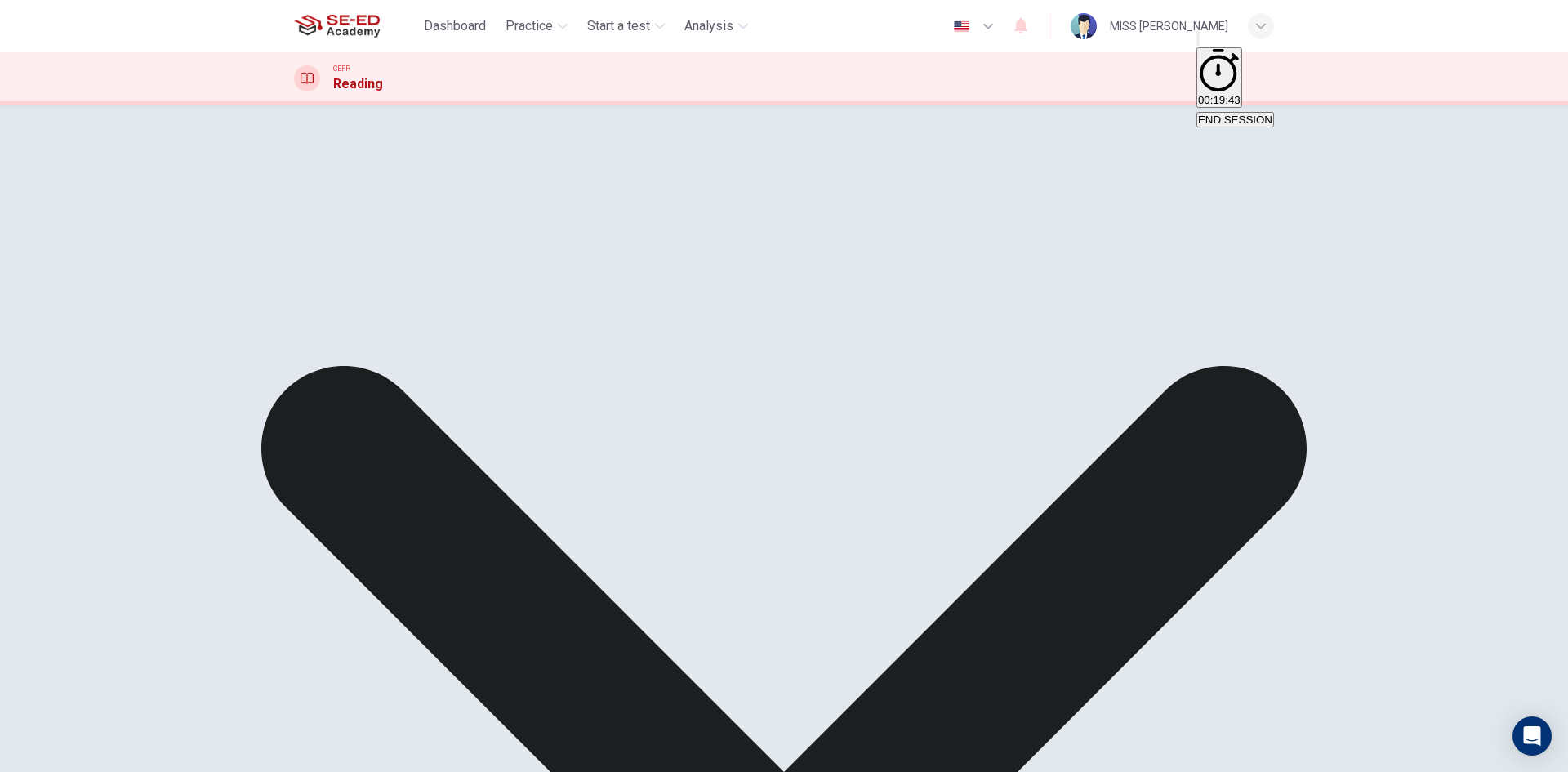
drag, startPoint x: 371, startPoint y: 271, endPoint x: 452, endPoint y: 273, distance: 81.0
click at [375, 224] on div "A Policy changes are needed to slow down climate change B There is not sufficie…" at bounding box center [784, 194] width 980 height 59
drag, startPoint x: 454, startPoint y: 273, endPoint x: 678, endPoint y: 283, distance: 224.2
click at [465, 224] on div "A Policy changes are needed to slow down climate change B There is not sufficie…" at bounding box center [784, 194] width 980 height 59
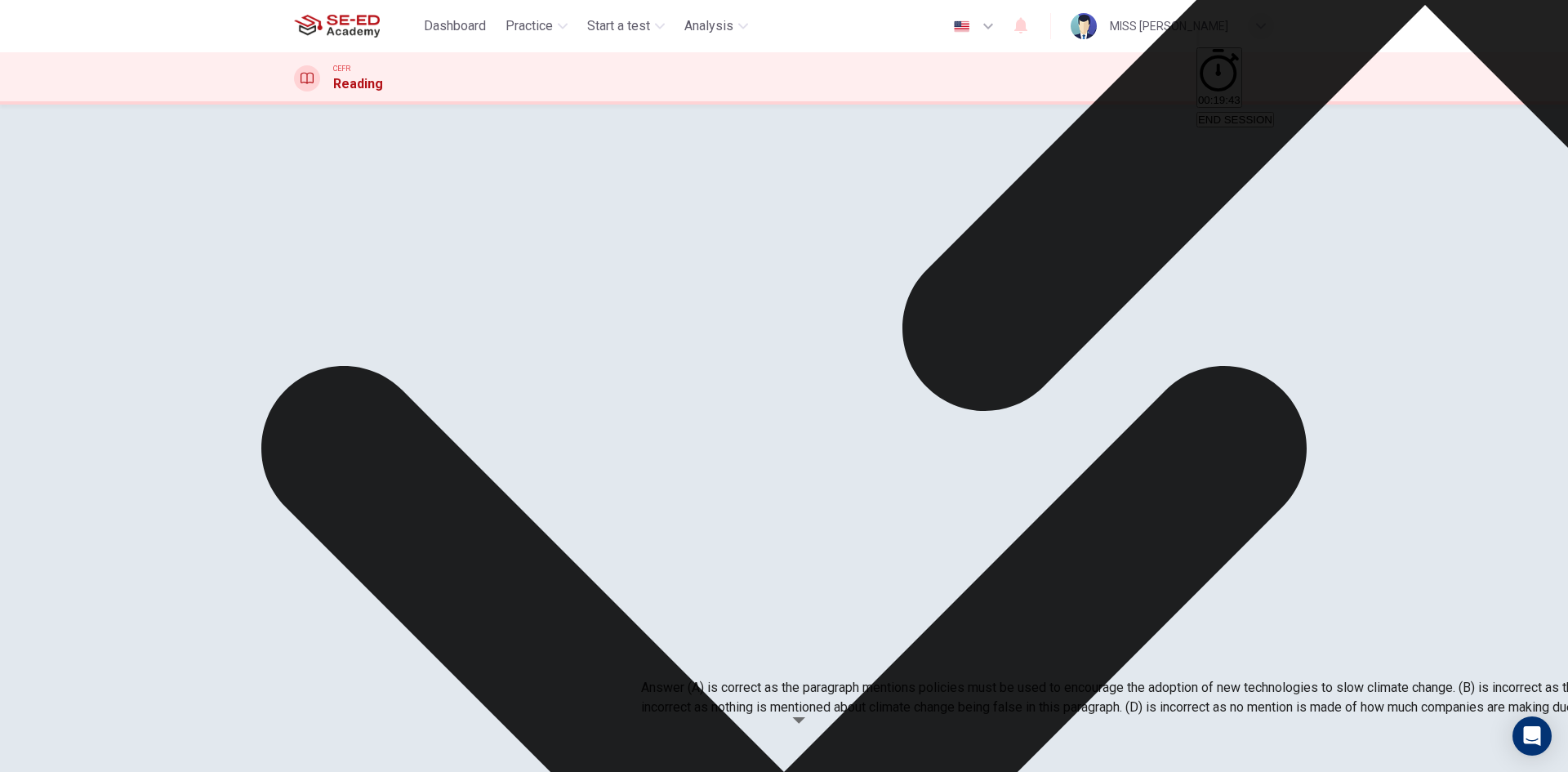
drag, startPoint x: 715, startPoint y: 577, endPoint x: 794, endPoint y: 585, distance: 79.4
click at [794, 677] on p "Answer (A) is correct as the paragraph mentions policies must be used to encour…" at bounding box center [1425, 697] width 1568 height 39
drag, startPoint x: 932, startPoint y: 541, endPoint x: 983, endPoint y: 595, distance: 74.3
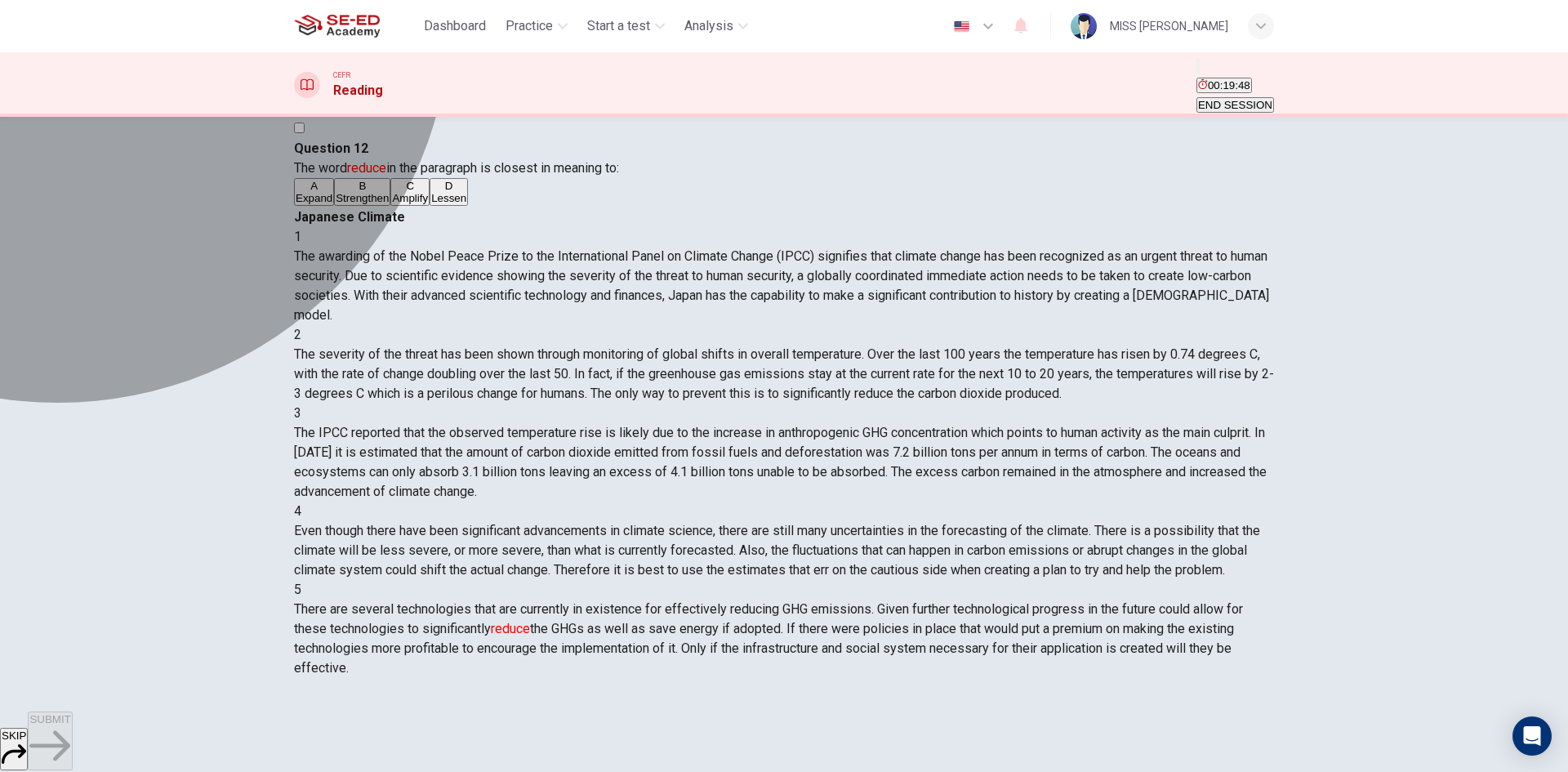
click at [431, 204] on span "Lessen" at bounding box center [449, 198] width 35 height 13
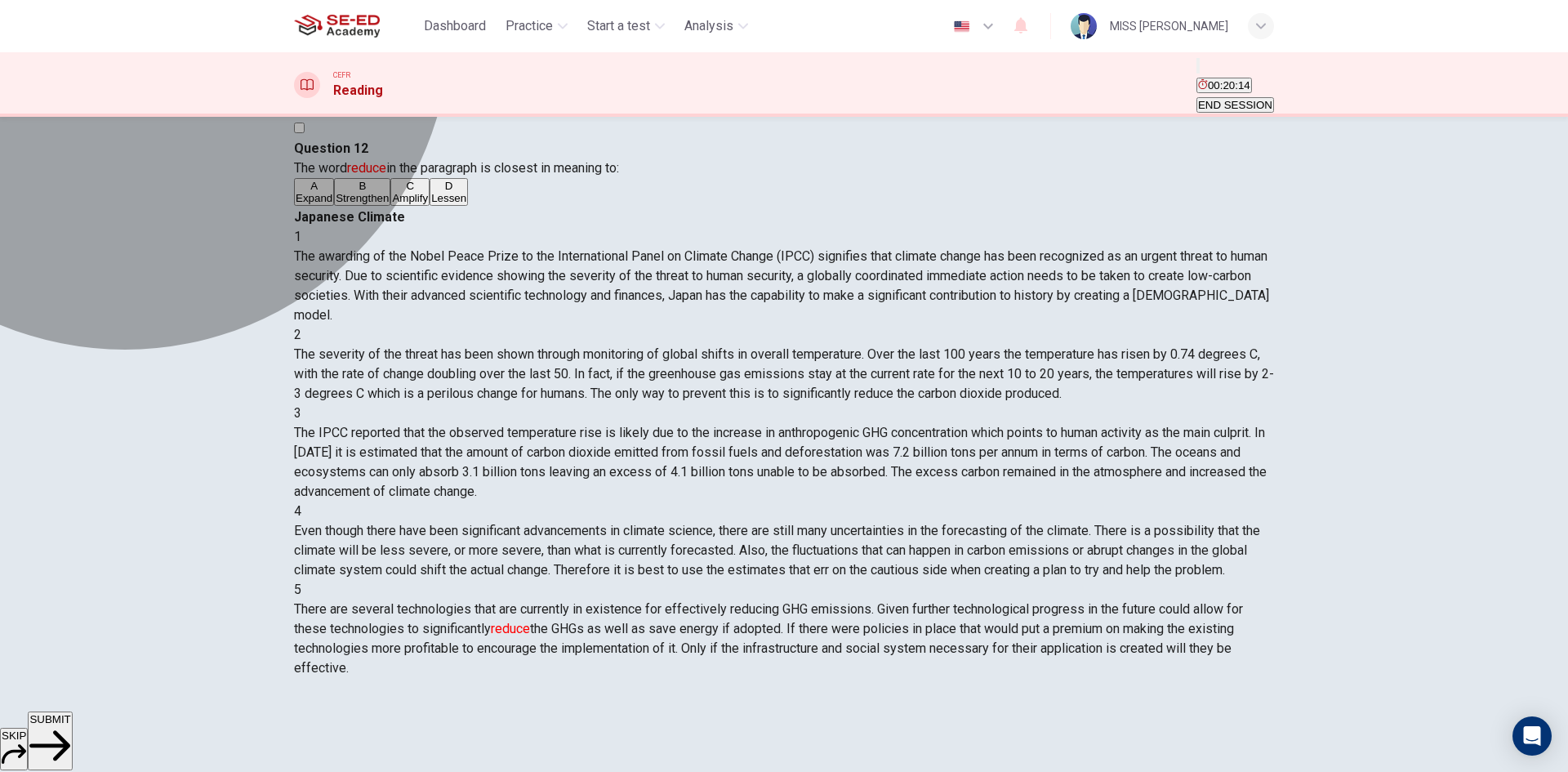
click at [442, 206] on button "D Lessen" at bounding box center [449, 192] width 38 height 28
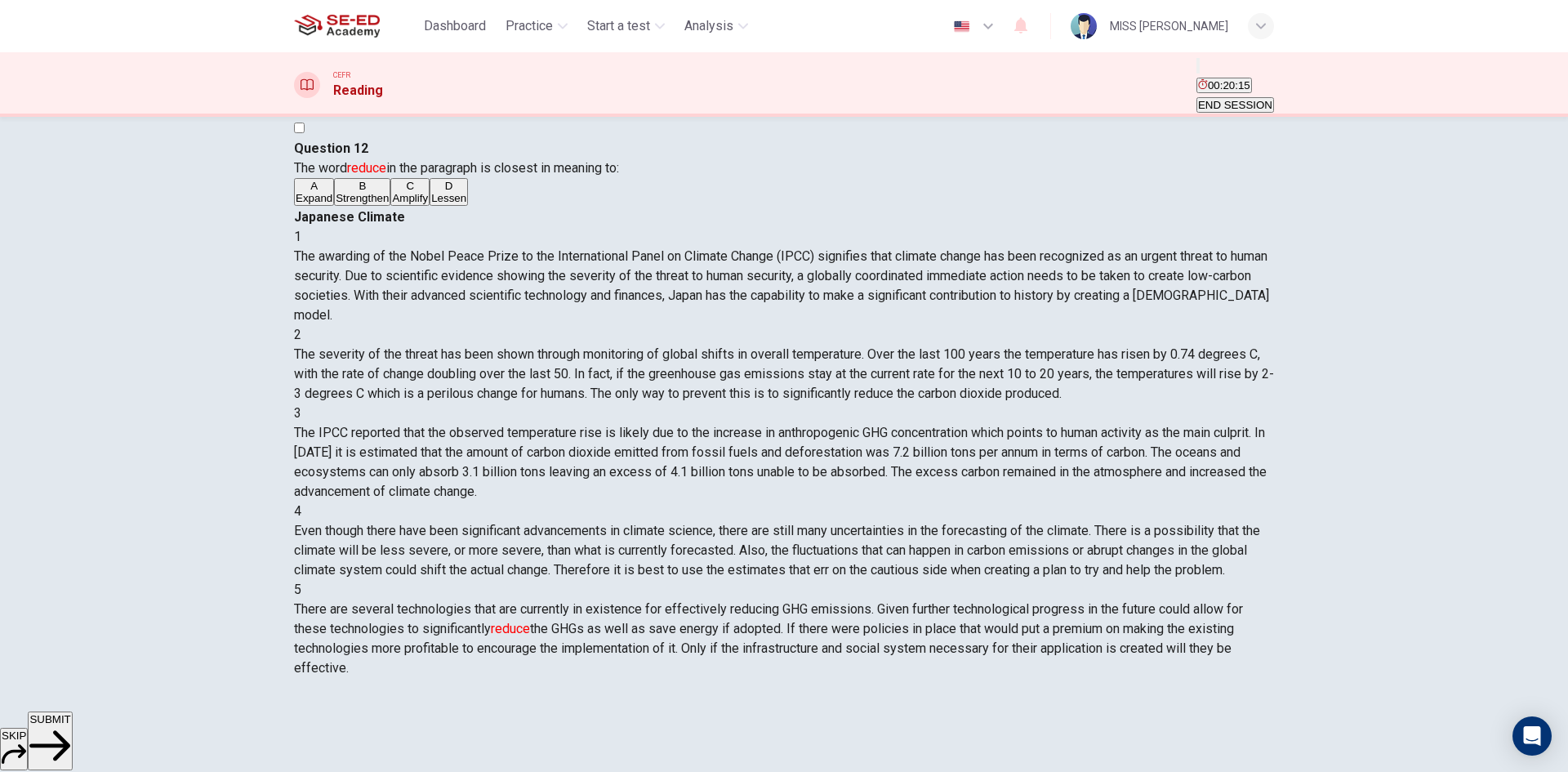
click at [442, 206] on button "D Lessen" at bounding box center [449, 192] width 38 height 28
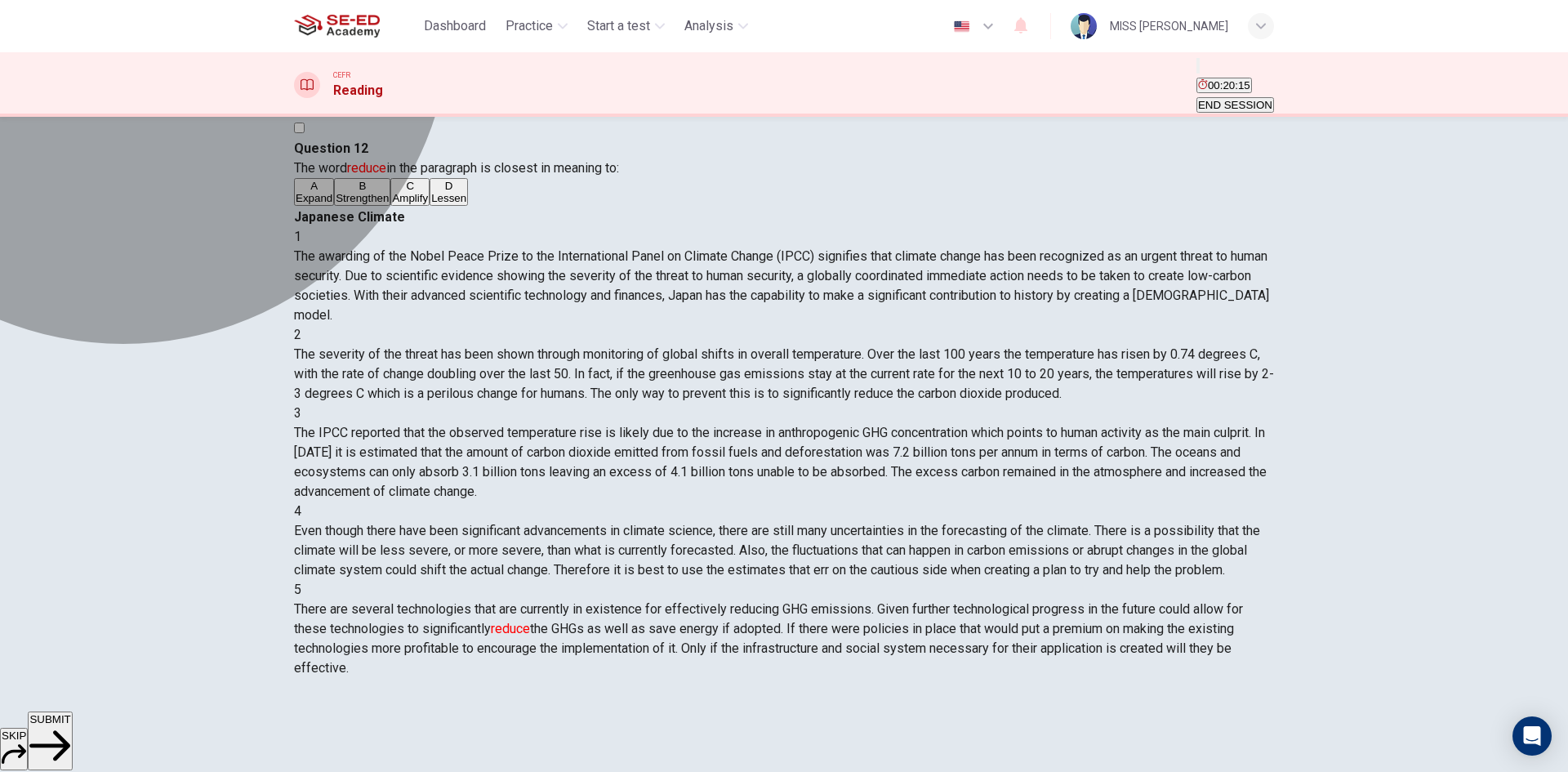
click at [440, 206] on button "D Lessen" at bounding box center [449, 192] width 38 height 28
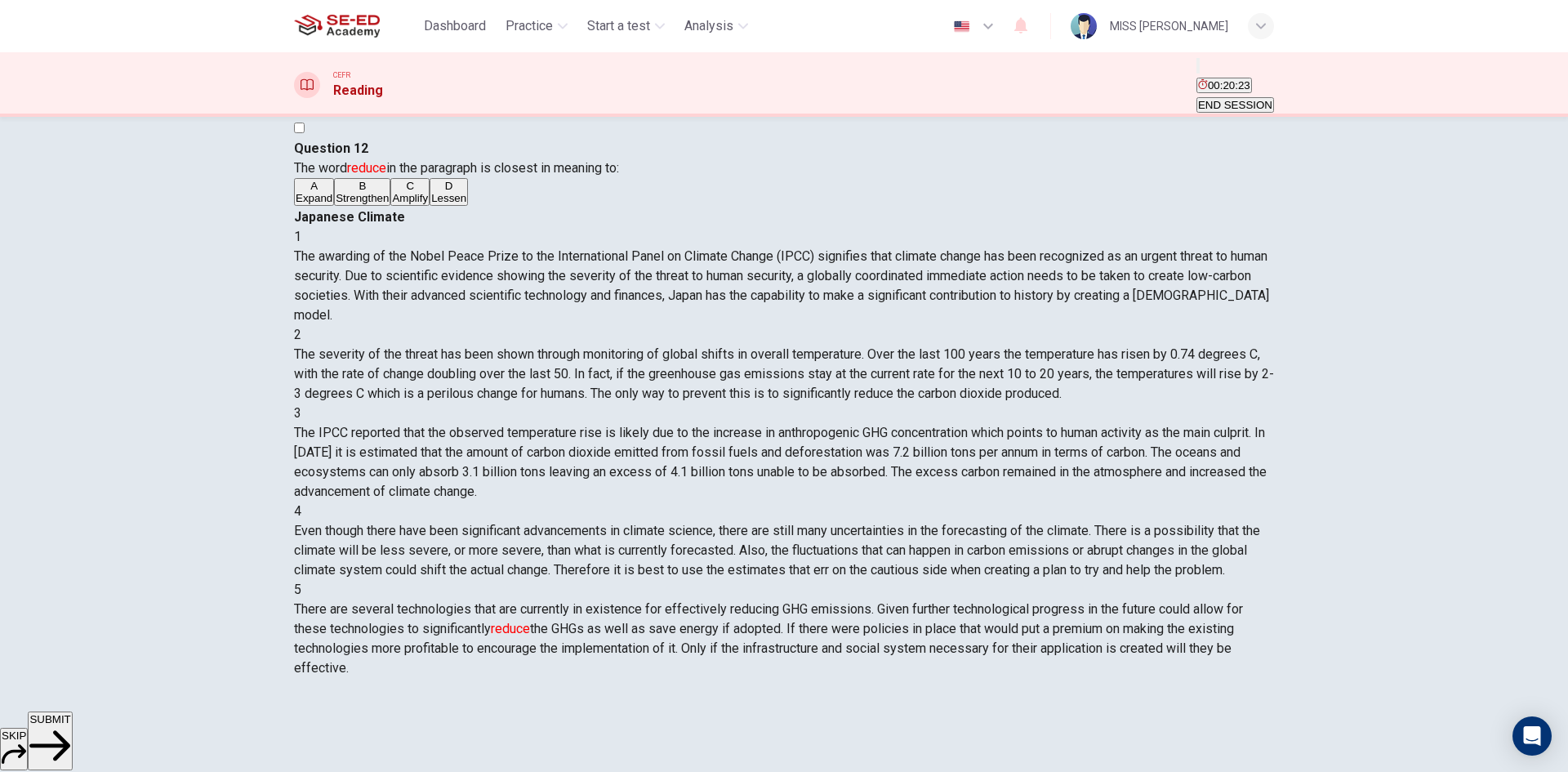
click at [70, 725] on span "SUBMIT" at bounding box center [50, 719] width 41 height 13
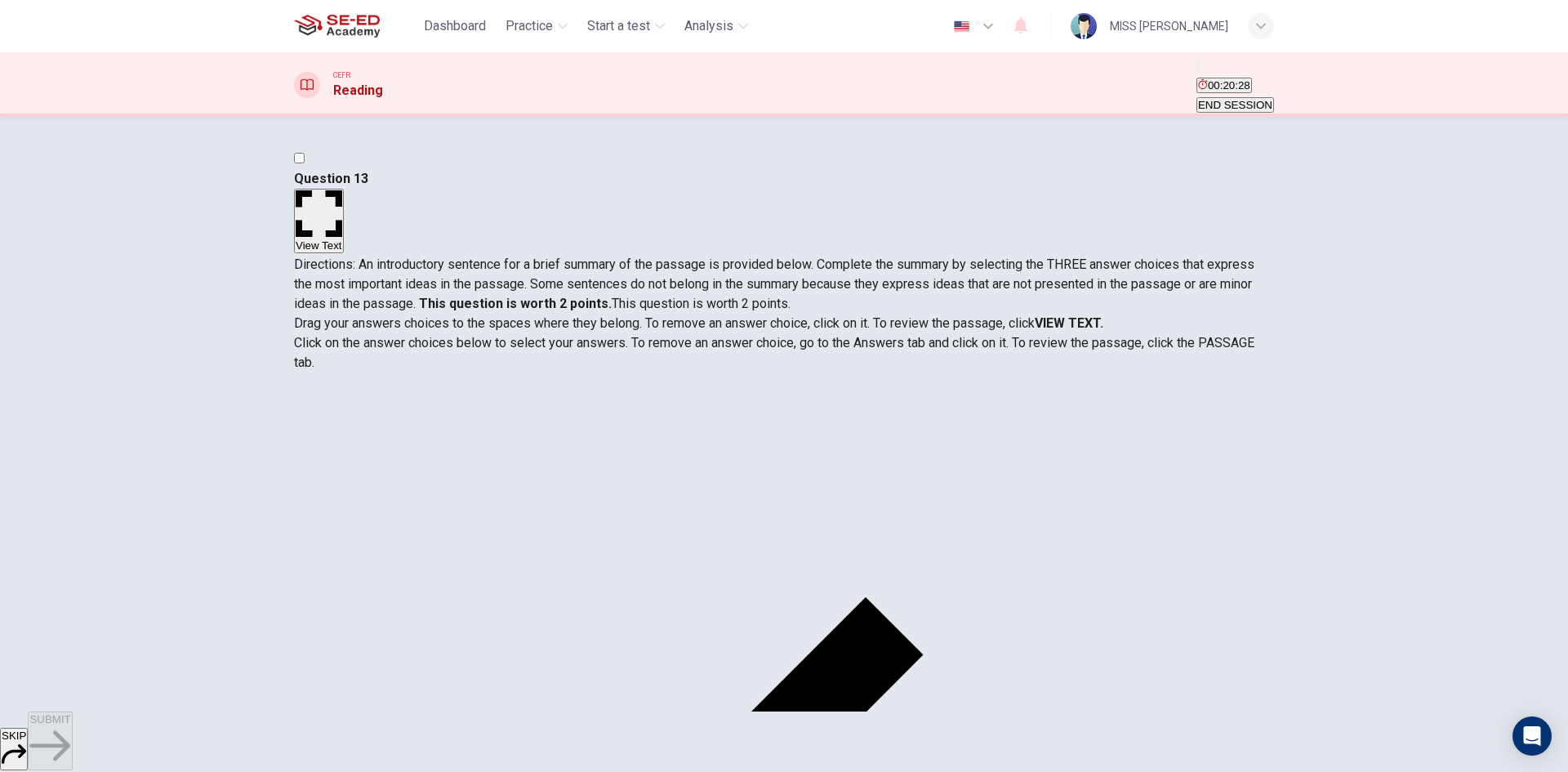
scroll to position [31, 0]
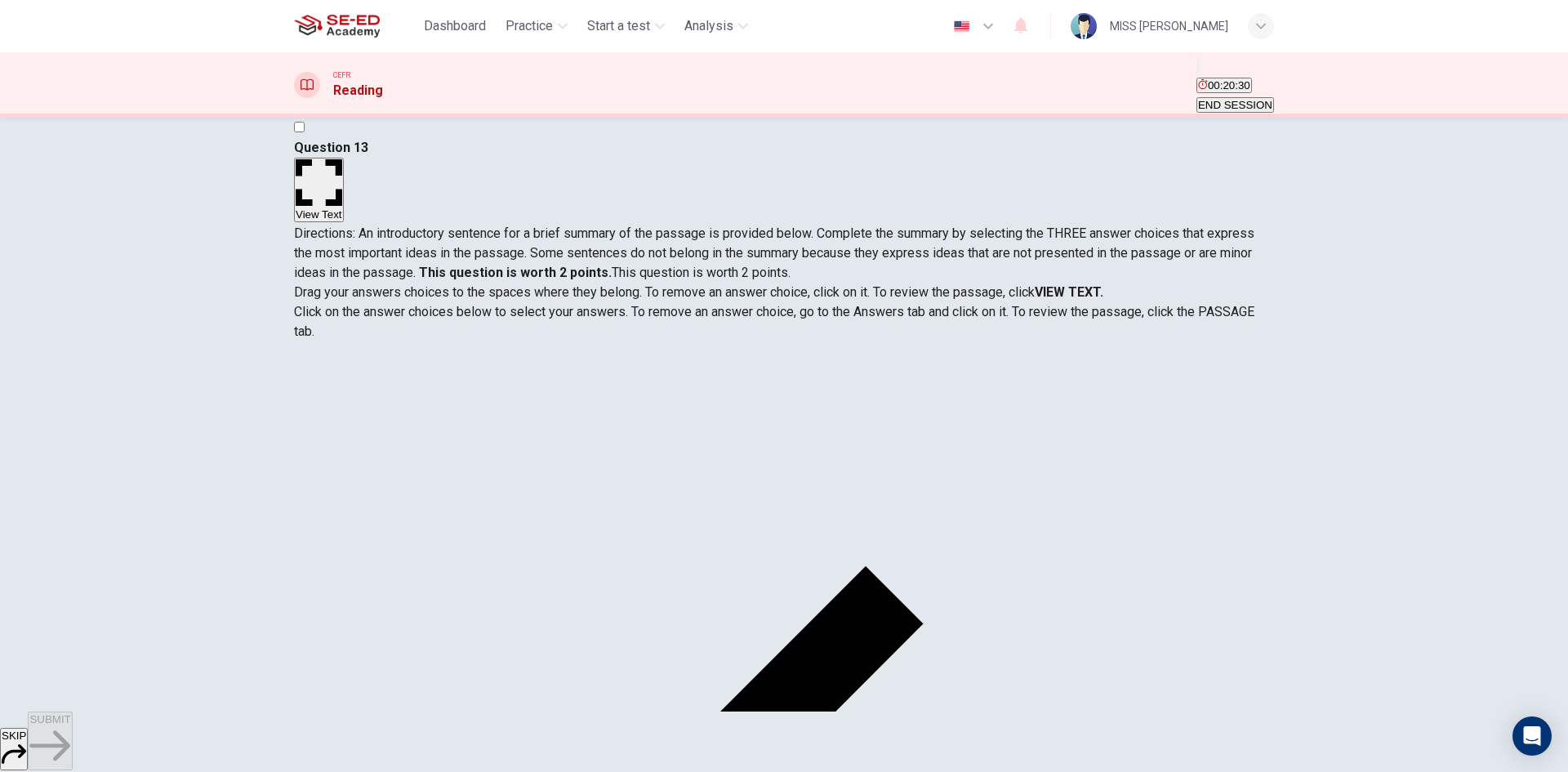
drag, startPoint x: 602, startPoint y: 375, endPoint x: 1121, endPoint y: 381, distance: 519.0
drag, startPoint x: 340, startPoint y: 204, endPoint x: 394, endPoint y: 220, distance: 56.3
click at [394, 226] on span "Directions: An introductory sentence for a brief summary of the passage is prov…" at bounding box center [774, 253] width 961 height 55
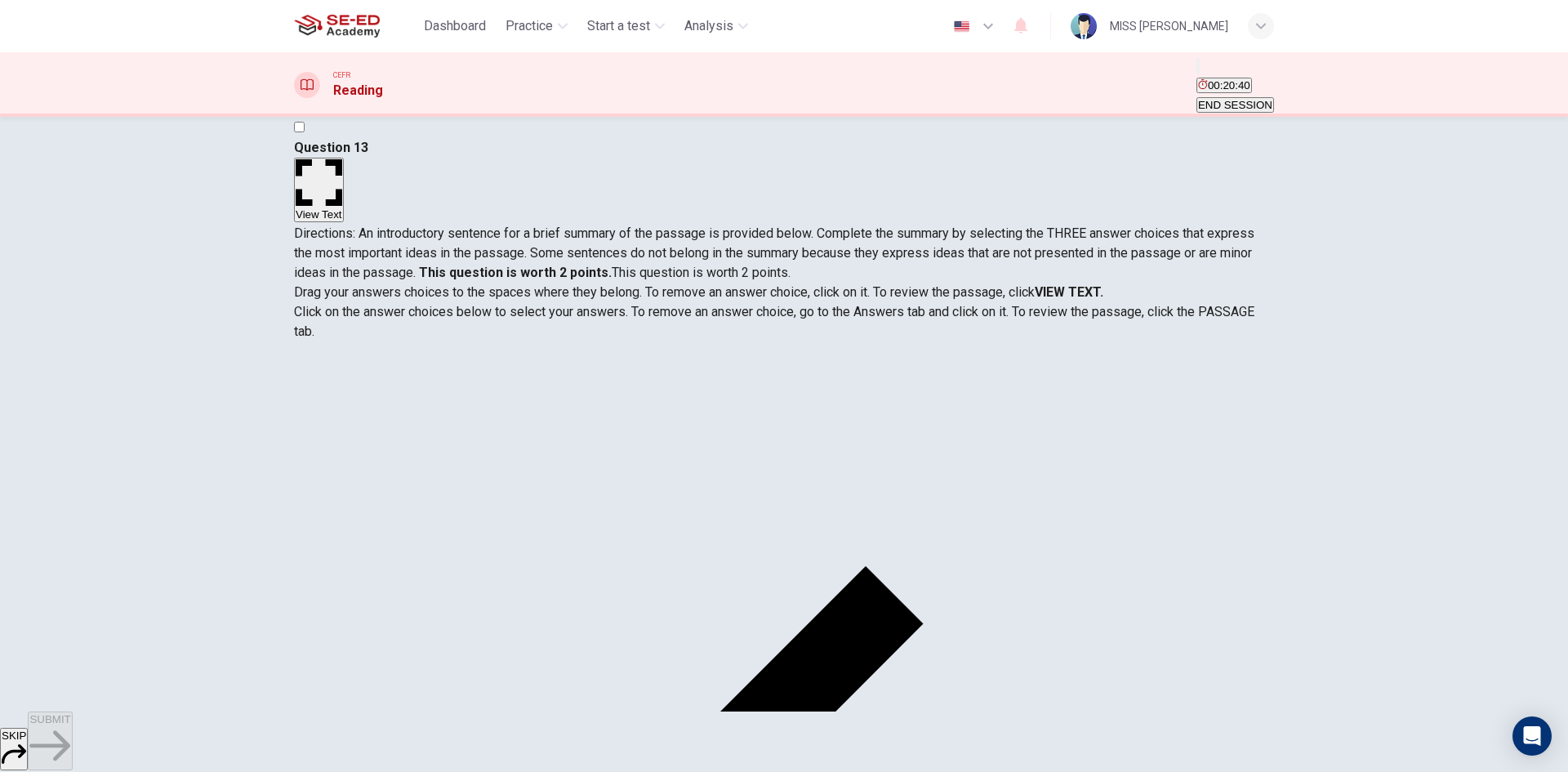
click at [344, 158] on button "View Text" at bounding box center [318, 190] width 50 height 64
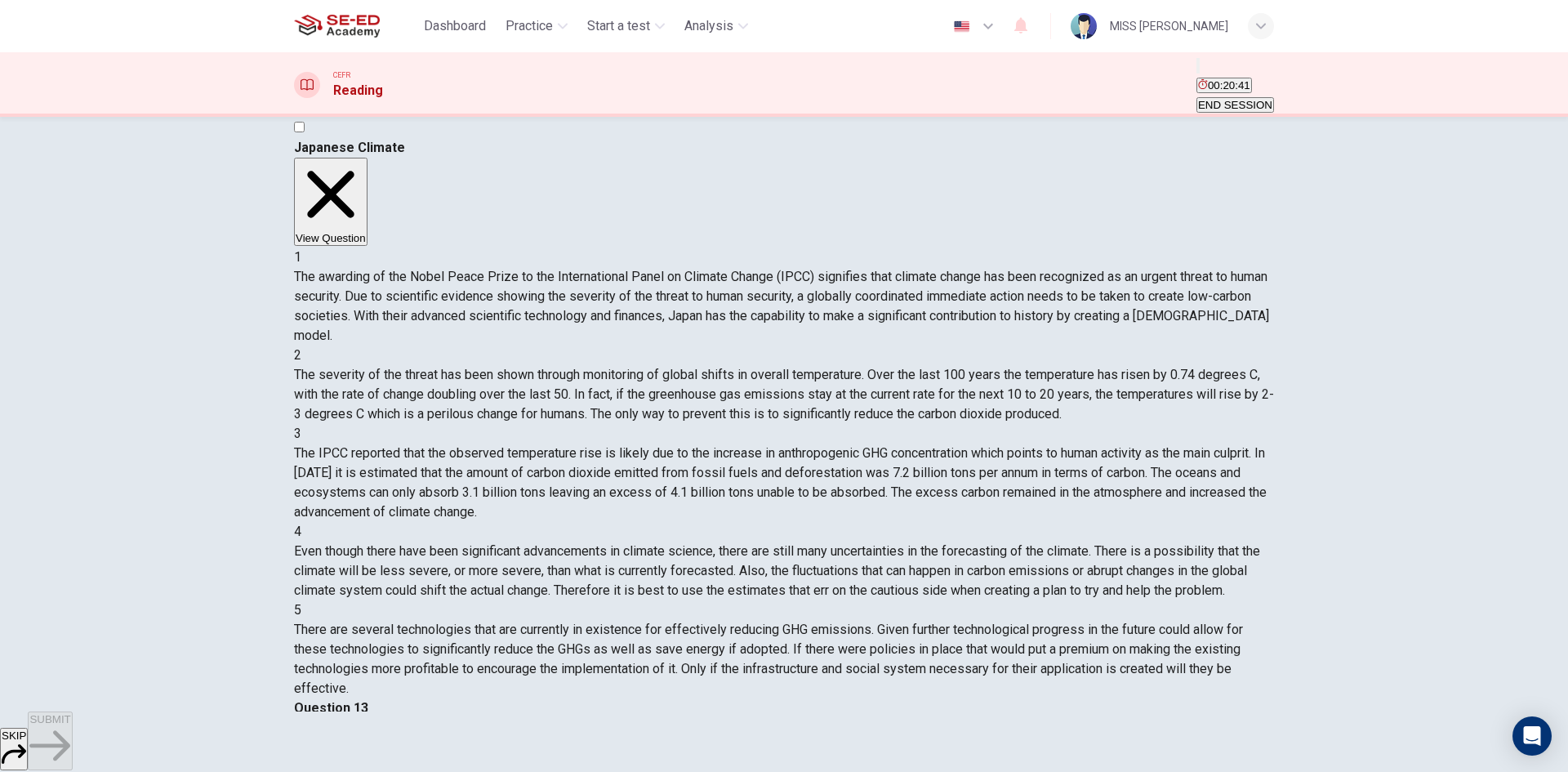
click at [368, 158] on button "View Question" at bounding box center [330, 202] width 74 height 88
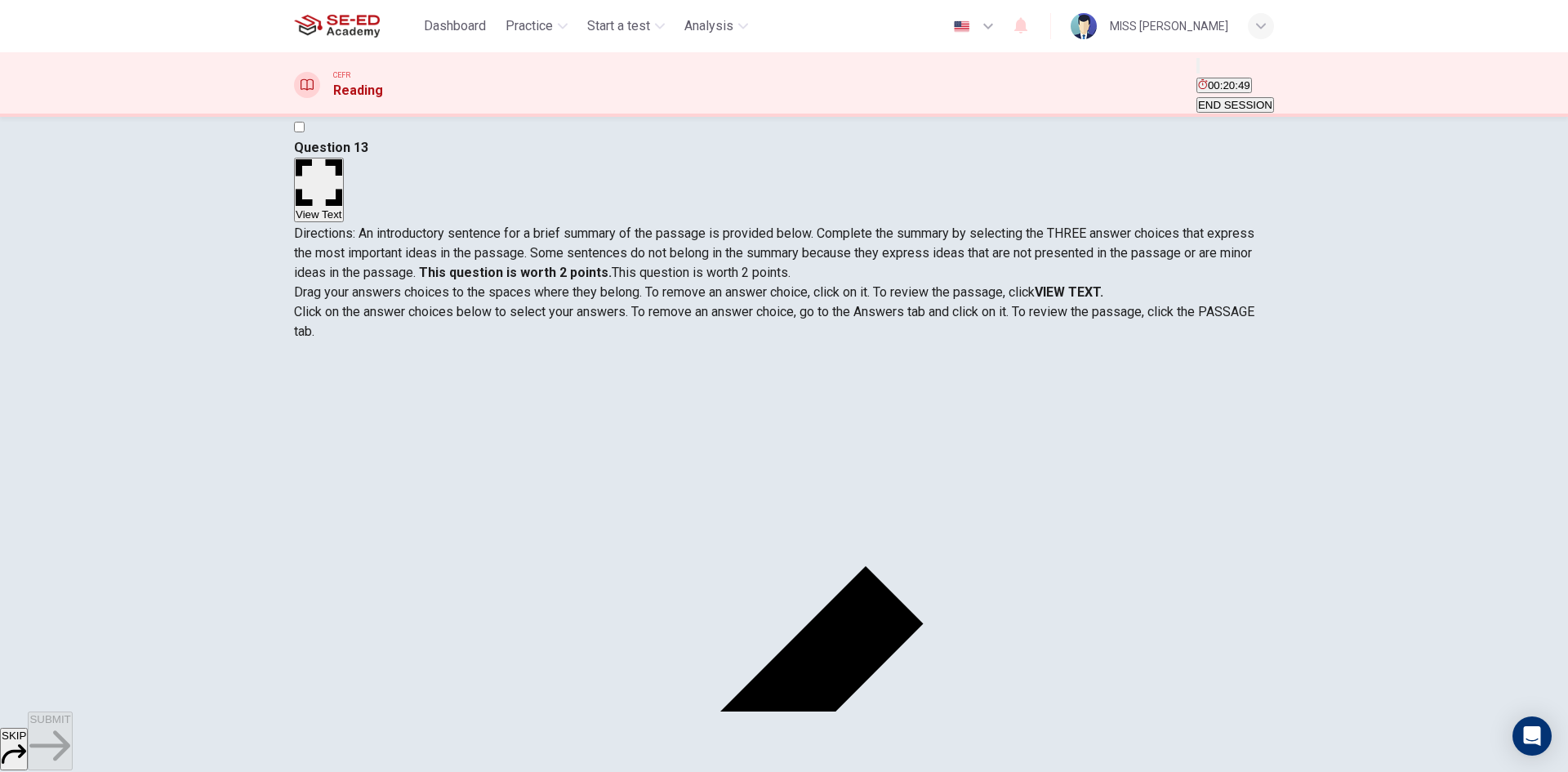
click at [344, 161] on button "View Text" at bounding box center [318, 190] width 50 height 64
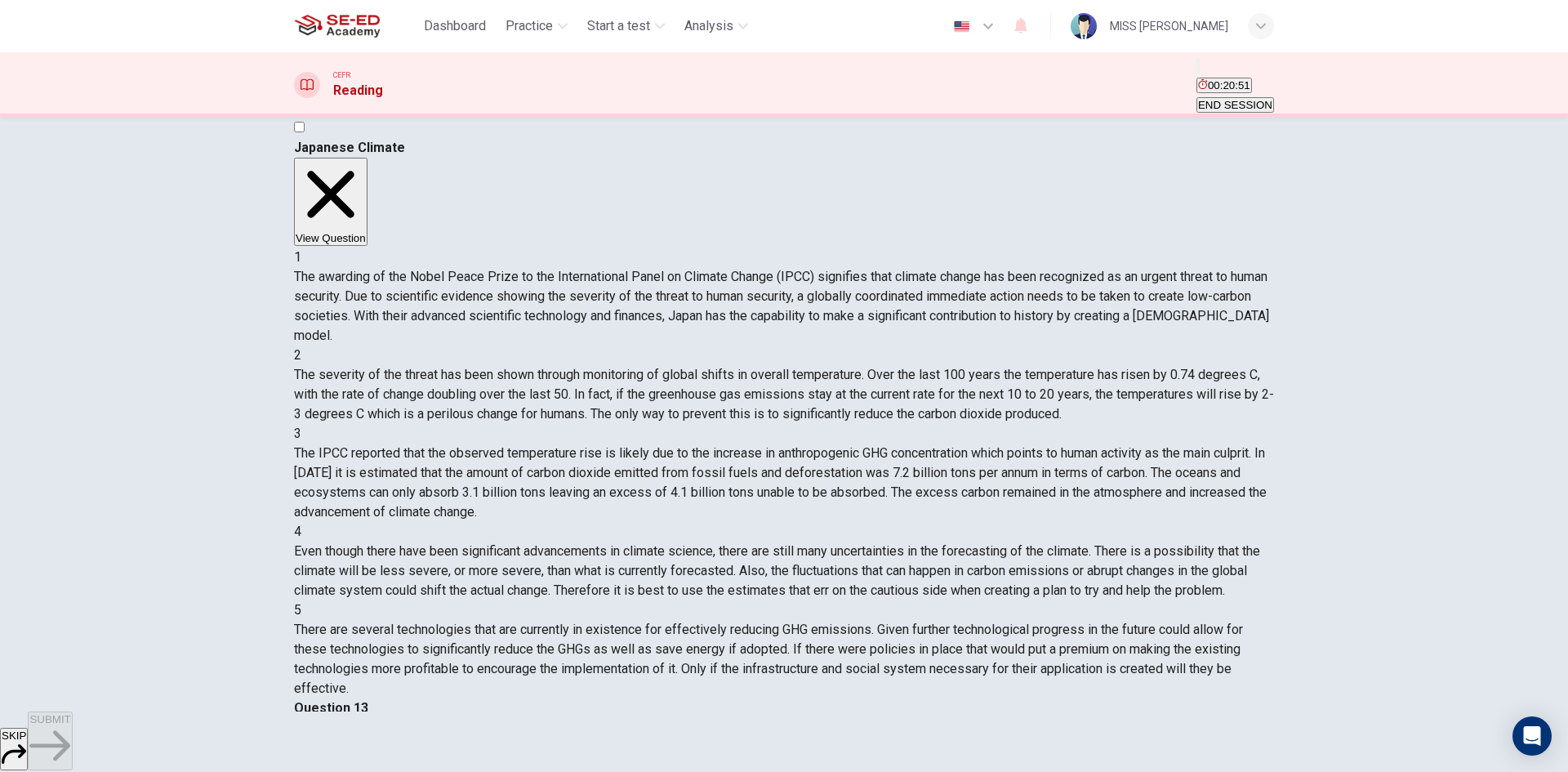
click at [368, 158] on button "View Question" at bounding box center [330, 202] width 74 height 88
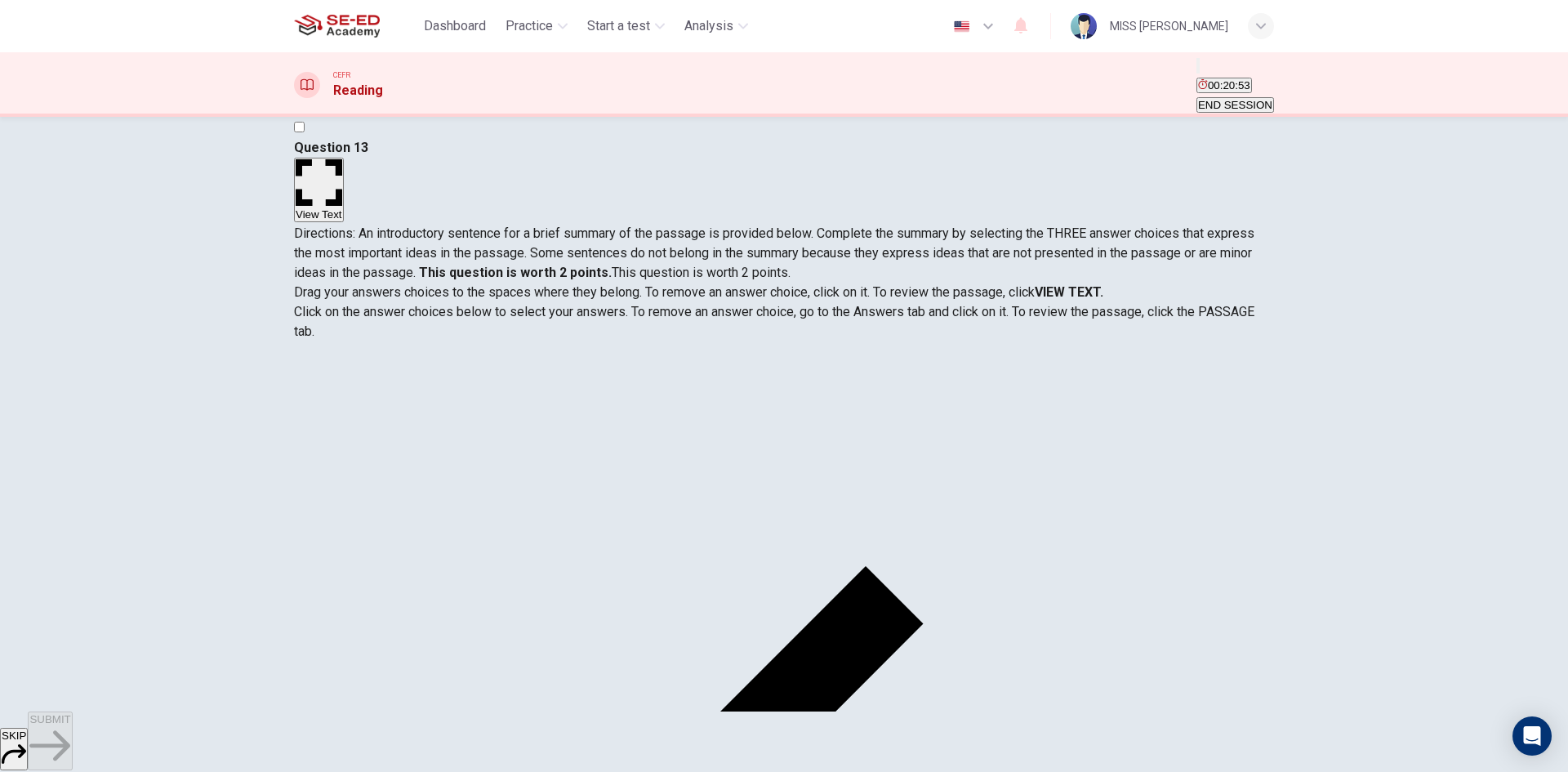
scroll to position [0, 0]
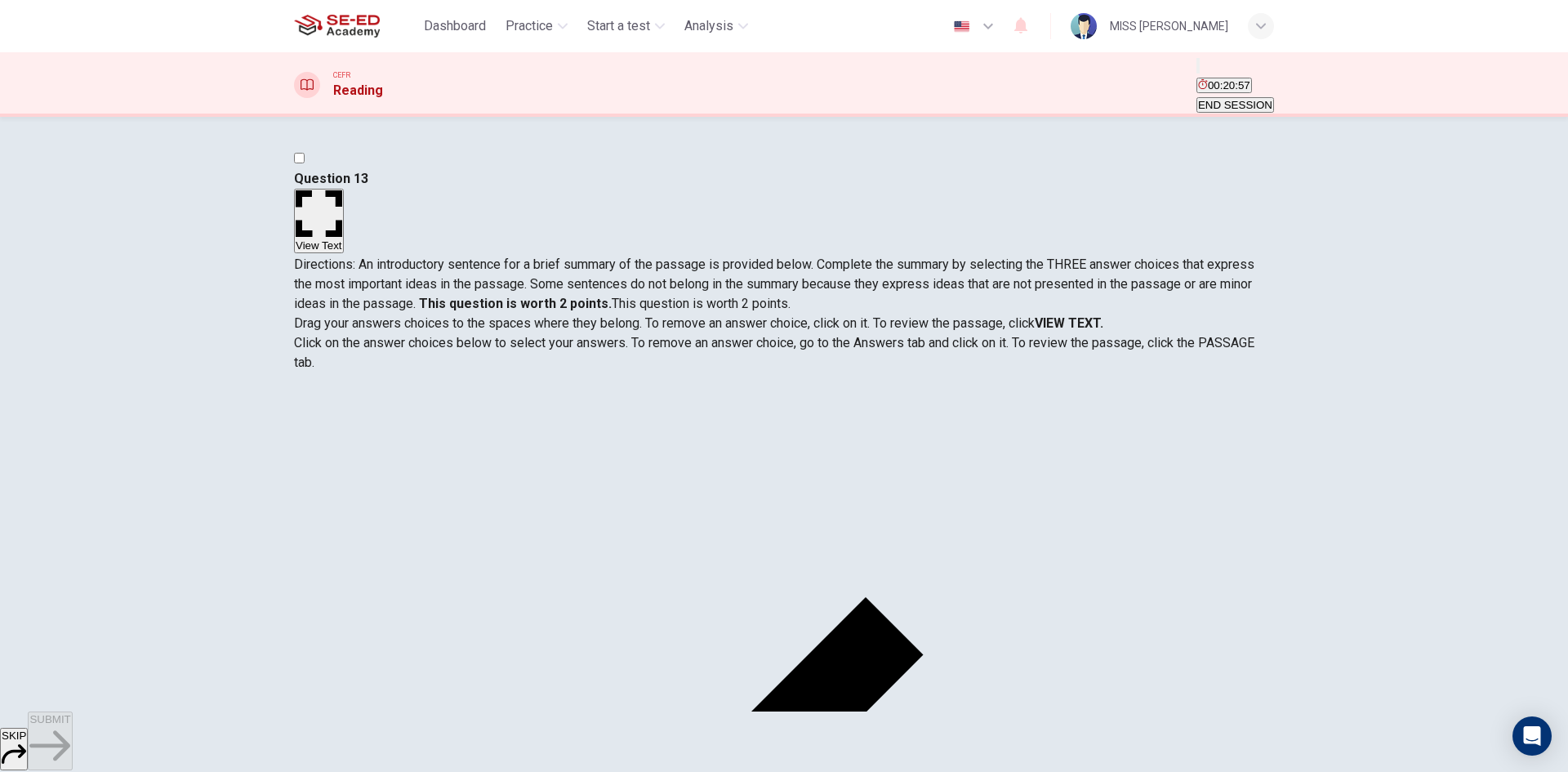
click at [344, 188] on button "View Text" at bounding box center [318, 220] width 50 height 64
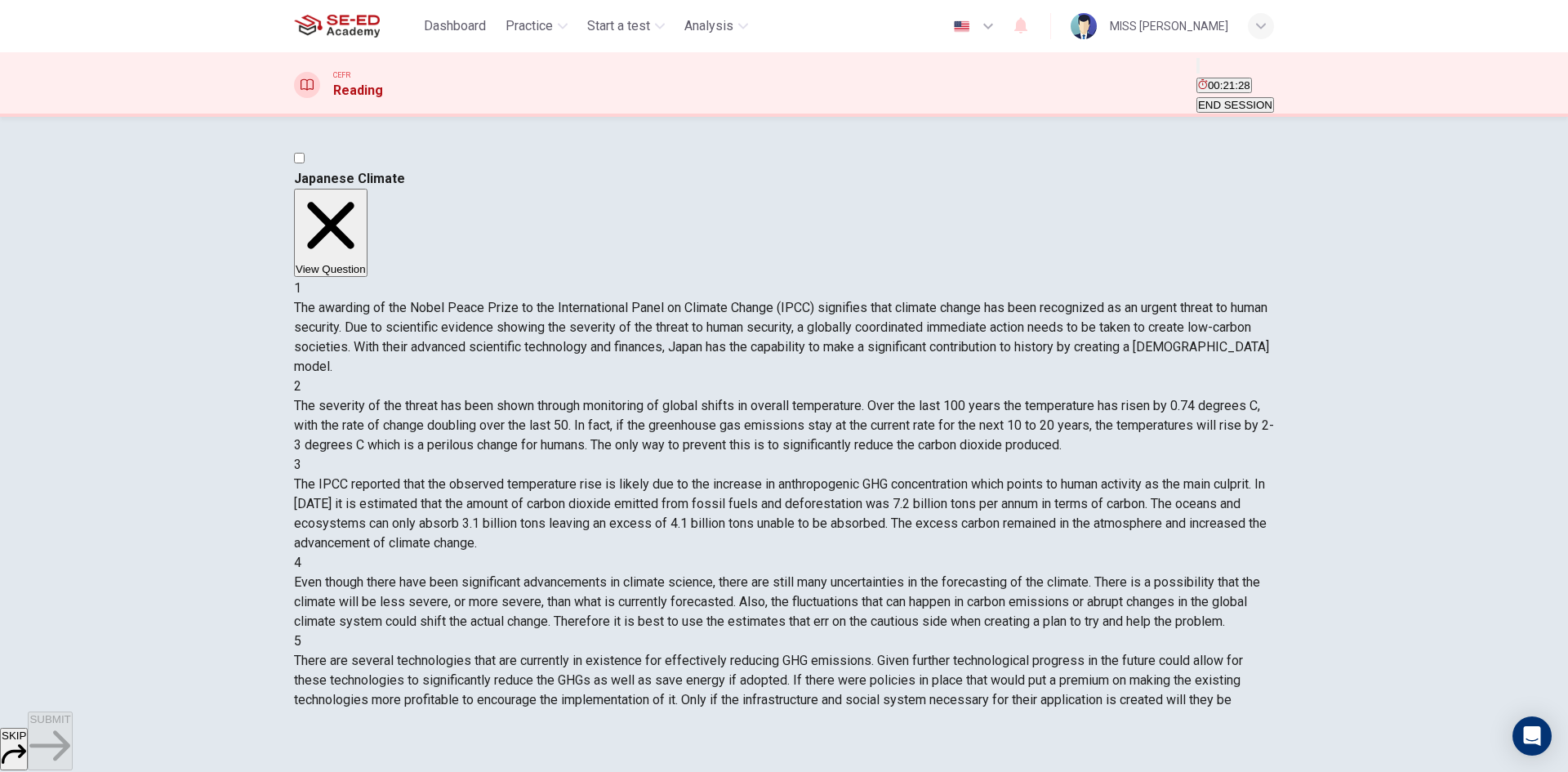
click at [368, 188] on button "View Question" at bounding box center [330, 232] width 74 height 88
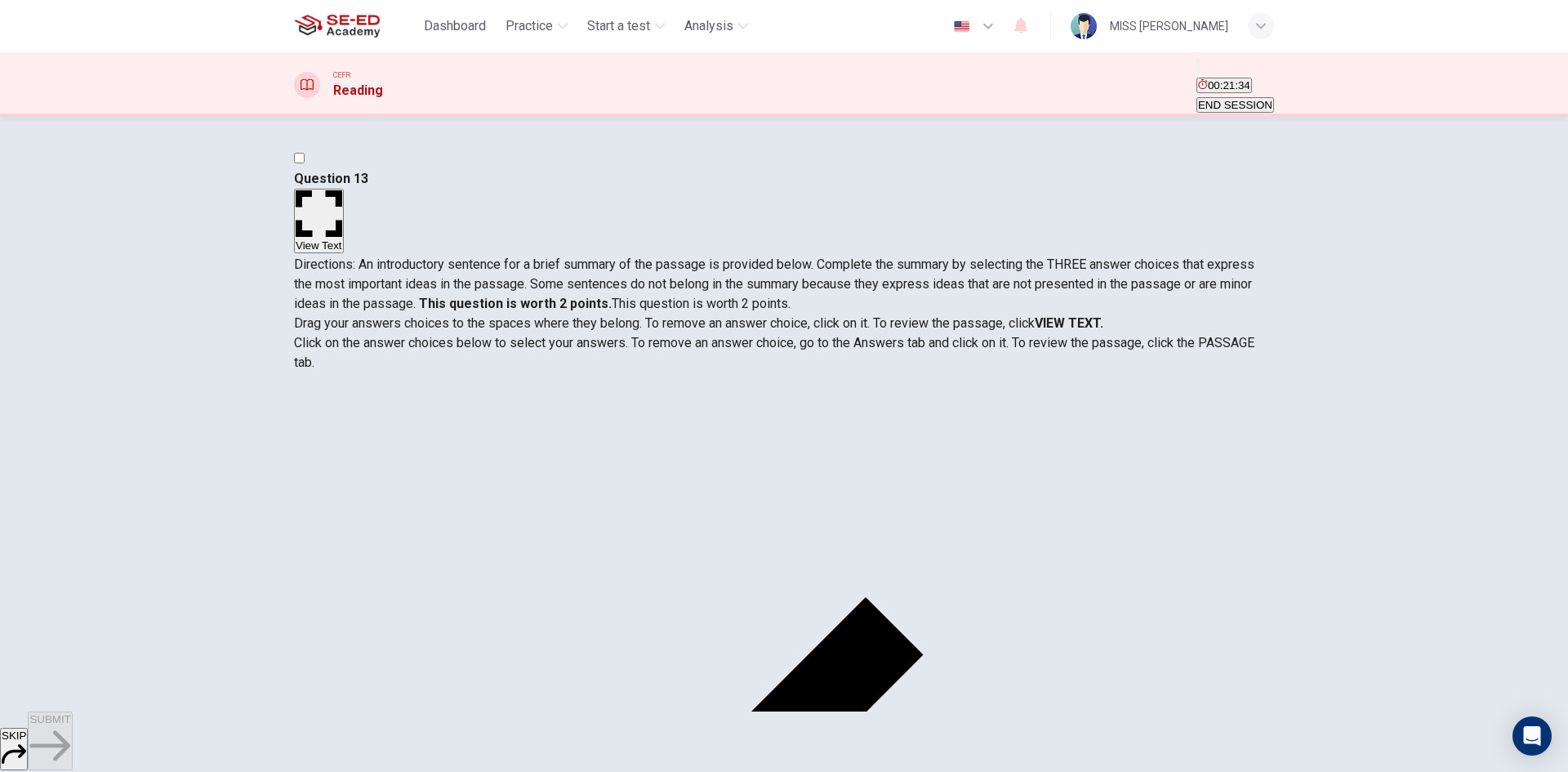
scroll to position [408, 0]
click at [344, 188] on button "View Text" at bounding box center [318, 220] width 50 height 64
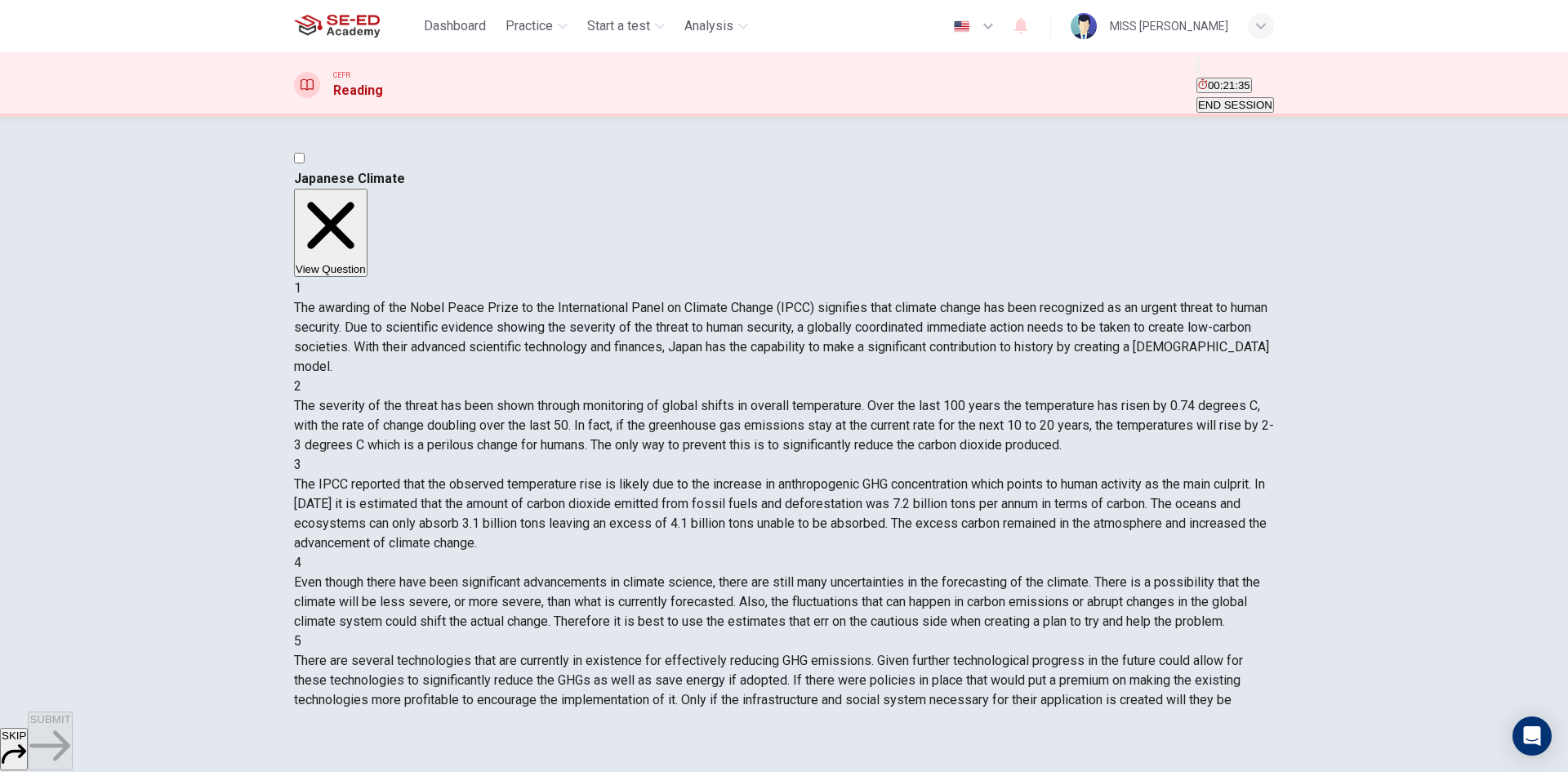
drag, startPoint x: 1225, startPoint y: 177, endPoint x: 674, endPoint y: 418, distance: 601.4
click at [368, 188] on button "View Question" at bounding box center [330, 232] width 74 height 88
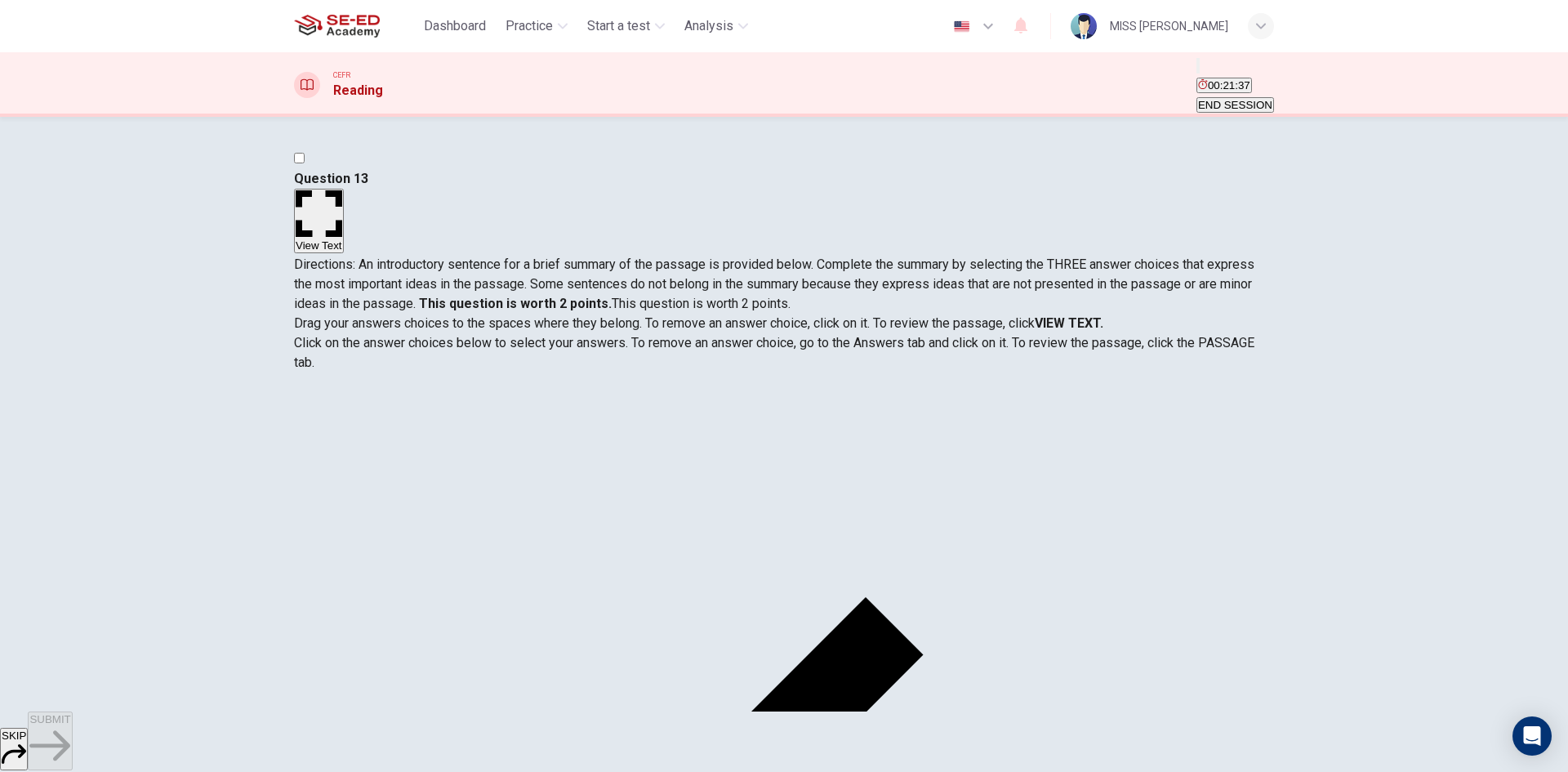
scroll to position [163, 0]
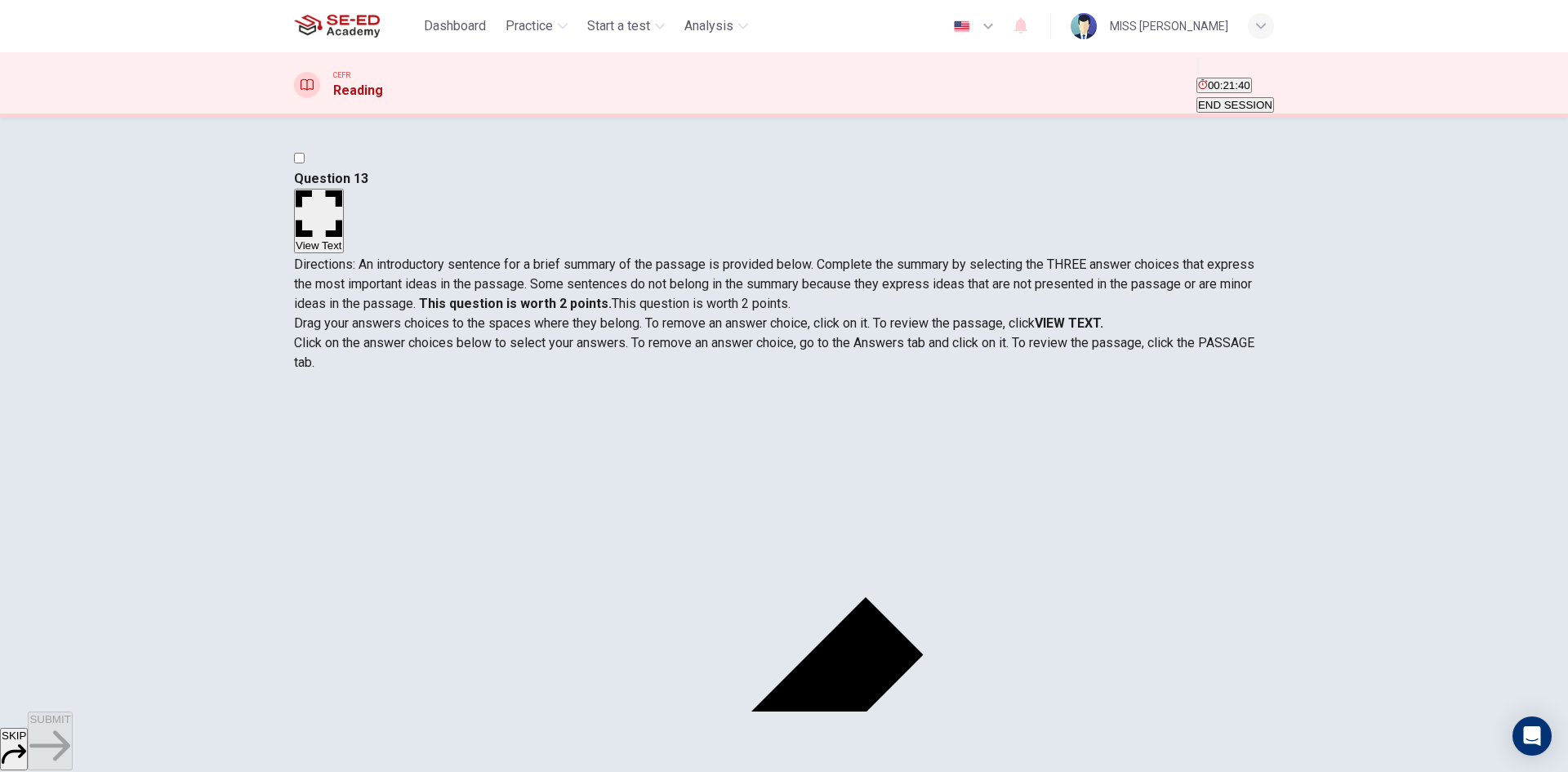
drag, startPoint x: 393, startPoint y: 567, endPoint x: 662, endPoint y: 449, distance: 293.7
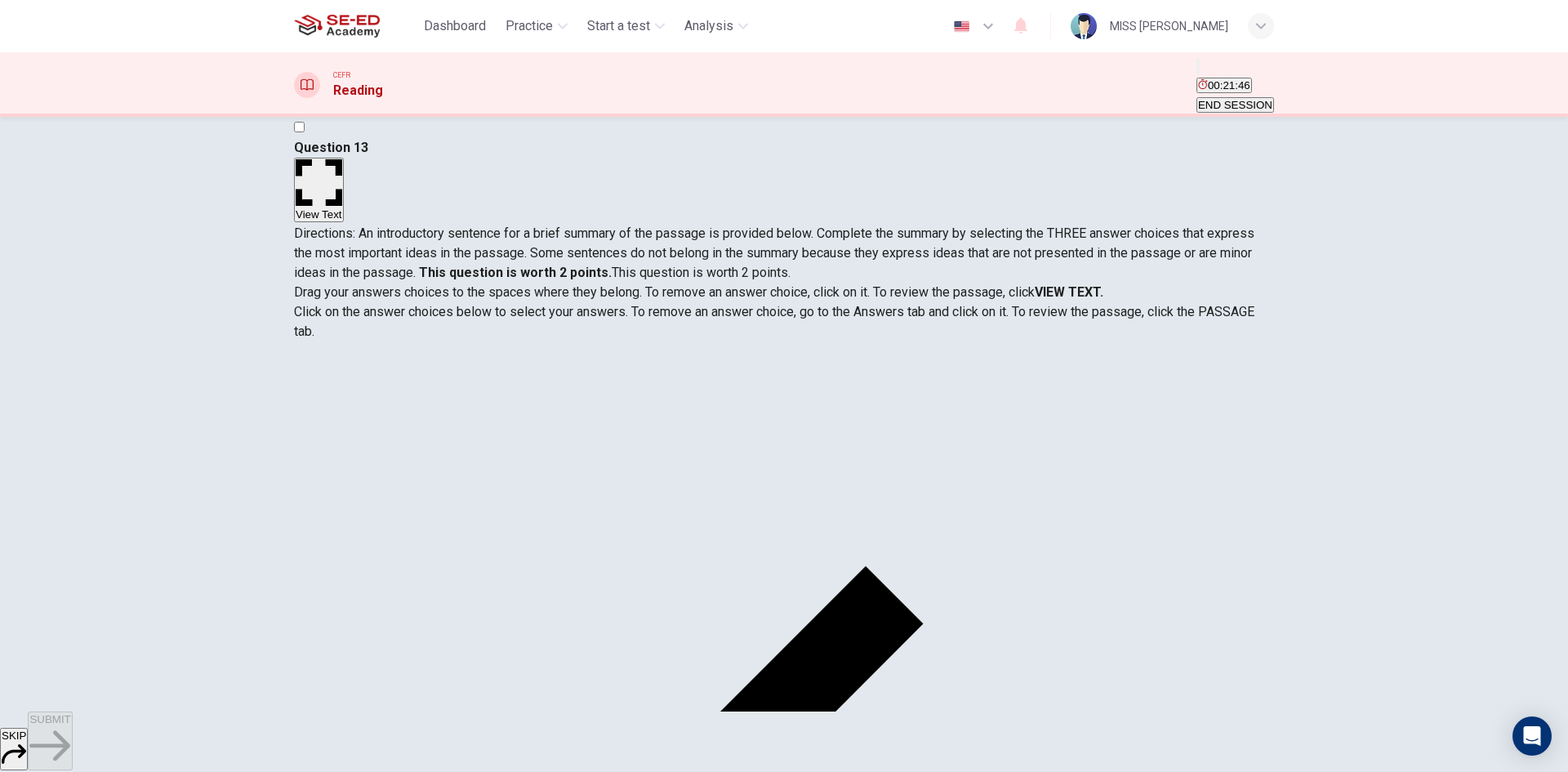
scroll to position [0, 0]
drag, startPoint x: 713, startPoint y: 432, endPoint x: 389, endPoint y: 538, distance: 340.9
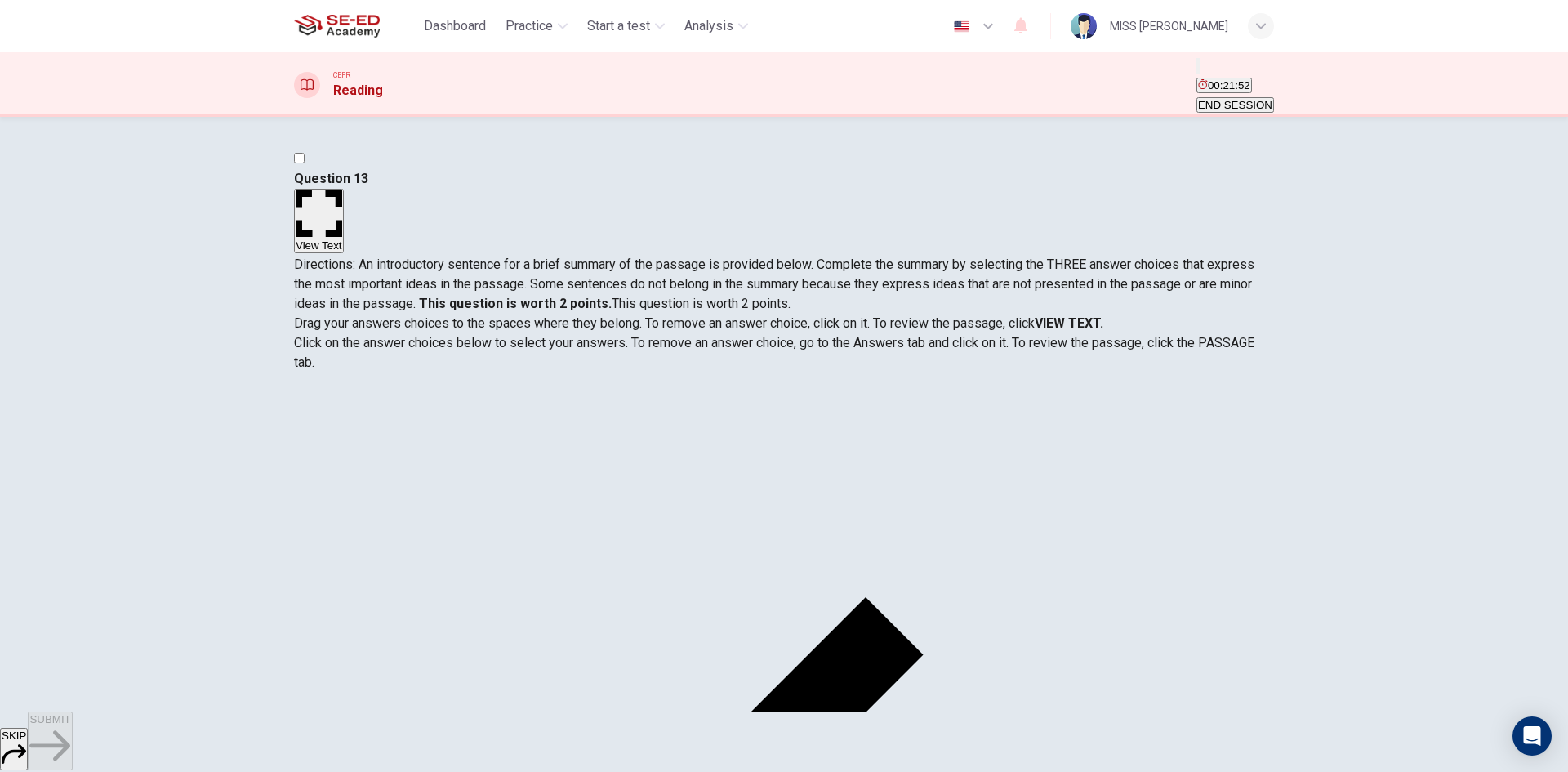
drag, startPoint x: 425, startPoint y: 397, endPoint x: 336, endPoint y: 406, distance: 89.5
drag, startPoint x: 381, startPoint y: 581, endPoint x: 338, endPoint y: 608, distance: 50.8
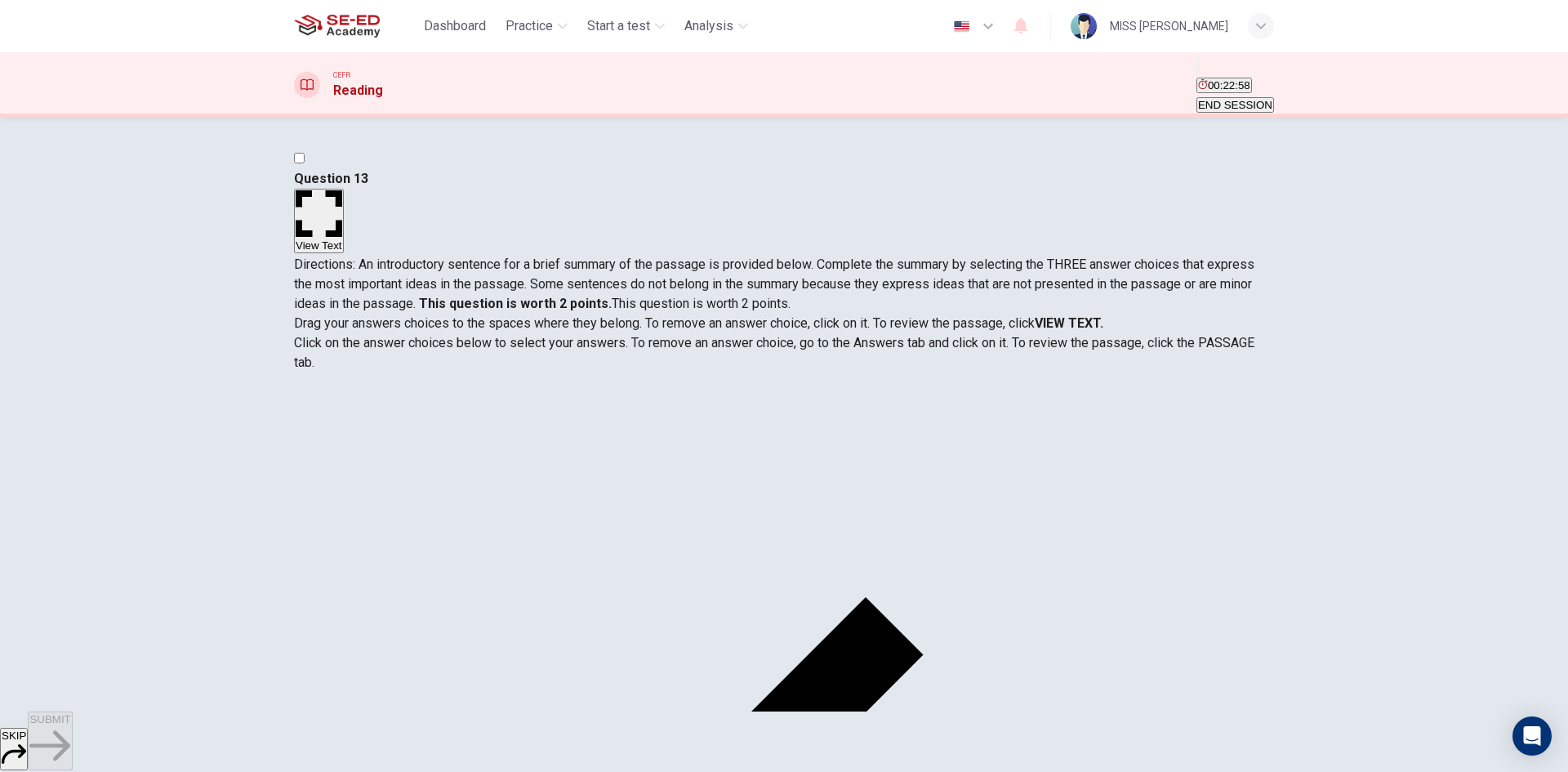
drag, startPoint x: 619, startPoint y: 416, endPoint x: 659, endPoint y: 425, distance: 41.0
drag, startPoint x: 597, startPoint y: 414, endPoint x: 604, endPoint y: 405, distance: 11.4
drag, startPoint x: 601, startPoint y: 405, endPoint x: 644, endPoint y: 411, distance: 43.4
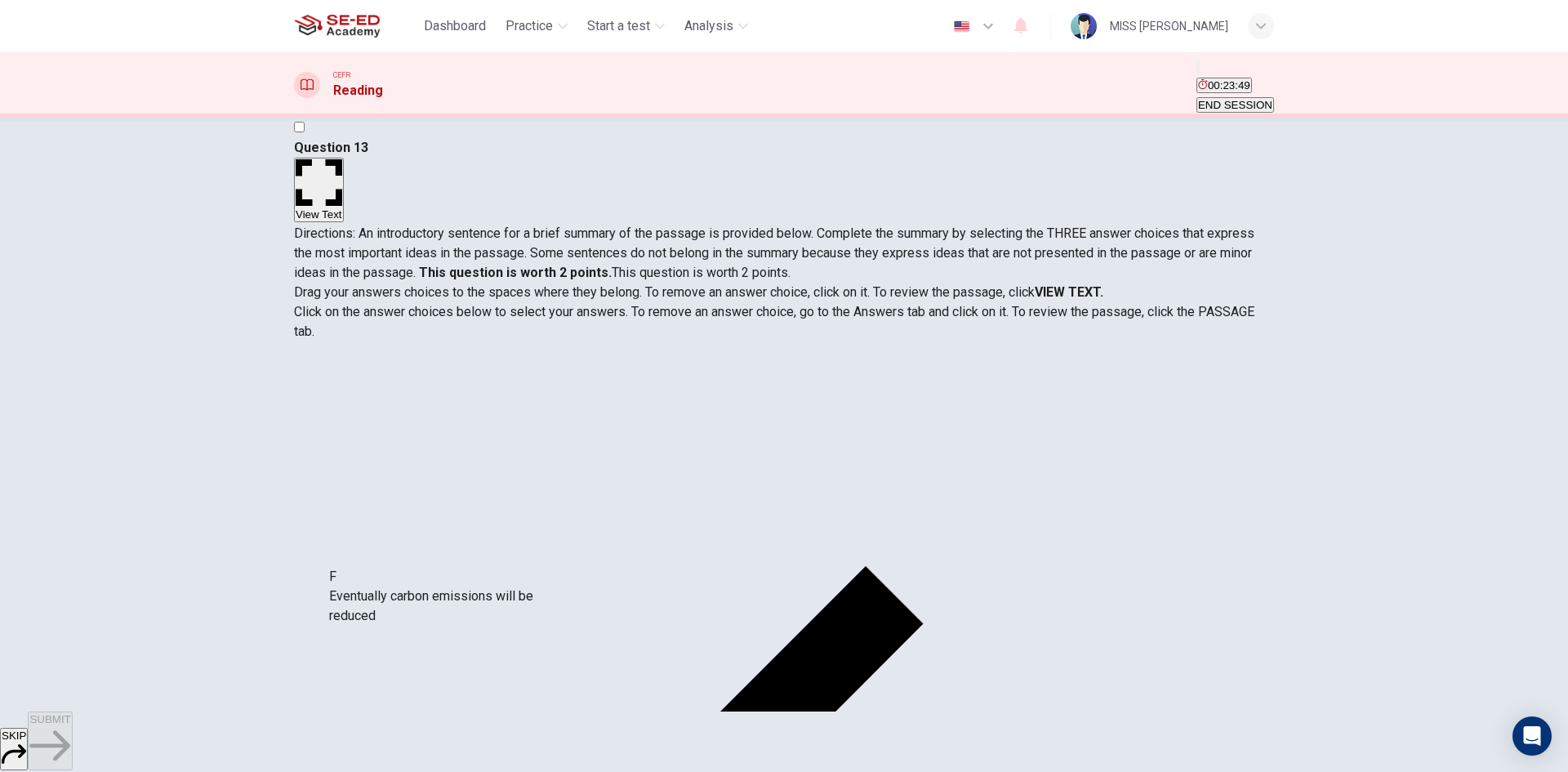
drag, startPoint x: 444, startPoint y: 614, endPoint x: 448, endPoint y: 624, distance: 10.8
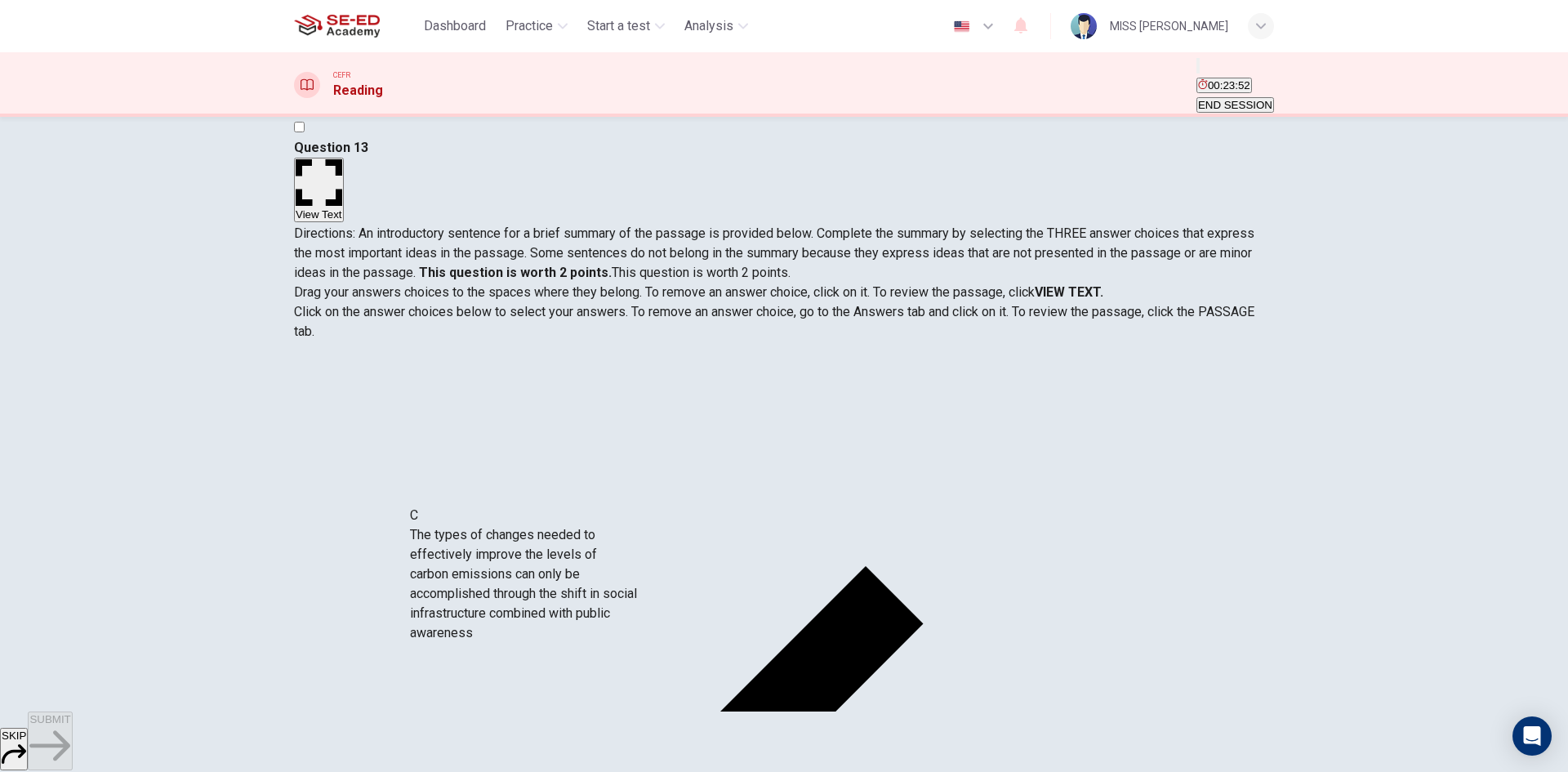
scroll to position [174, 0]
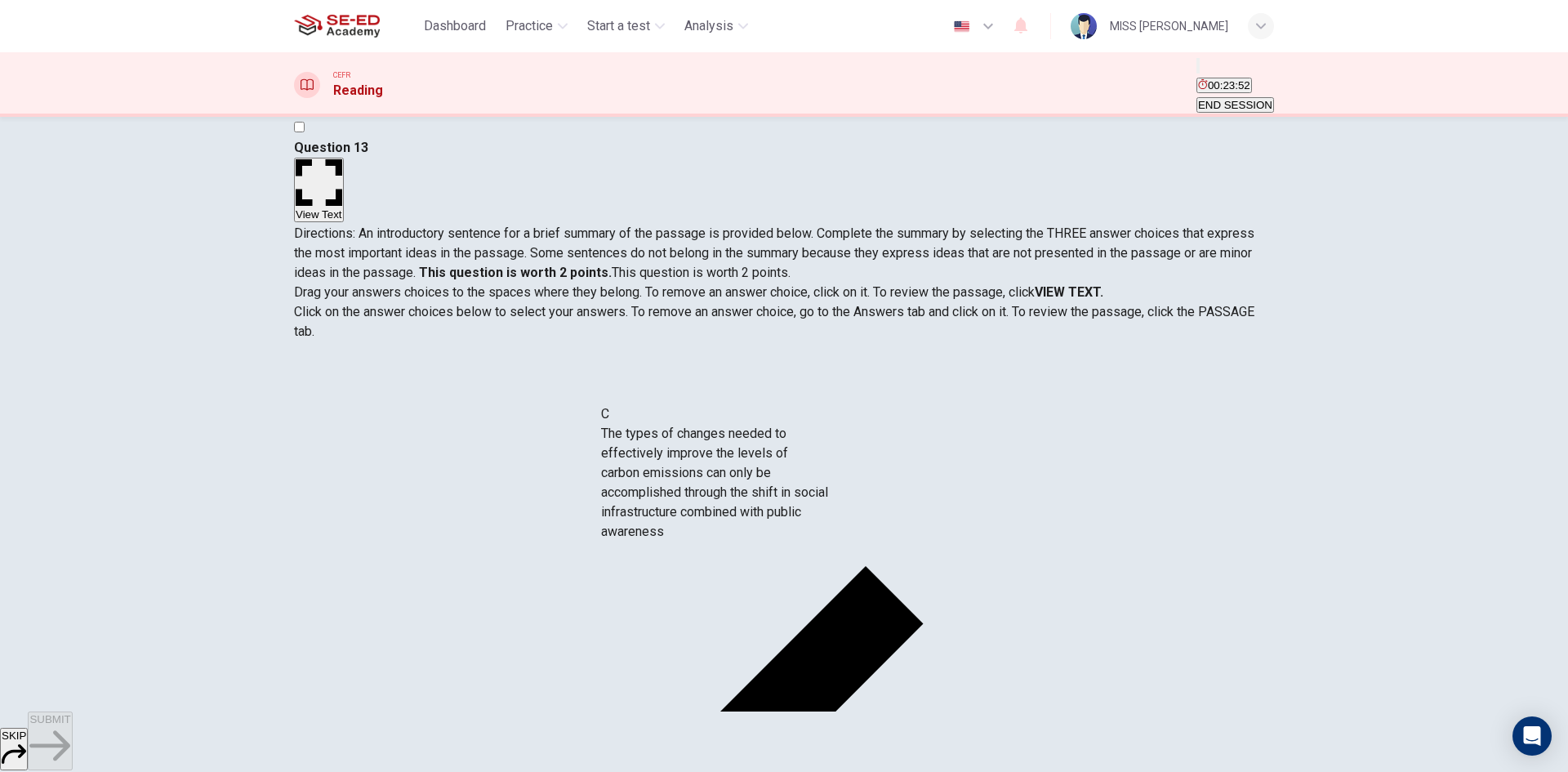
drag, startPoint x: 463, startPoint y: 589, endPoint x: 710, endPoint y: 490, distance: 266.1
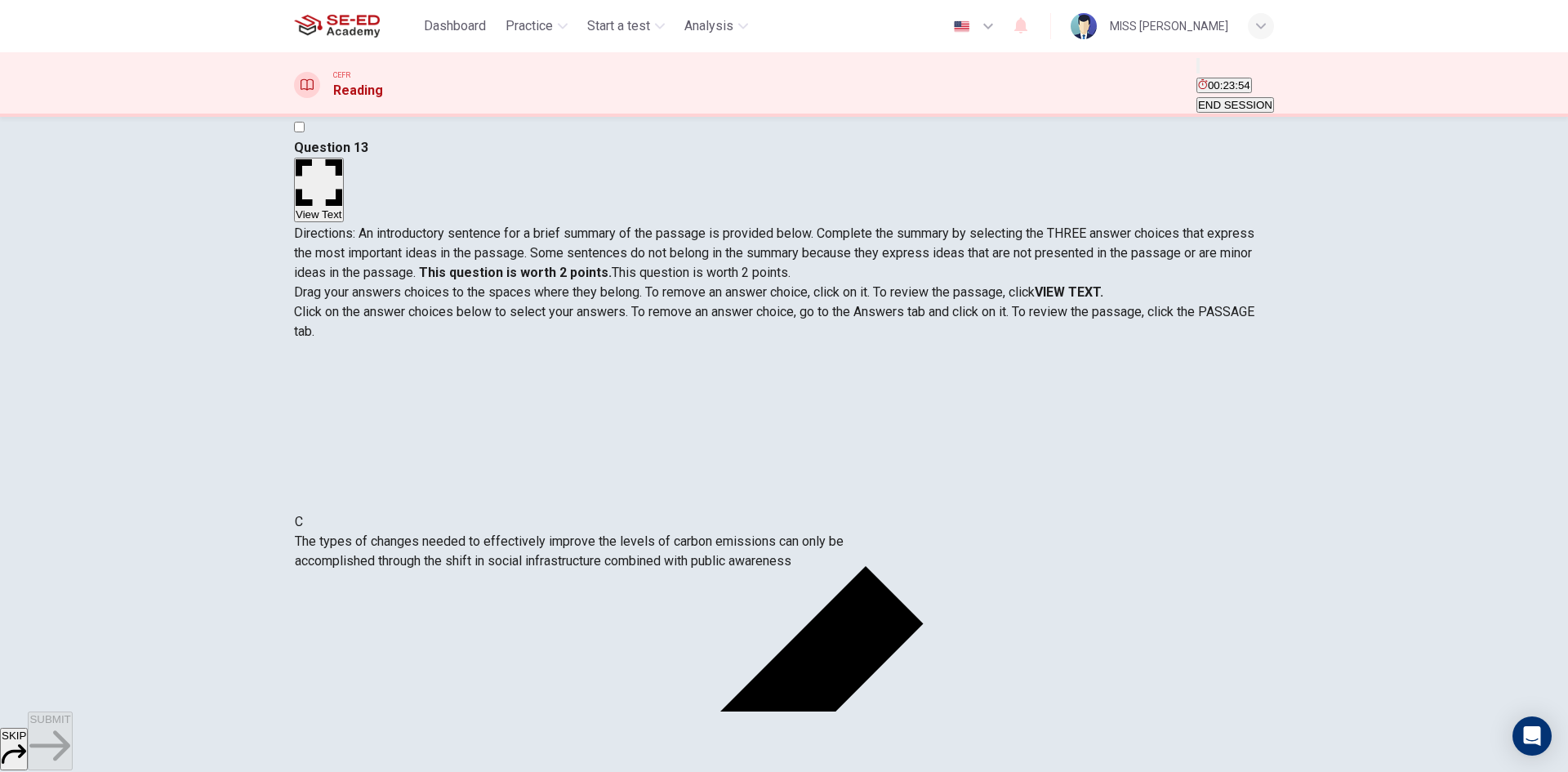
drag, startPoint x: 701, startPoint y: 435, endPoint x: 393, endPoint y: 551, distance: 329.1
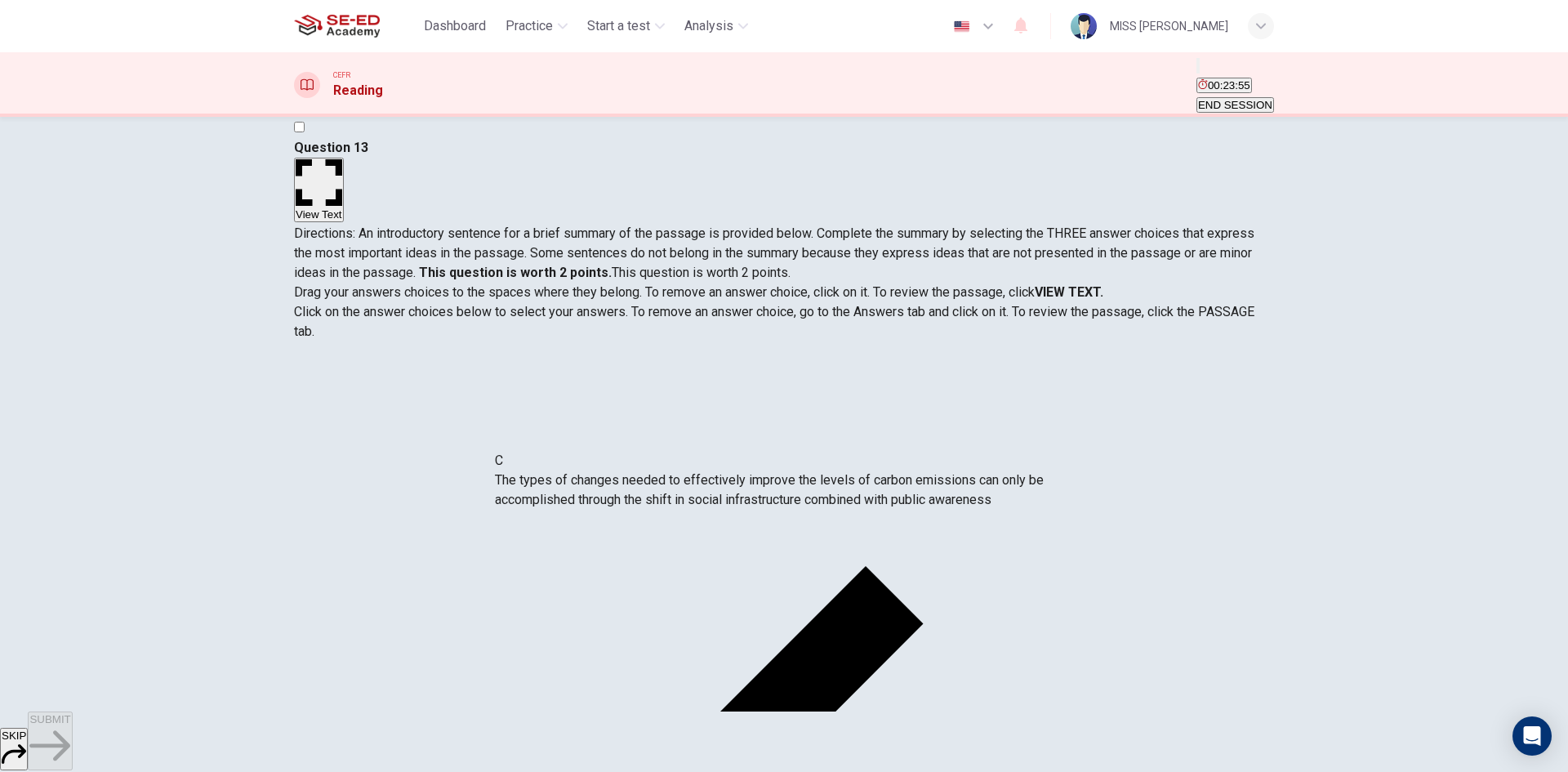
drag, startPoint x: 729, startPoint y: 423, endPoint x: 684, endPoint y: 438, distance: 47.4
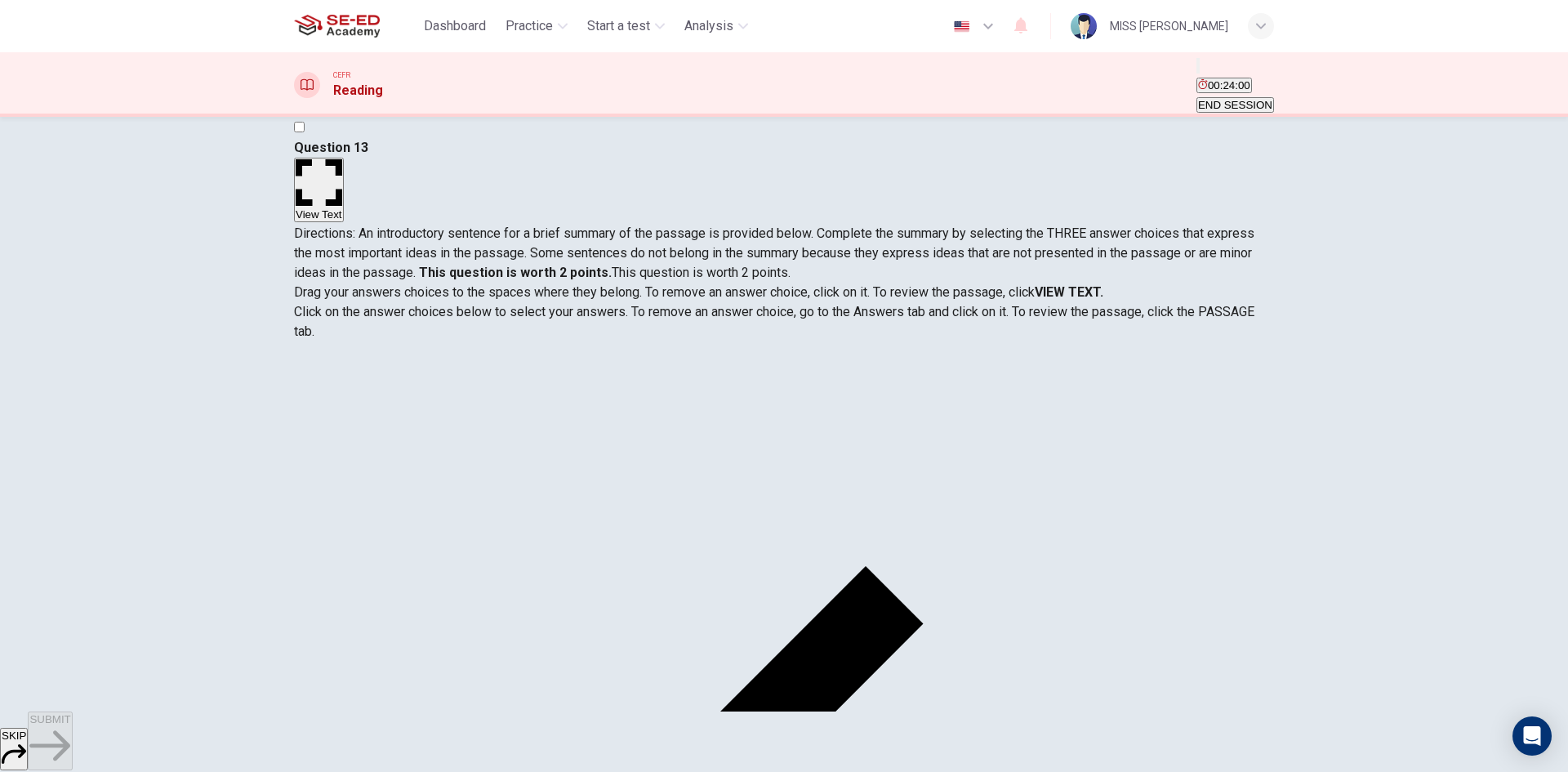
scroll to position [281, 0]
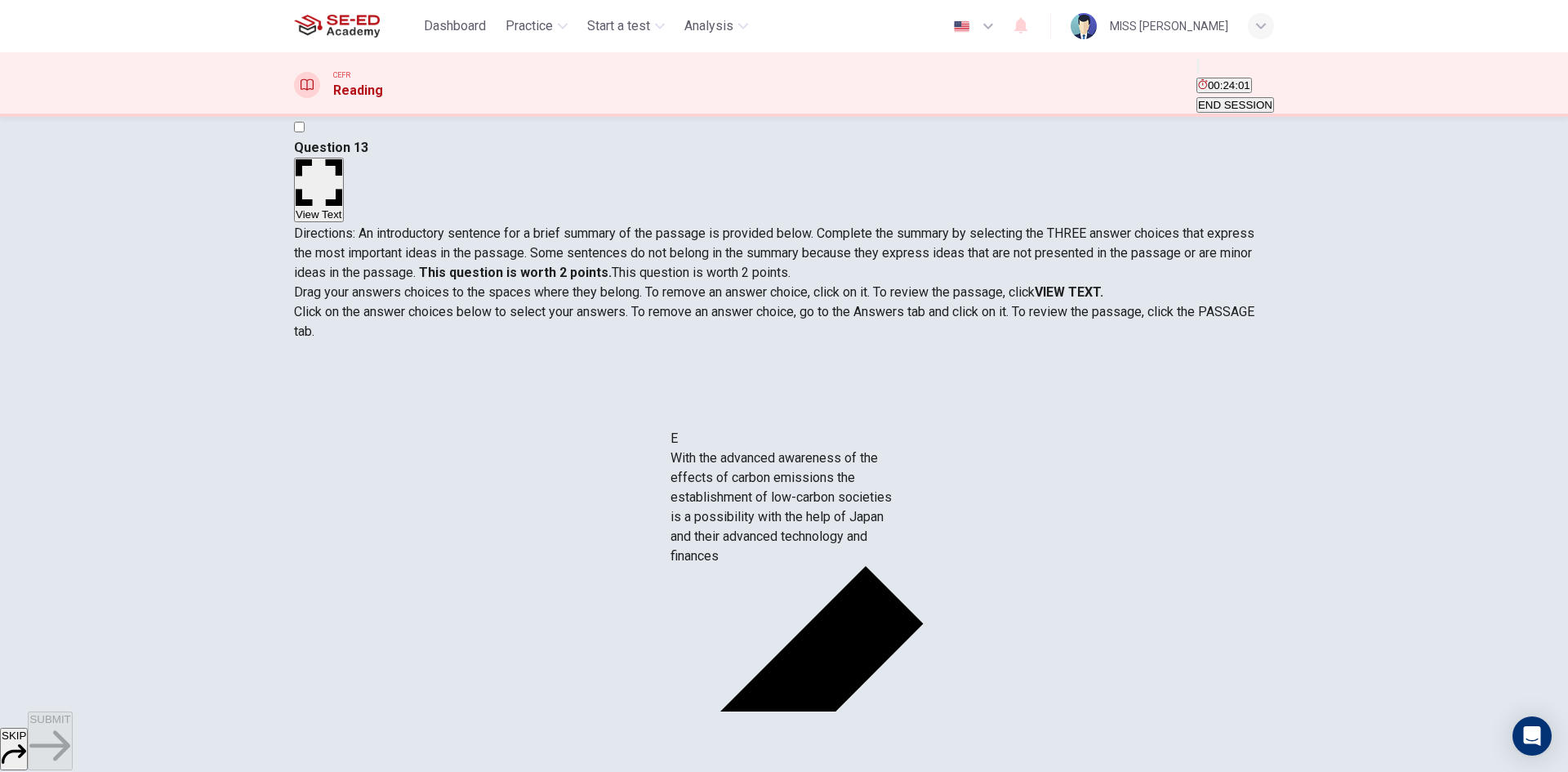
drag, startPoint x: 429, startPoint y: 555, endPoint x: 774, endPoint y: 505, distance: 348.6
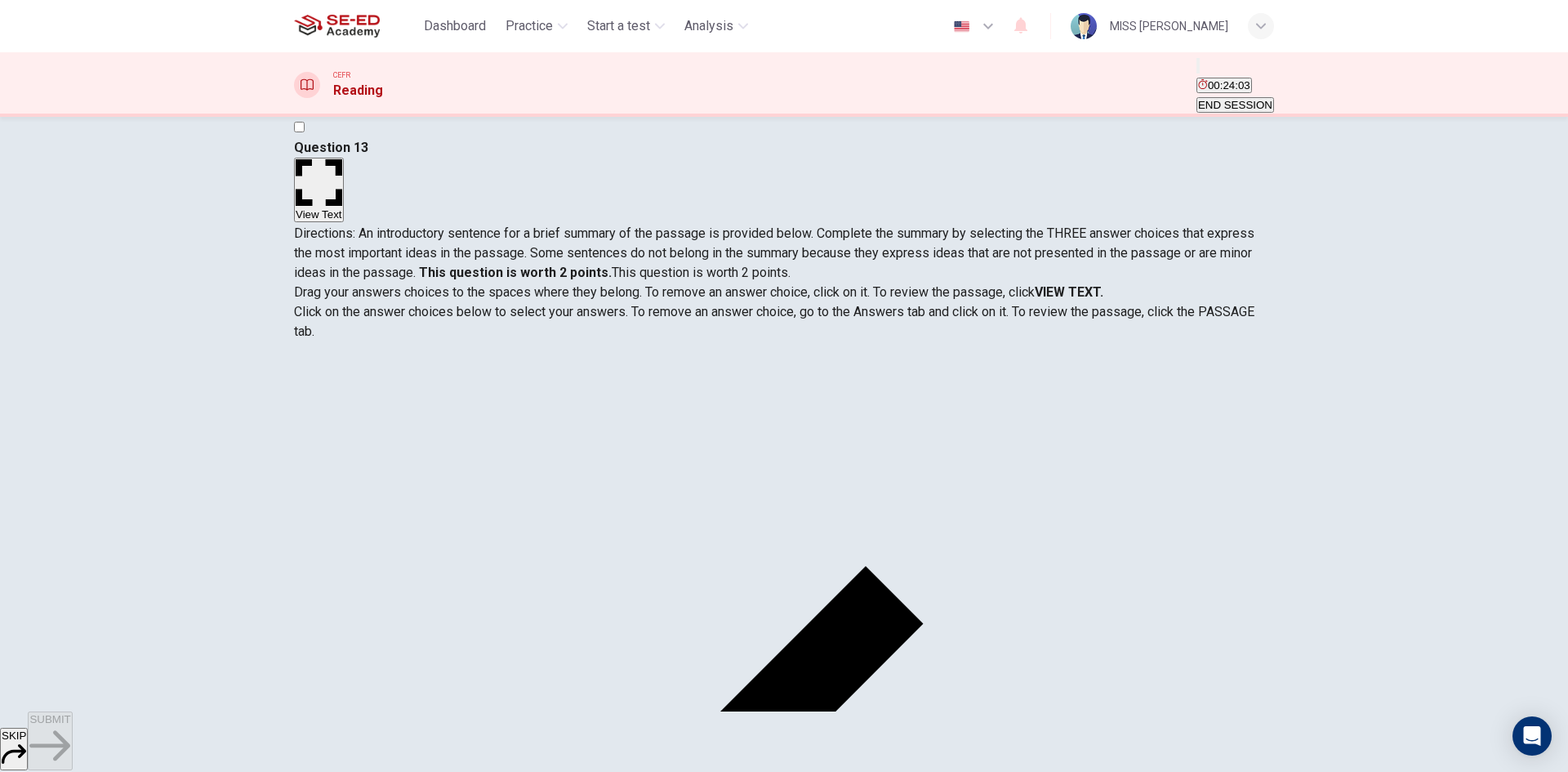
scroll to position [8, 0]
drag, startPoint x: 422, startPoint y: 572, endPoint x: 803, endPoint y: 545, distance: 382.0
click at [70, 725] on span "SUBMIT" at bounding box center [50, 719] width 41 height 13
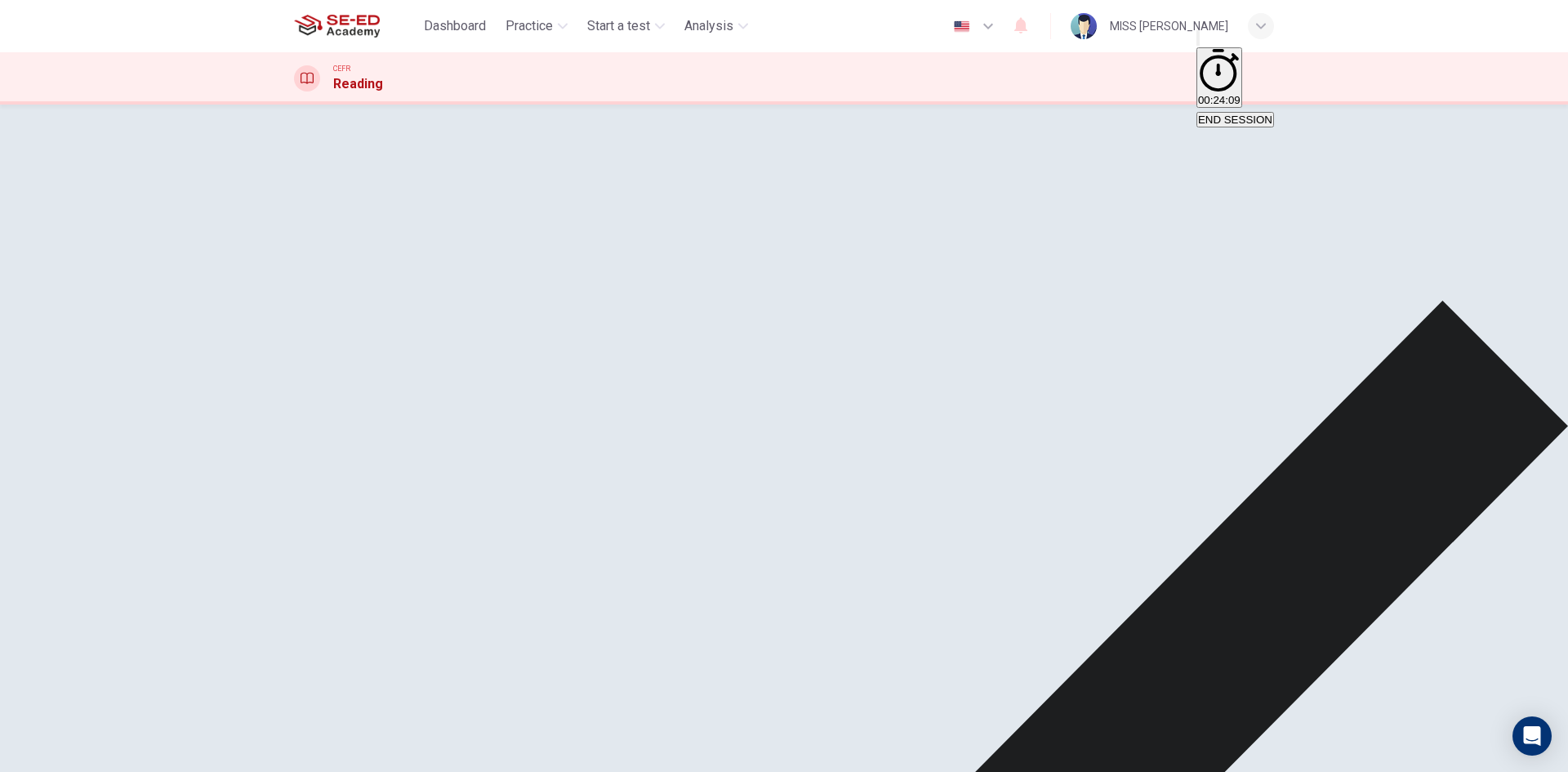
scroll to position [35, 0]
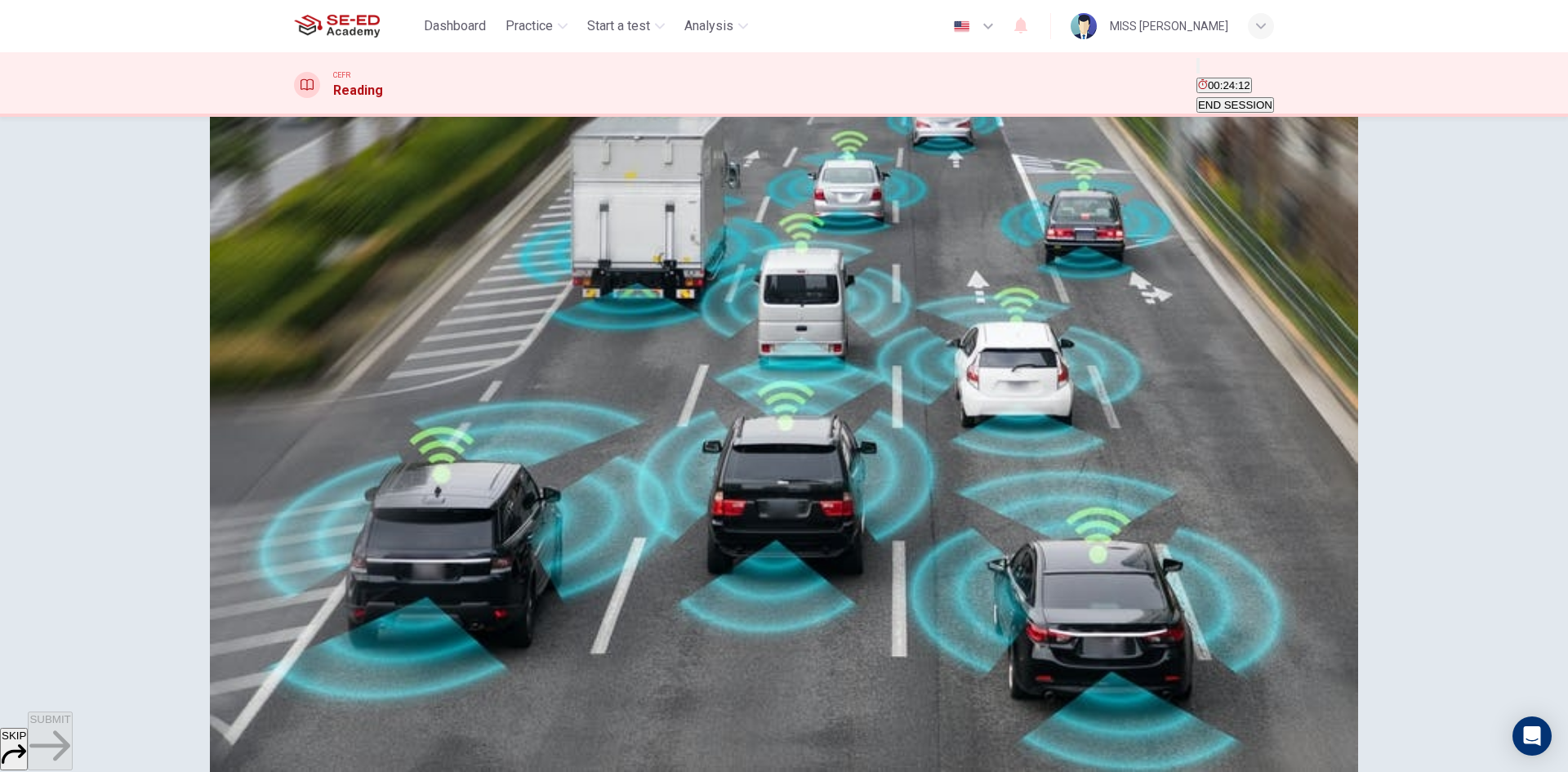
click at [1243, 97] on button "END SESSION" at bounding box center [1235, 105] width 78 height 15
